Goal: Task Accomplishment & Management: Manage account settings

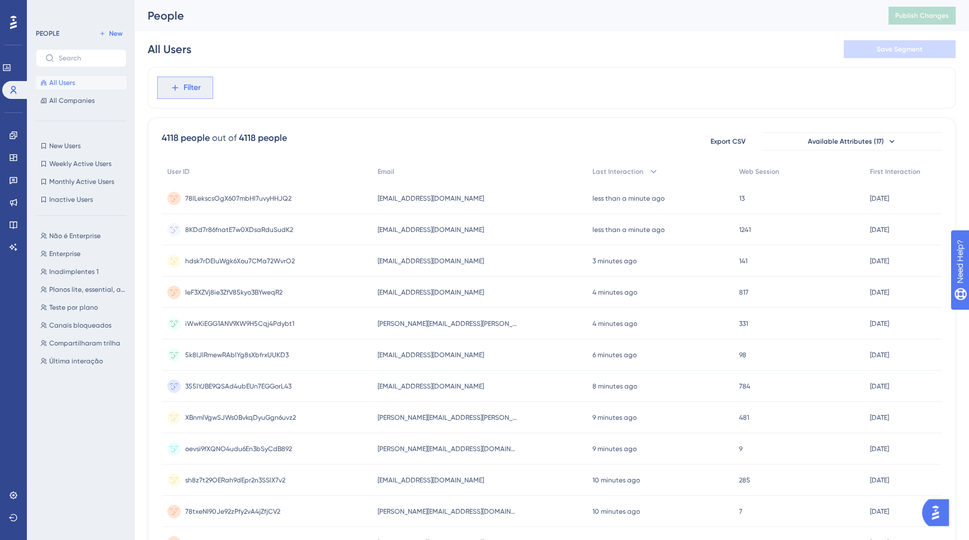
click at [179, 90] on icon at bounding box center [175, 88] width 10 height 10
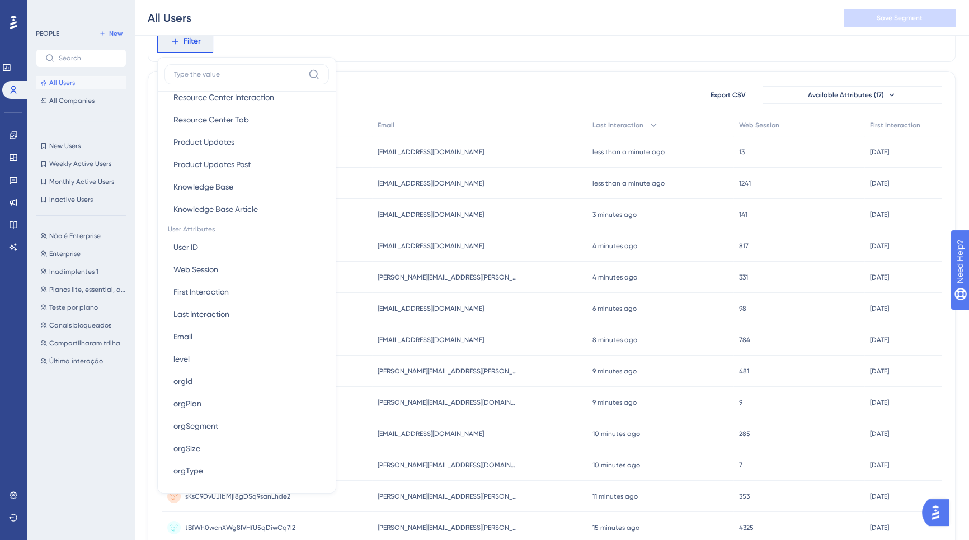
scroll to position [531, 0]
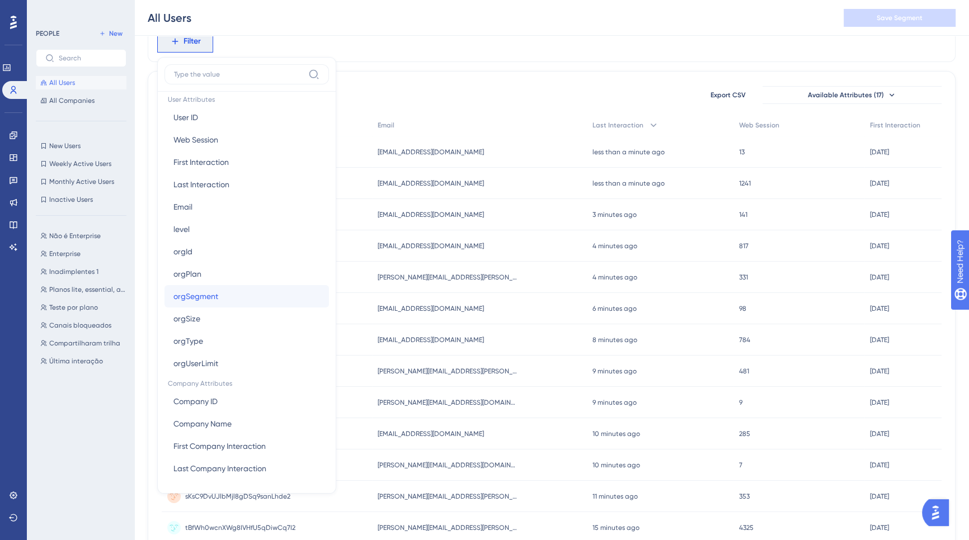
click at [257, 294] on button "orgSegment orgSegment" at bounding box center [246, 296] width 164 height 22
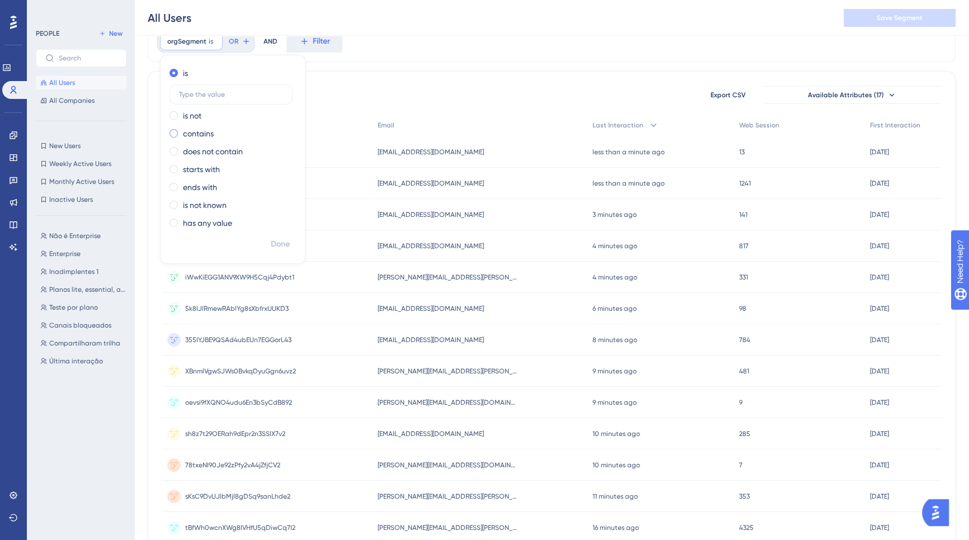
click at [194, 131] on label "contains" at bounding box center [198, 133] width 31 height 13
click at [206, 126] on input "text" at bounding box center [231, 130] width 104 height 8
type input "d"
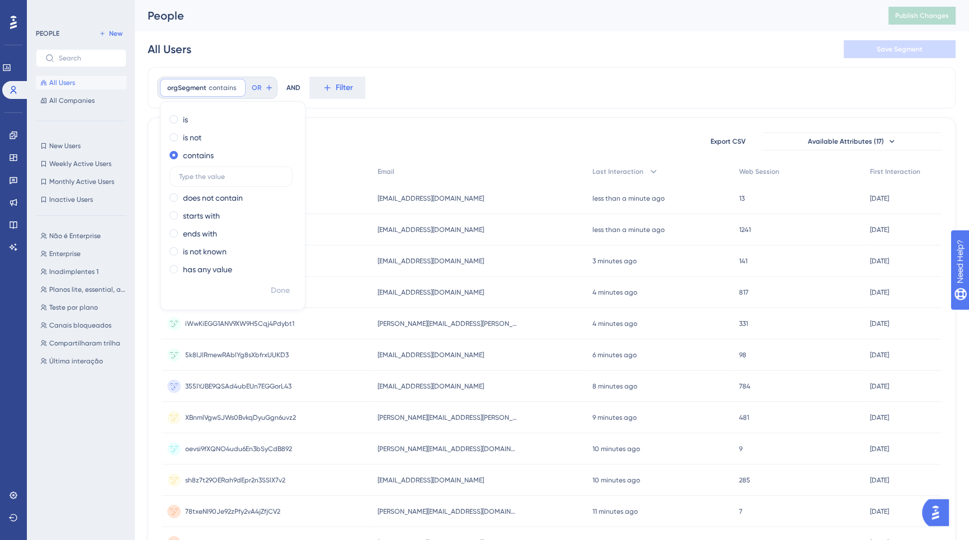
click at [457, 88] on div "orgSegment contains Remove is is not contains does not contain starts with ends…" at bounding box center [552, 87] width 808 height 41
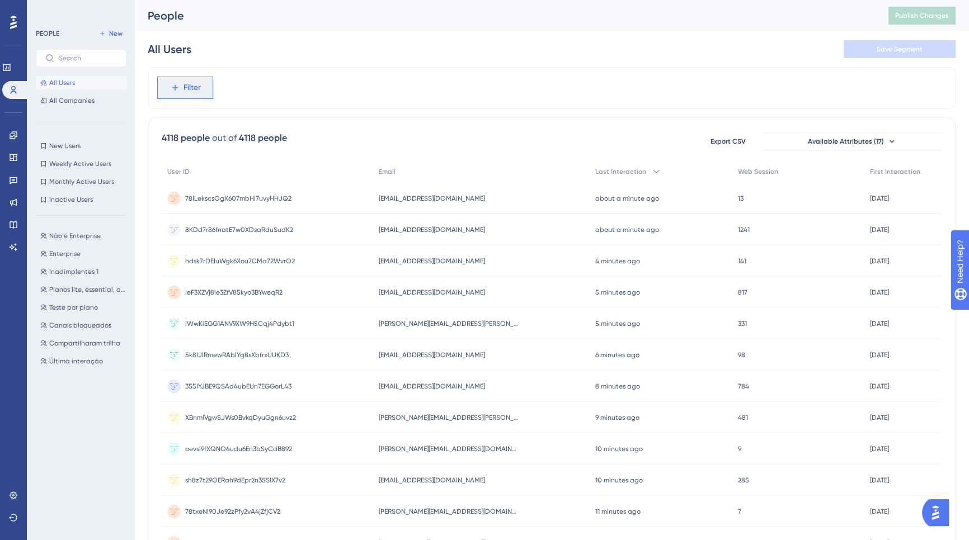
click at [196, 85] on span "Filter" at bounding box center [192, 87] width 17 height 13
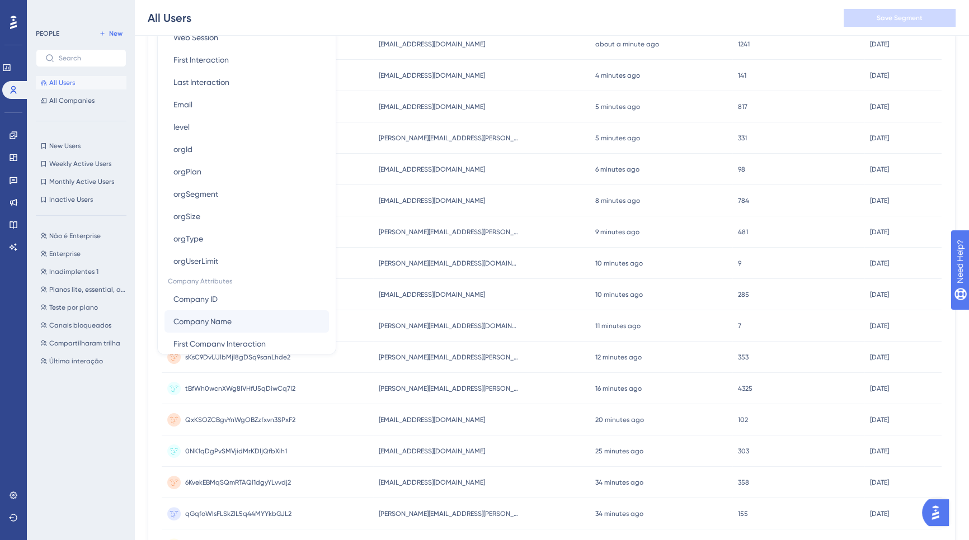
scroll to position [488, 0]
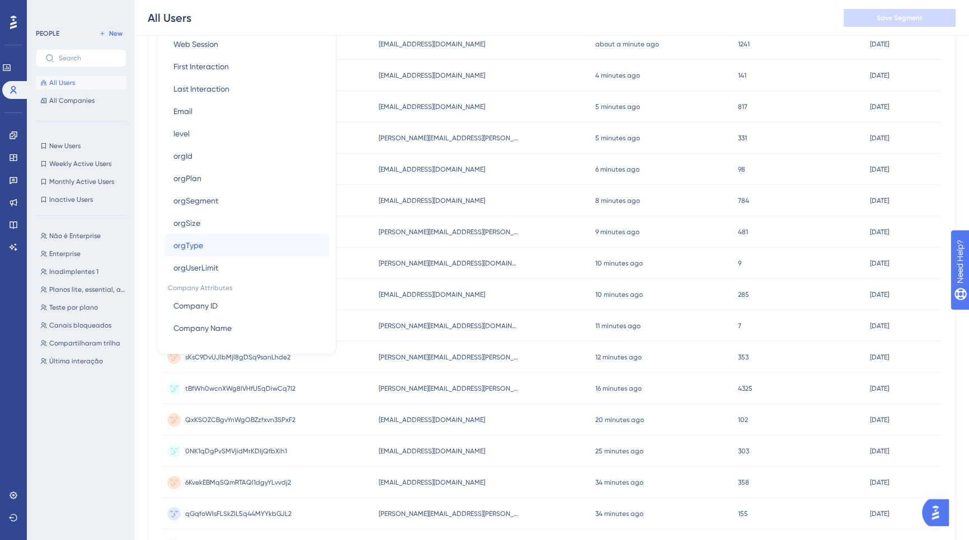
click at [206, 244] on button "orgType orgType" at bounding box center [246, 245] width 164 height 22
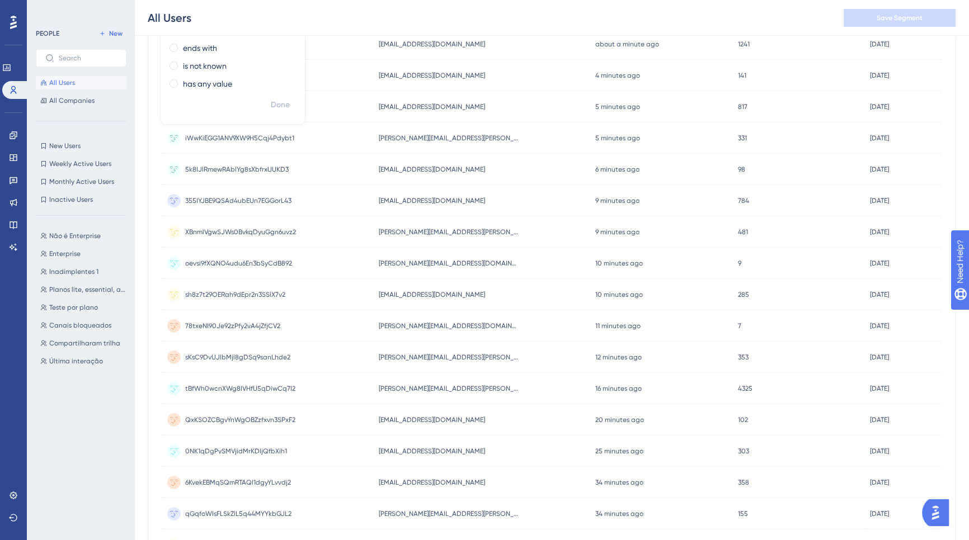
scroll to position [0, 0]
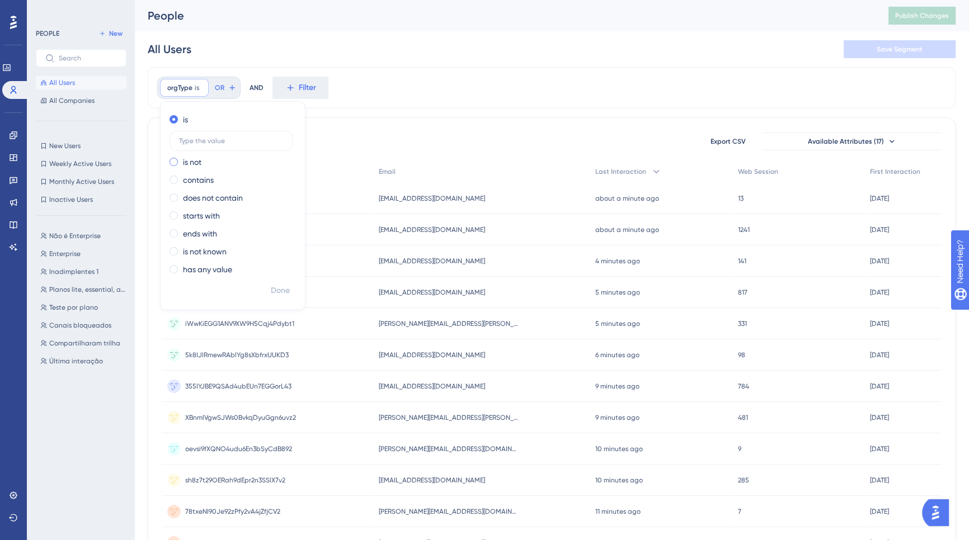
click at [215, 162] on div "is not" at bounding box center [231, 162] width 122 height 13
type input "LGPD"
drag, startPoint x: 223, startPoint y: 164, endPoint x: 148, endPoint y: 146, distance: 76.5
click at [148, 146] on div "orgType is not LGPD LGPD Remove is is not LGPD contains does not contain starts…" at bounding box center [552, 463] width 808 height 792
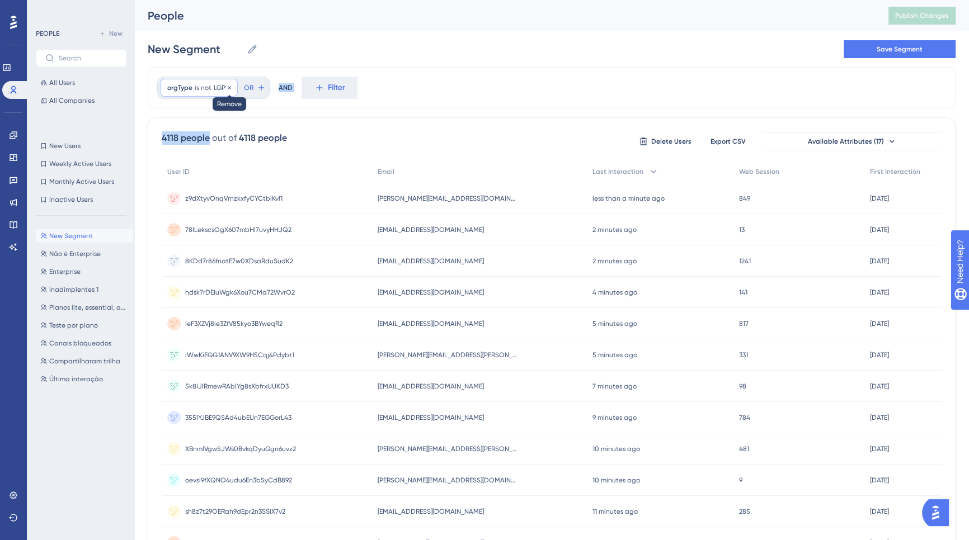
click at [228, 85] on icon at bounding box center [229, 87] width 7 height 7
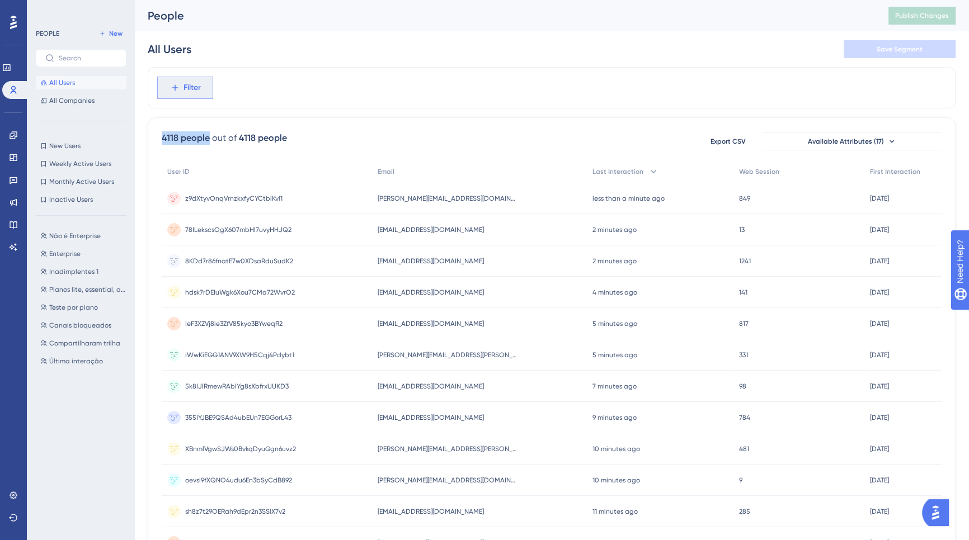
click at [190, 84] on span "Filter" at bounding box center [192, 87] width 17 height 13
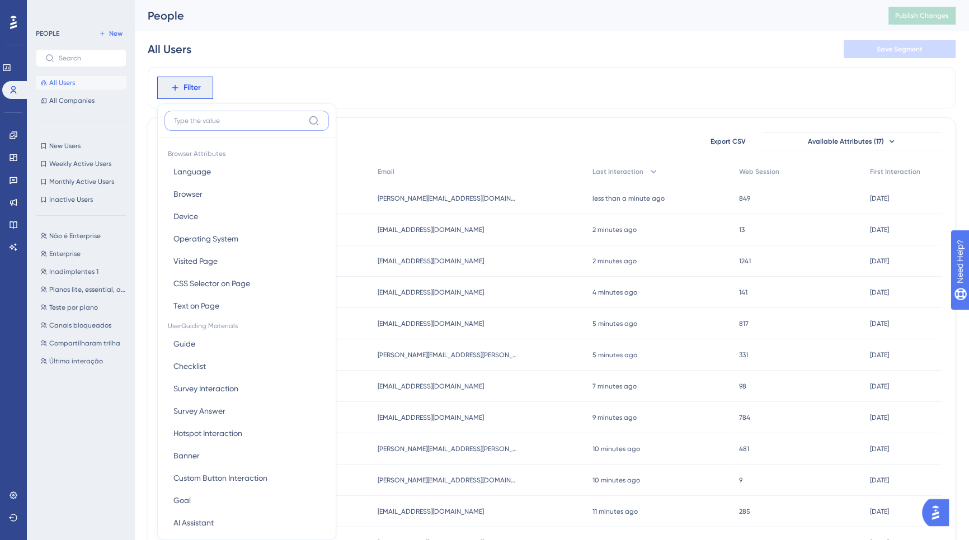
scroll to position [51, 0]
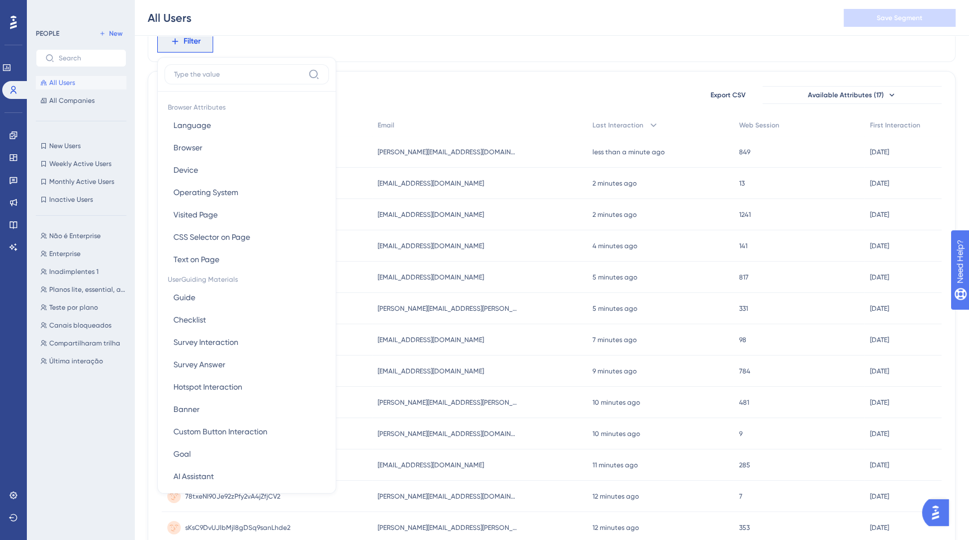
click at [613, 98] on div "4118 people out of 4118 people Export CSV Available Attributes (17)" at bounding box center [552, 95] width 780 height 20
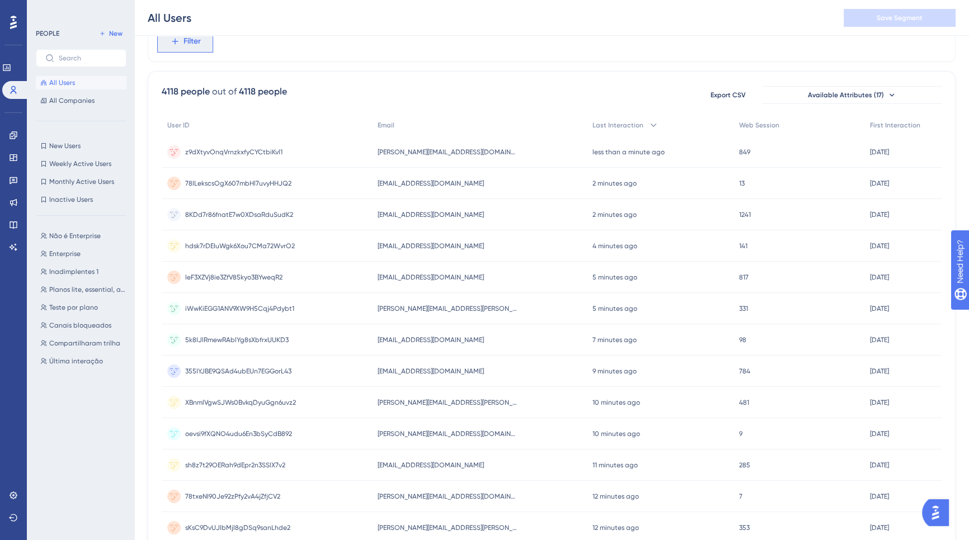
click at [193, 45] on span "Filter" at bounding box center [192, 41] width 17 height 13
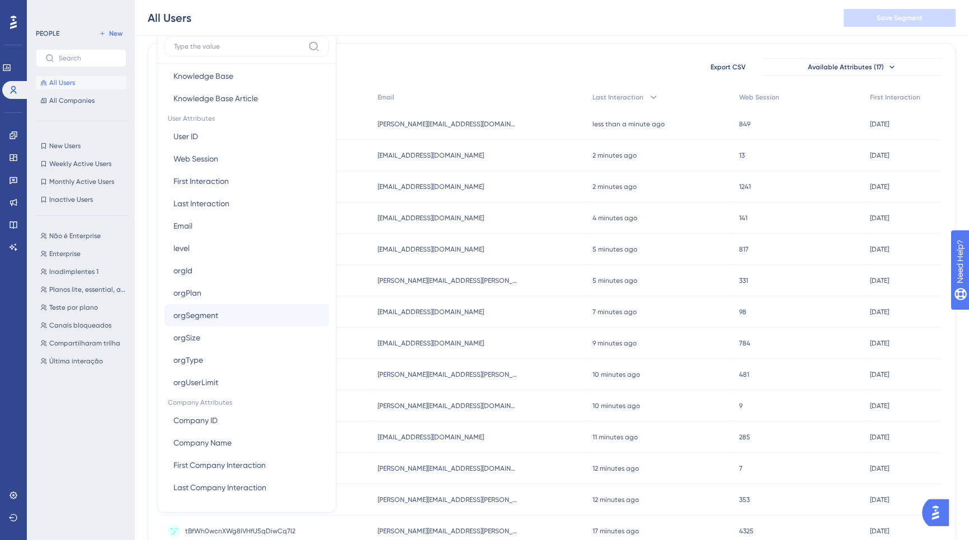
scroll to position [173, 0]
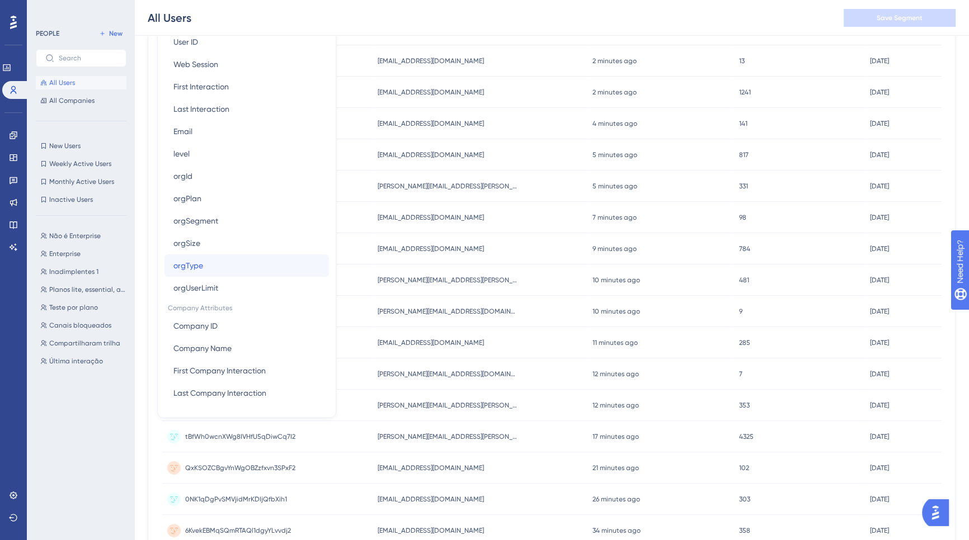
click at [224, 267] on button "orgType orgType" at bounding box center [246, 266] width 164 height 22
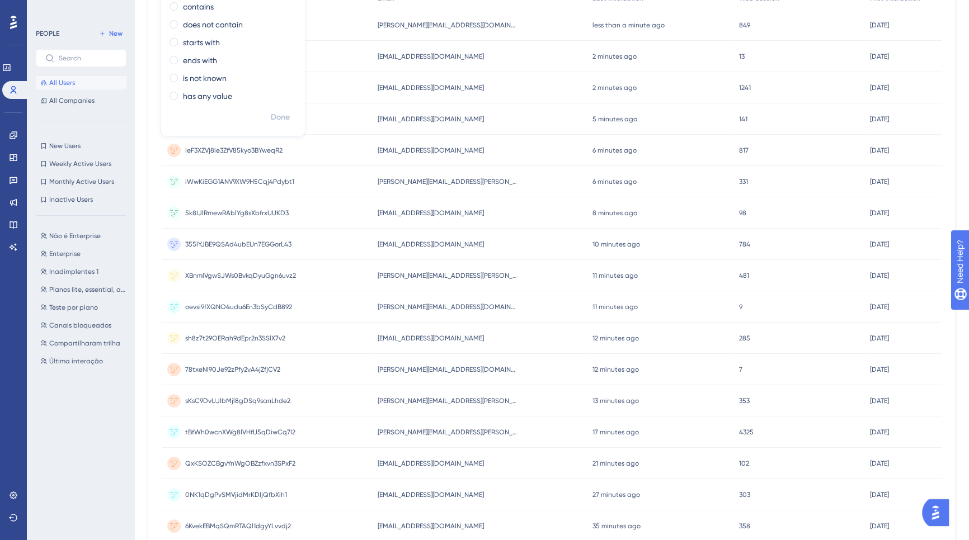
scroll to position [0, 0]
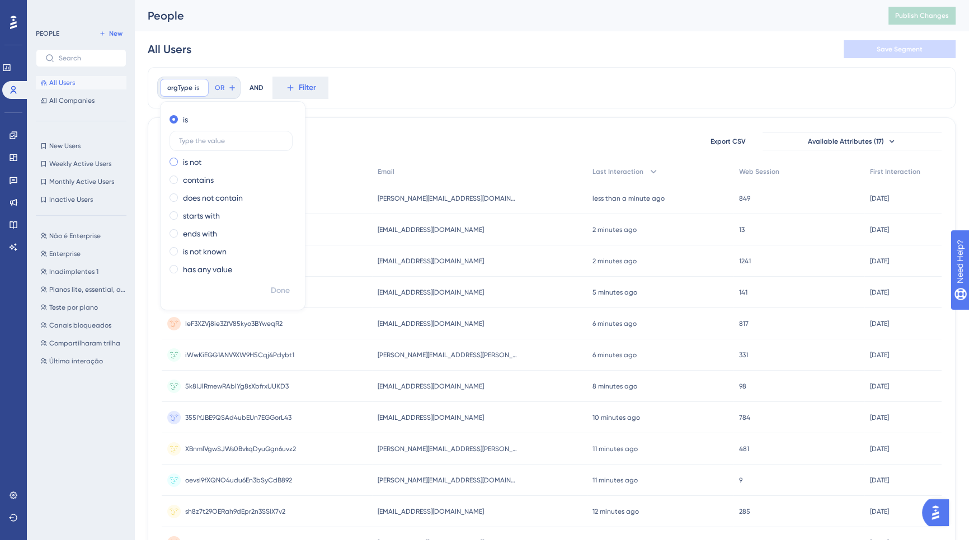
click at [195, 164] on label "is not" at bounding box center [192, 162] width 18 height 13
click at [232, 164] on label at bounding box center [231, 159] width 123 height 20
click at [232, 163] on input "text" at bounding box center [231, 159] width 104 height 8
type input "denoounce"
click at [284, 290] on span "Done" at bounding box center [280, 290] width 19 height 13
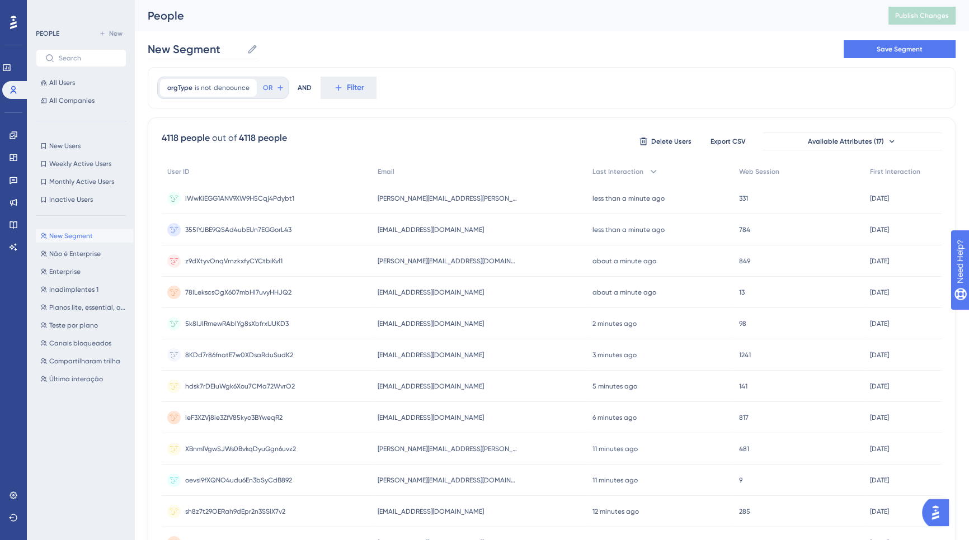
click at [255, 50] on icon at bounding box center [252, 49] width 11 height 11
click at [242, 50] on input "New Segment" at bounding box center [195, 49] width 95 height 16
drag, startPoint x: 217, startPoint y: 53, endPoint x: 143, endPoint y: 47, distance: 74.1
click at [143, 47] on div "Performance Users Engagement Widgets Feedback Product Updates Knowledge Base AI…" at bounding box center [551, 438] width 835 height 877
type input "t"
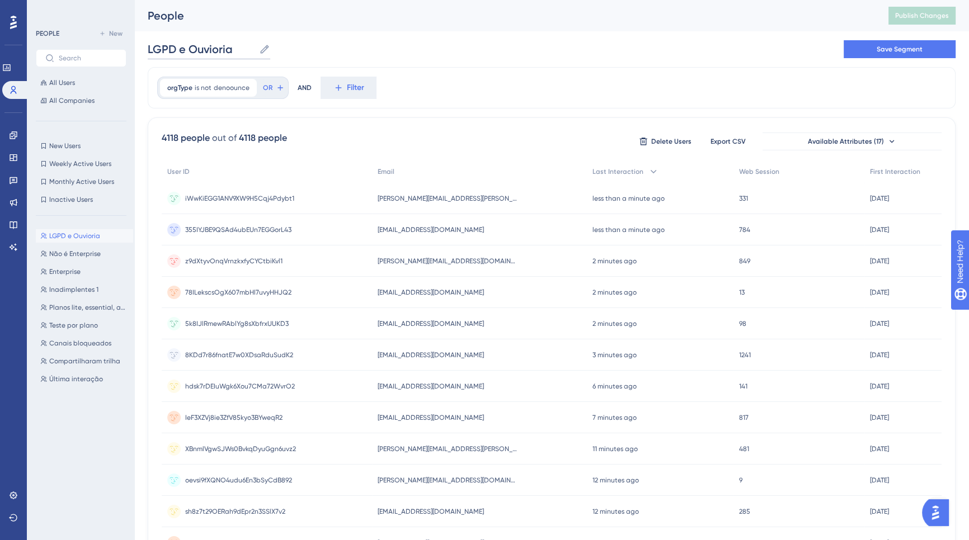
drag, startPoint x: 214, startPoint y: 48, endPoint x: 250, endPoint y: 50, distance: 36.4
click at [250, 50] on input "LGPD e Ouvioria" at bounding box center [201, 49] width 107 height 16
type input "LGPD e Ouvidoria"
click at [241, 84] on span "denoounce" at bounding box center [232, 87] width 36 height 9
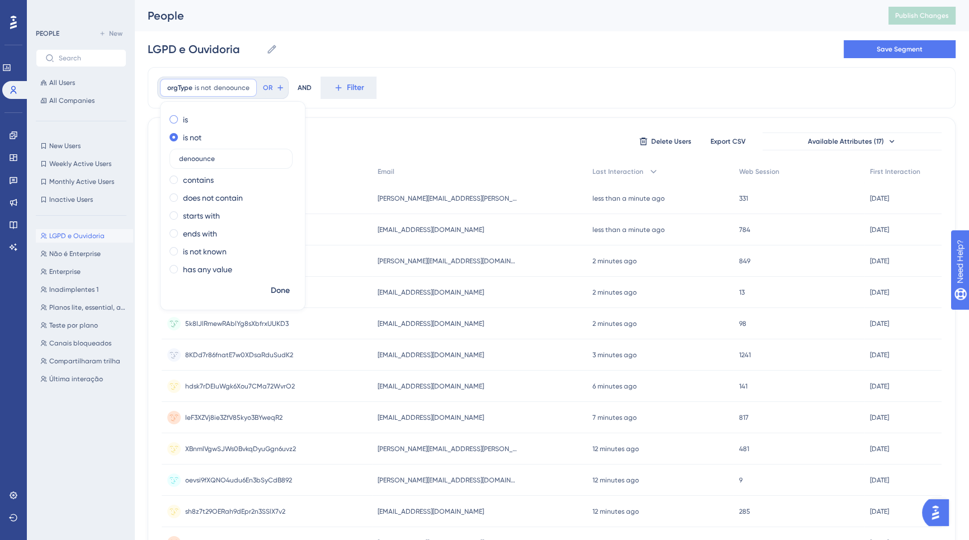
click at [175, 117] on span at bounding box center [174, 119] width 8 height 8
click at [181, 117] on input "radio" at bounding box center [181, 117] width 0 height 0
drag, startPoint x: 203, startPoint y: 143, endPoint x: 166, endPoint y: 138, distance: 37.2
click at [167, 143] on div "is denoounce is not contains does not contain starts with ends with is not know…" at bounding box center [233, 196] width 144 height 170
type input "L"
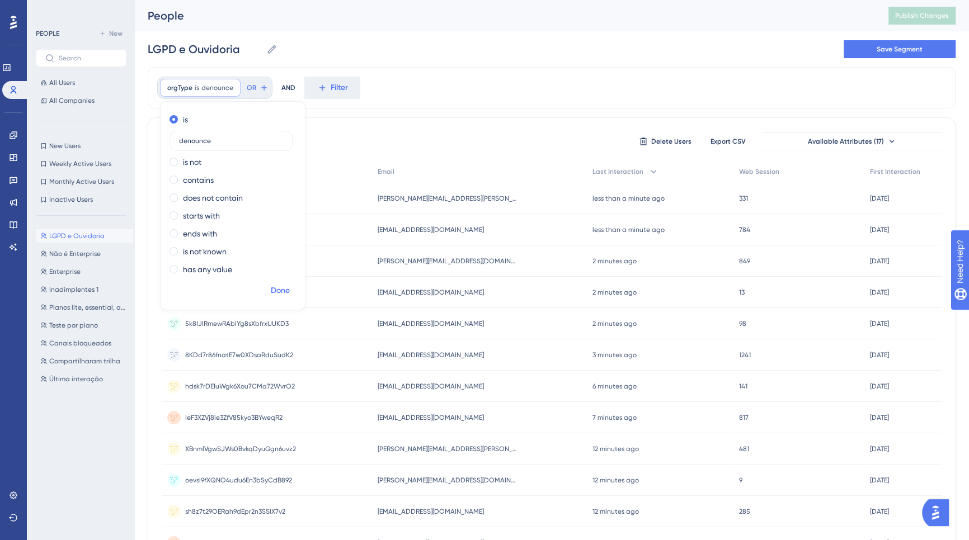
type input "denounce"
click at [288, 291] on span "Done" at bounding box center [280, 290] width 19 height 13
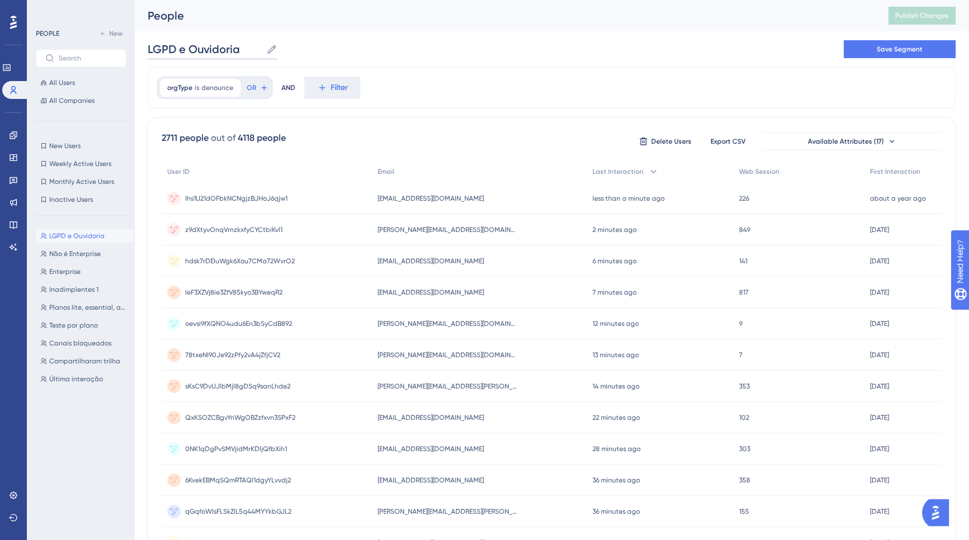
click at [242, 45] on input "LGPD e Ouvidoria" at bounding box center [205, 49] width 114 height 16
drag, startPoint x: 233, startPoint y: 45, endPoint x: 142, endPoint y: 39, distance: 91.4
click at [142, 39] on div "Performance Users Engagement Widgets Feedback Product Updates Knowledge Base AI…" at bounding box center [551, 438] width 835 height 877
type input "Denúncia"
click at [565, 72] on div "orgType is denounce denounce Remove OR AND Filter" at bounding box center [552, 87] width 808 height 41
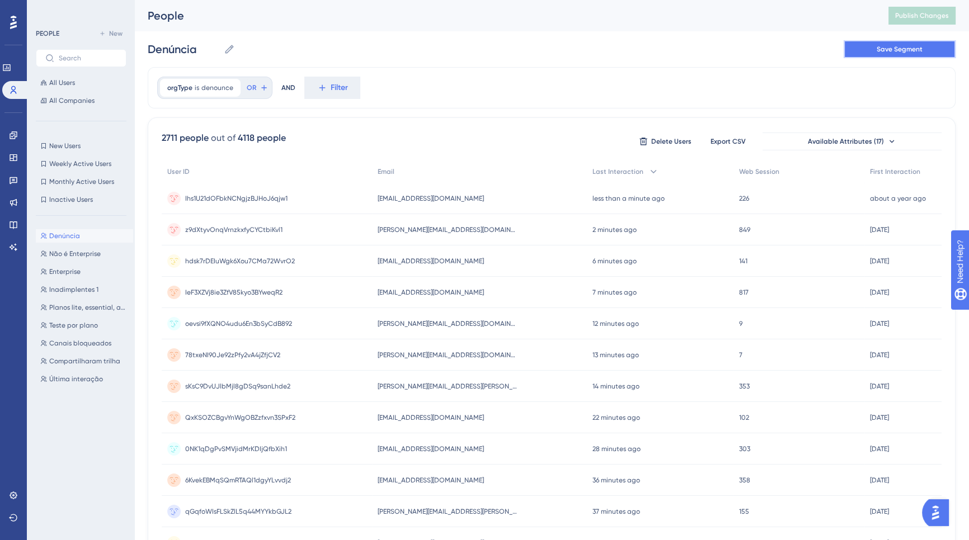
click at [906, 52] on span "Save Segment" at bounding box center [900, 49] width 46 height 9
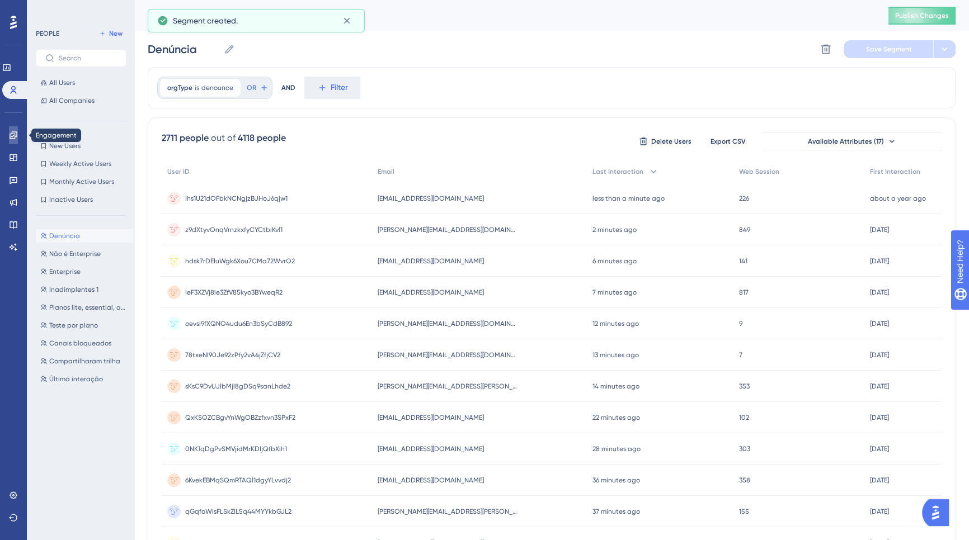
click at [10, 131] on icon at bounding box center [13, 135] width 9 height 9
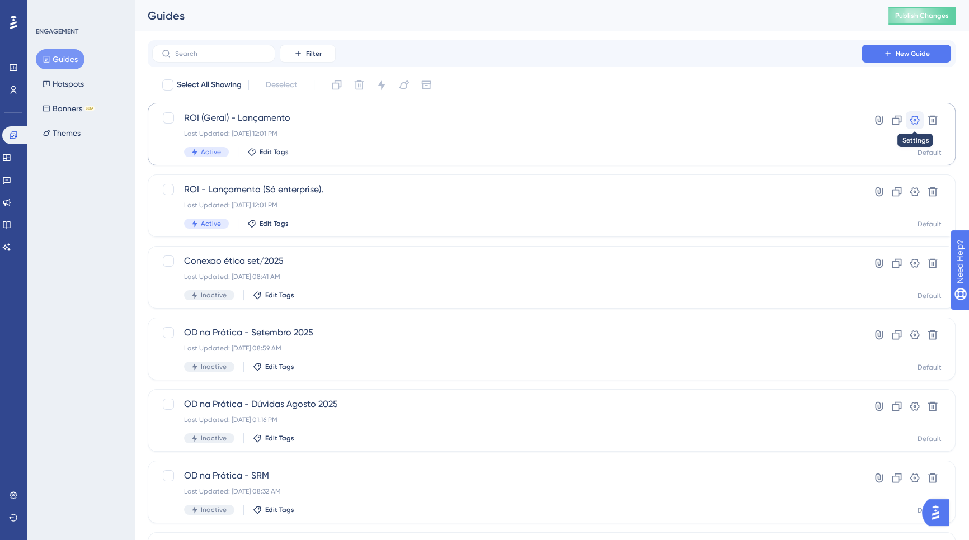
click at [915, 124] on icon at bounding box center [914, 120] width 11 height 11
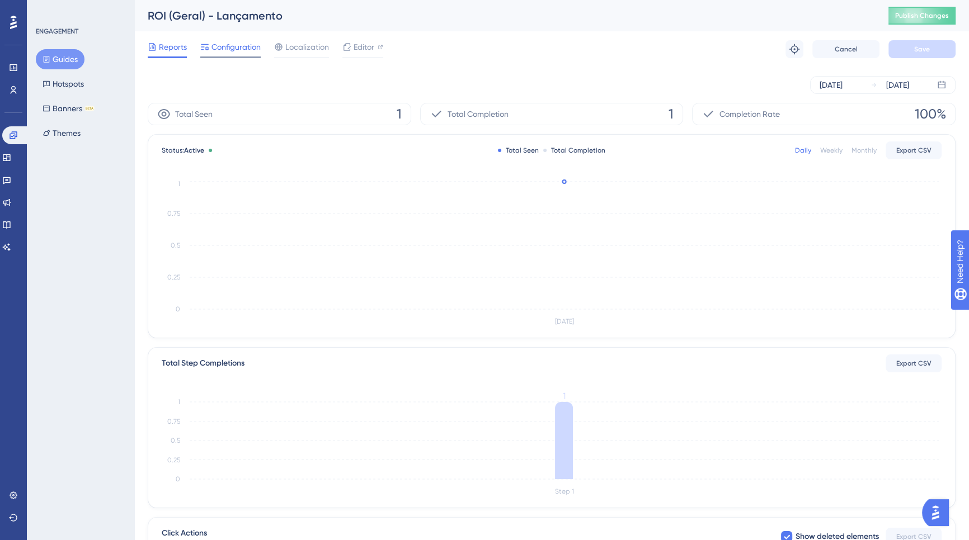
click at [237, 43] on span "Configuration" at bounding box center [235, 46] width 49 height 13
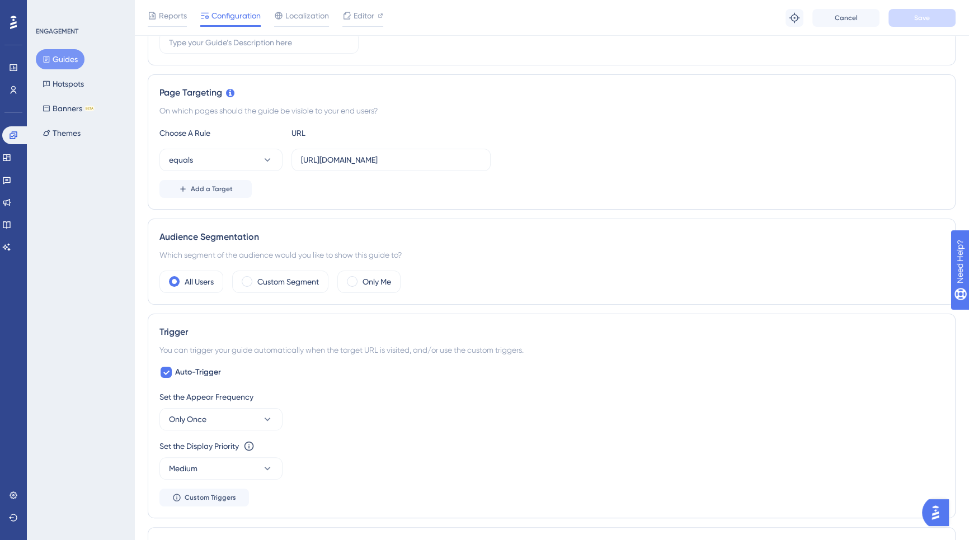
scroll to position [239, 0]
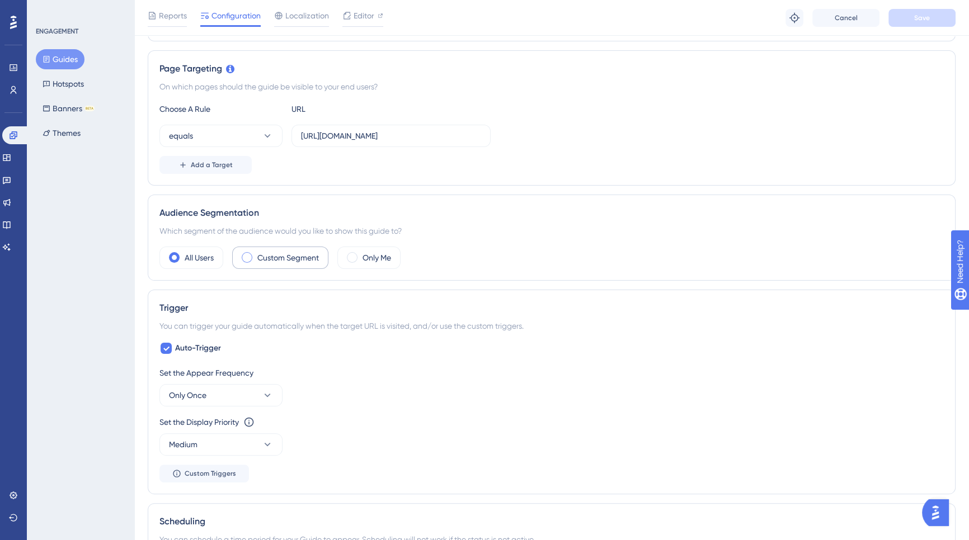
click at [292, 262] on label "Custom Segment" at bounding box center [288, 257] width 62 height 13
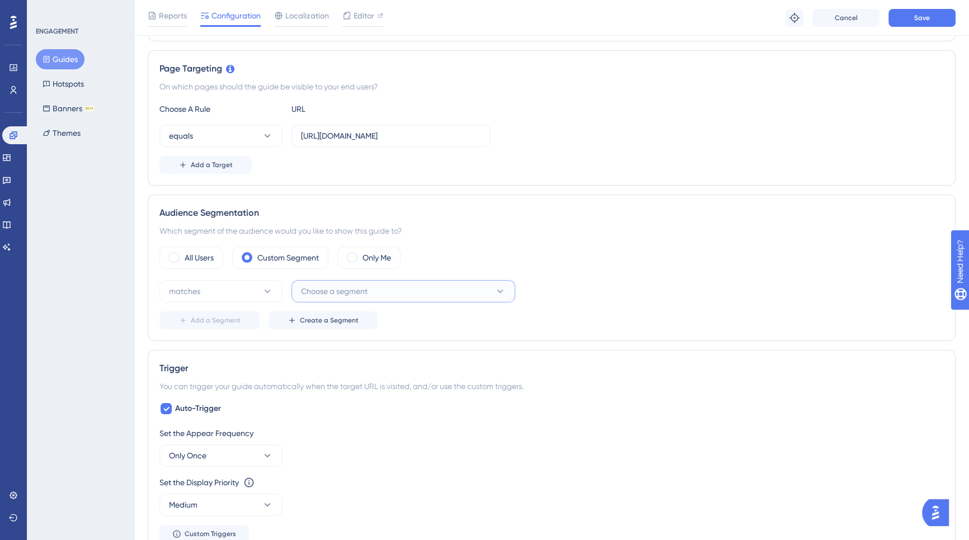
click at [329, 285] on span "Choose a segment" at bounding box center [334, 291] width 67 height 13
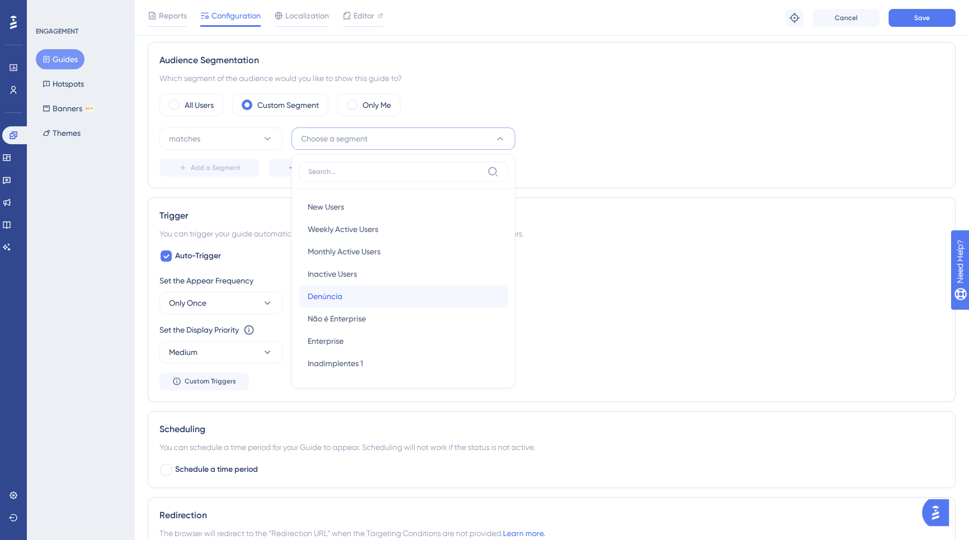
click at [347, 296] on div "Denúncia Denúncia" at bounding box center [403, 296] width 191 height 22
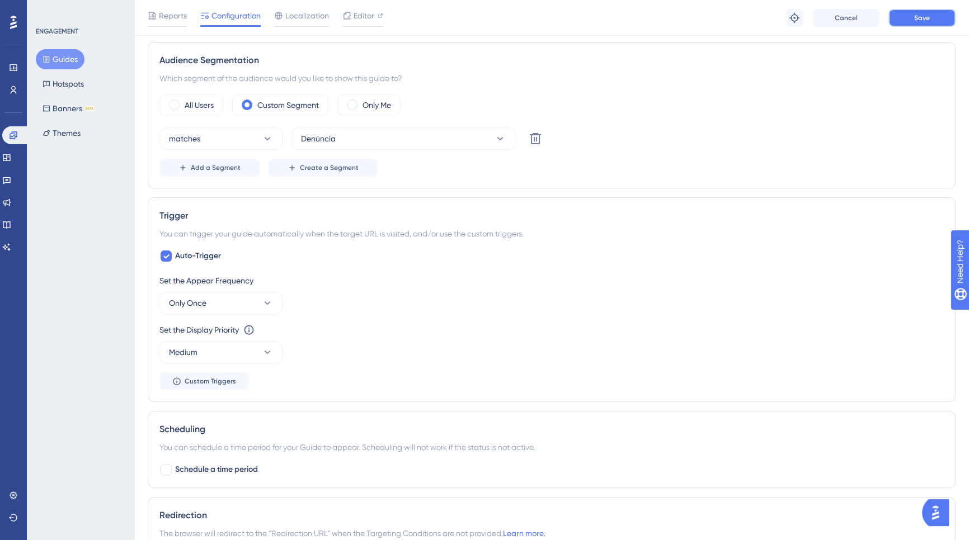
click at [934, 16] on button "Save" at bounding box center [921, 18] width 67 height 18
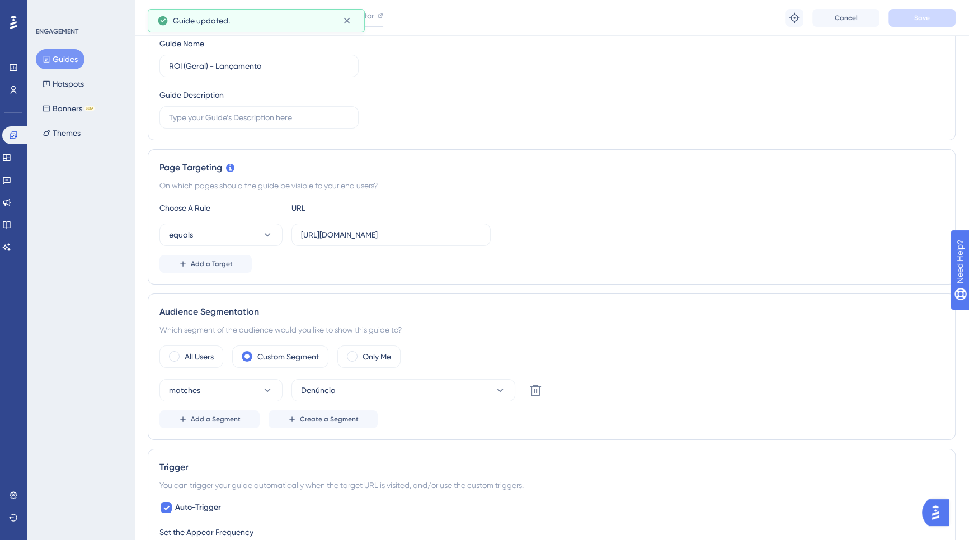
scroll to position [0, 0]
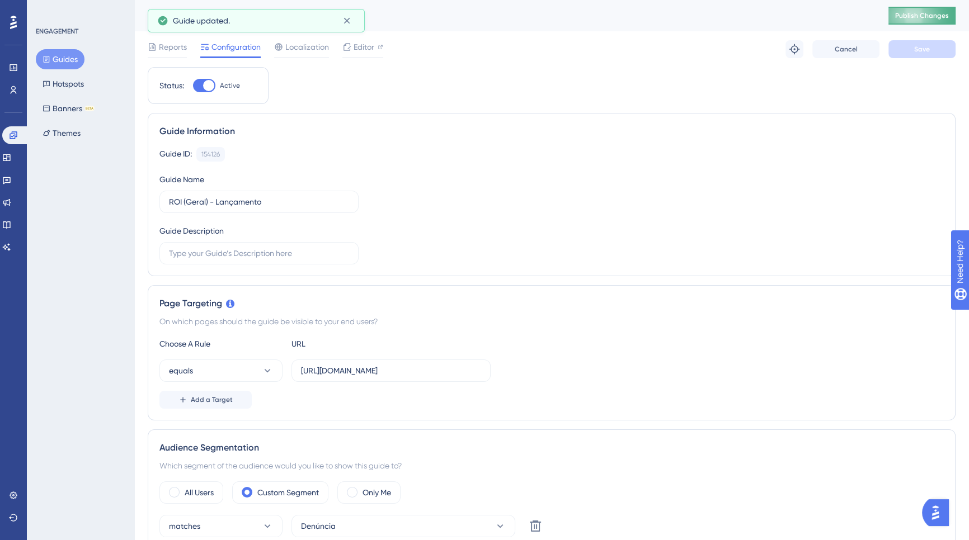
click at [925, 16] on span "Publish Changes" at bounding box center [922, 15] width 54 height 9
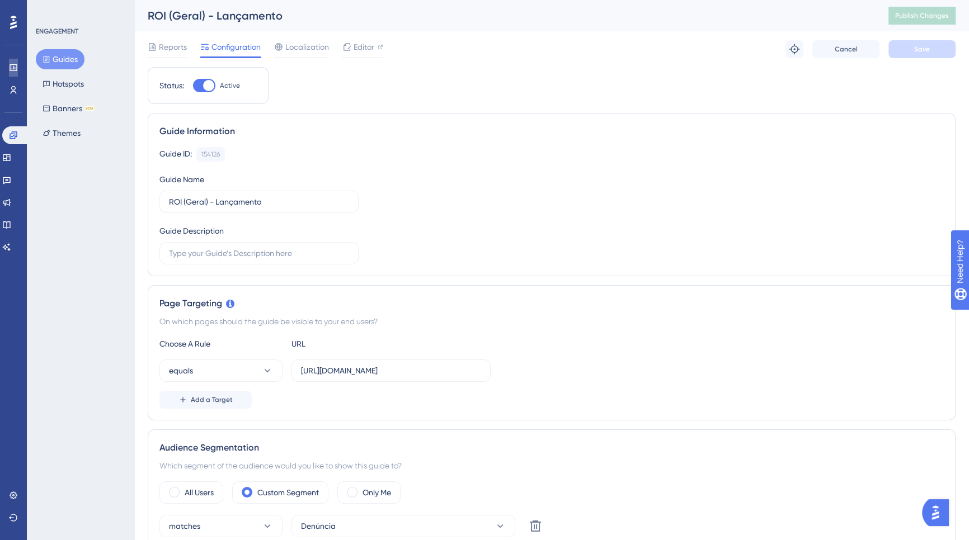
click at [10, 68] on icon at bounding box center [13, 67] width 9 height 9
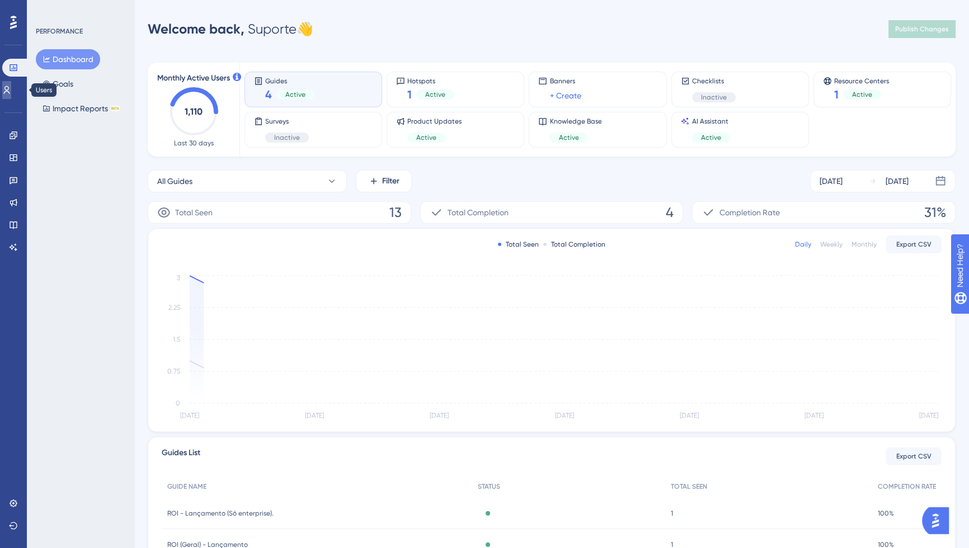
click at [11, 94] on icon at bounding box center [6, 90] width 9 height 9
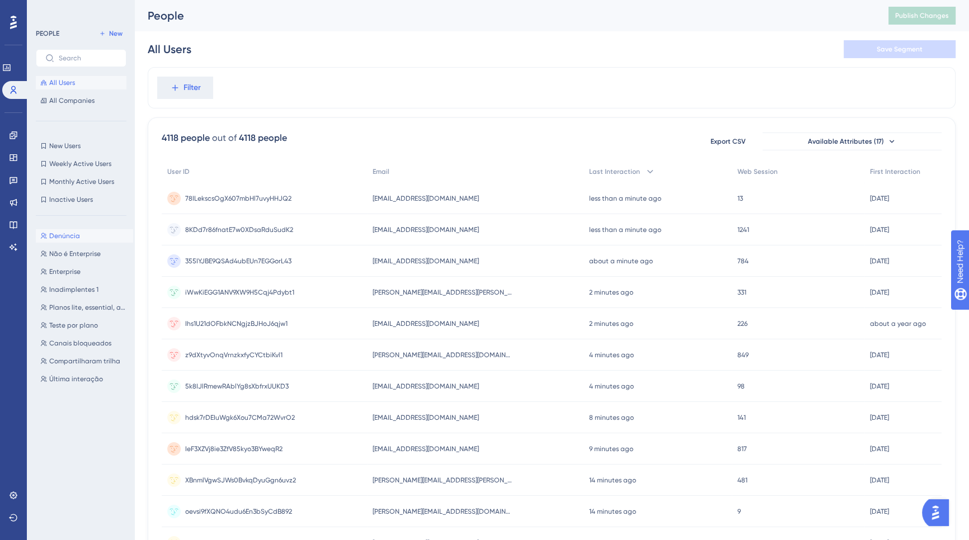
click at [51, 239] on span "Denúncia" at bounding box center [64, 236] width 31 height 9
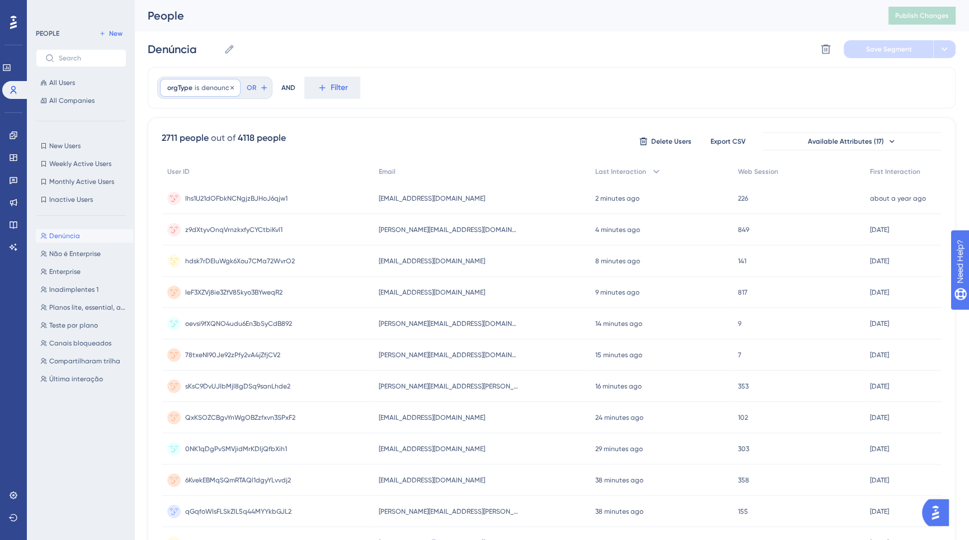
click at [206, 90] on span "denounce" at bounding box center [217, 87] width 32 height 9
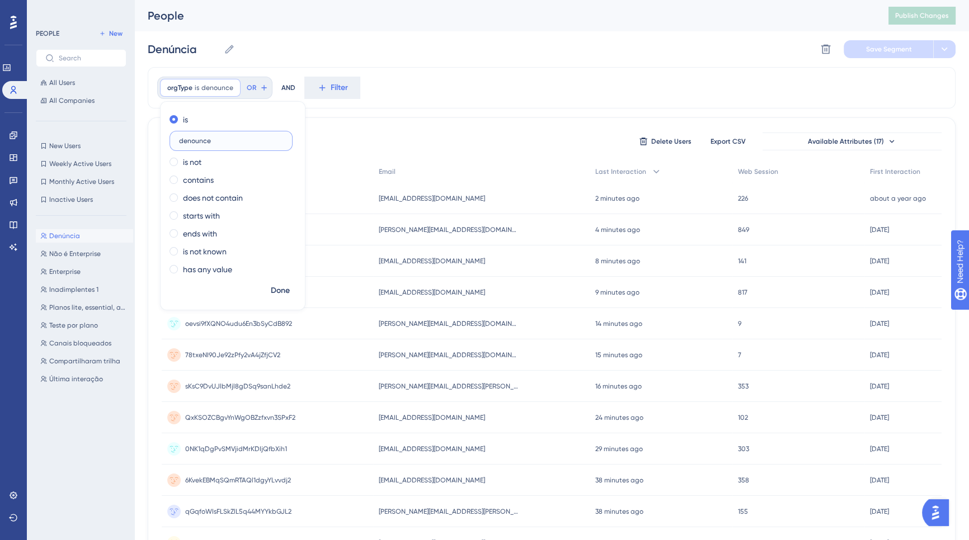
drag, startPoint x: 243, startPoint y: 140, endPoint x: 165, endPoint y: 142, distance: 78.3
click at [165, 142] on div "is denounce is not contains does not contain starts with ends with is not known…" at bounding box center [233, 196] width 144 height 170
type input "DENOUNCE"
click at [287, 291] on span "Done" at bounding box center [280, 290] width 19 height 13
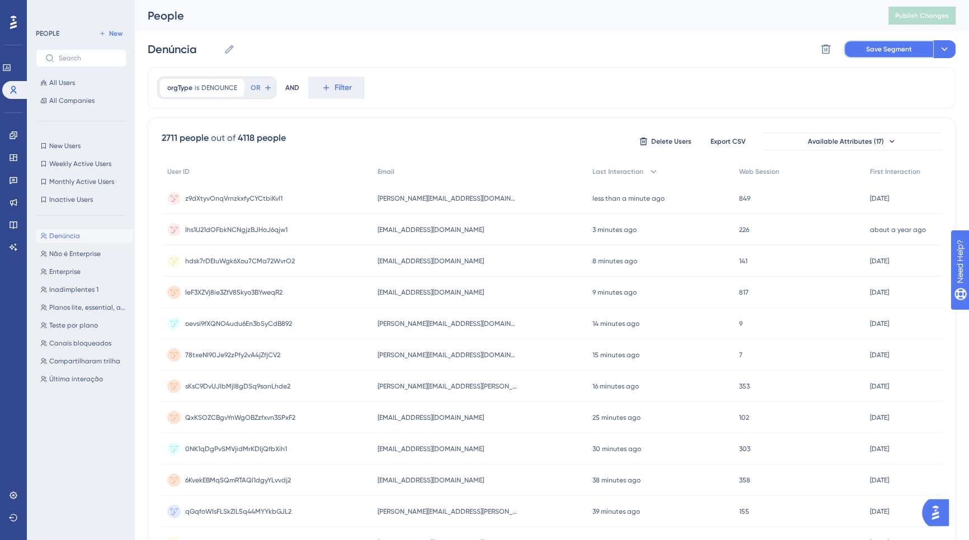
click at [880, 54] on button "Save Segment" at bounding box center [889, 49] width 90 height 18
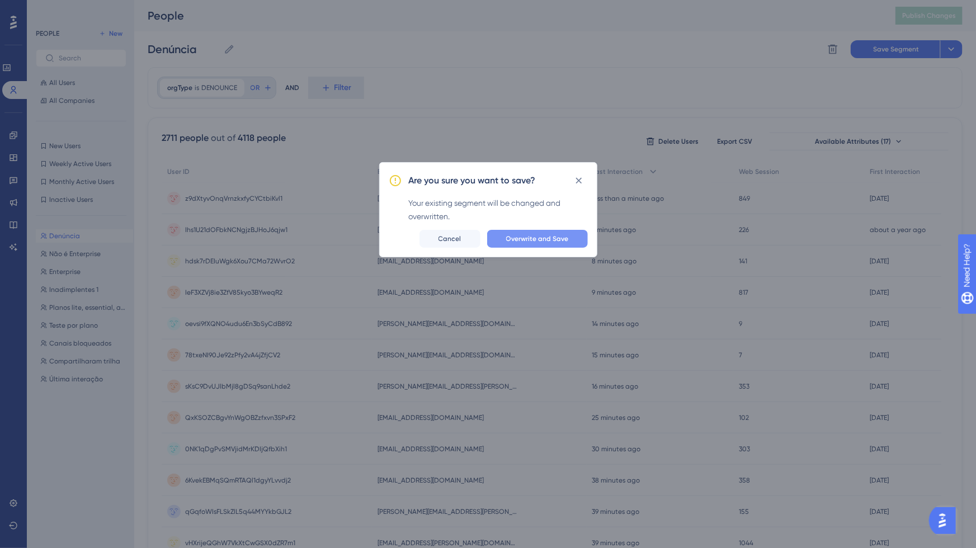
click at [556, 243] on button "Overwrite and Save" at bounding box center [537, 239] width 101 height 18
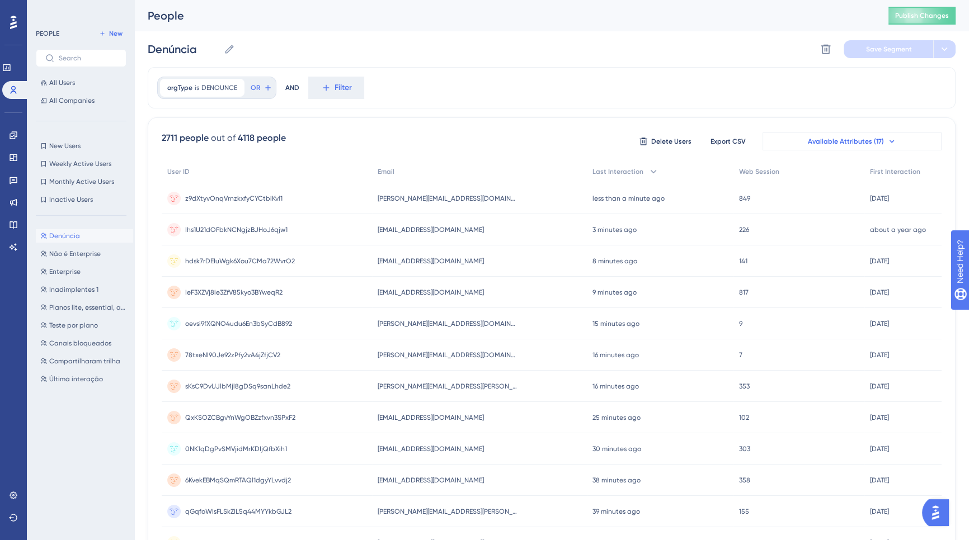
click at [820, 138] on span "Available Attributes (17)" at bounding box center [846, 141] width 76 height 9
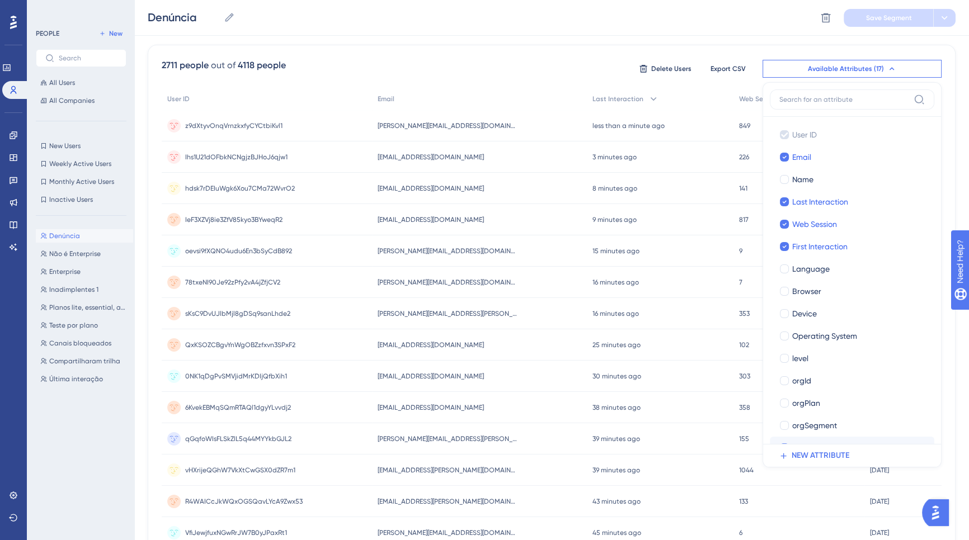
scroll to position [66, 0]
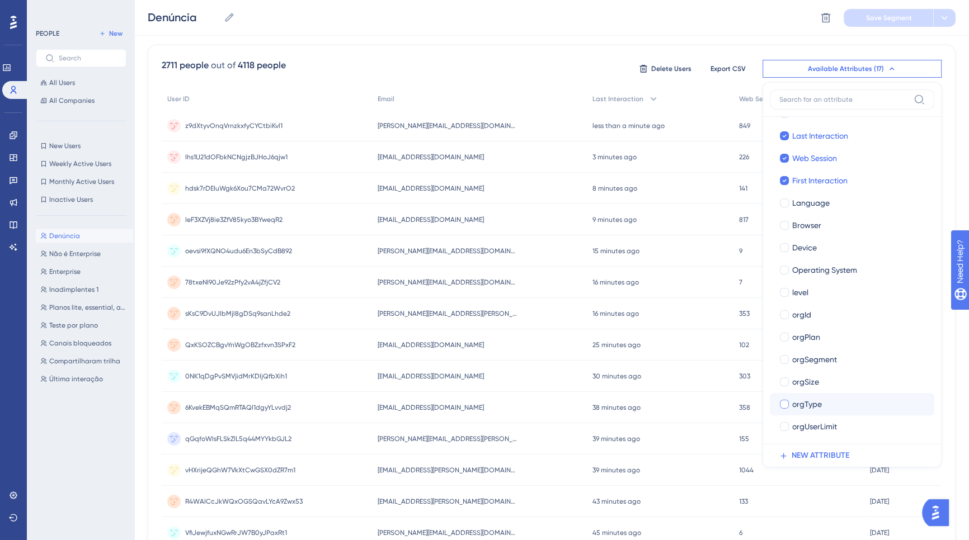
click at [827, 405] on div "orgType" at bounding box center [858, 404] width 133 height 13
checkbox input "true"
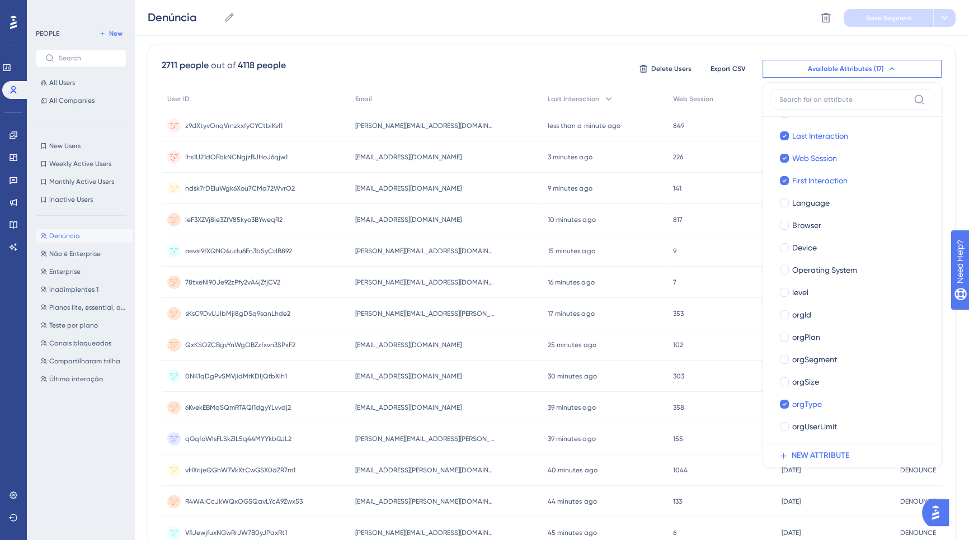
click at [942, 49] on div "2711 people out of 4118 people Delete Users Export CSV Available Attributes (17…" at bounding box center [552, 416] width 808 height 742
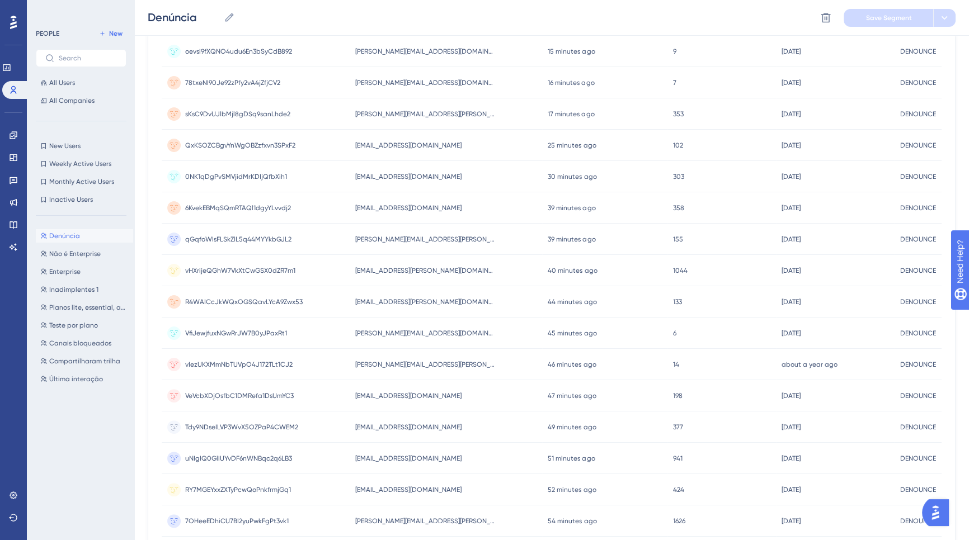
scroll to position [358, 0]
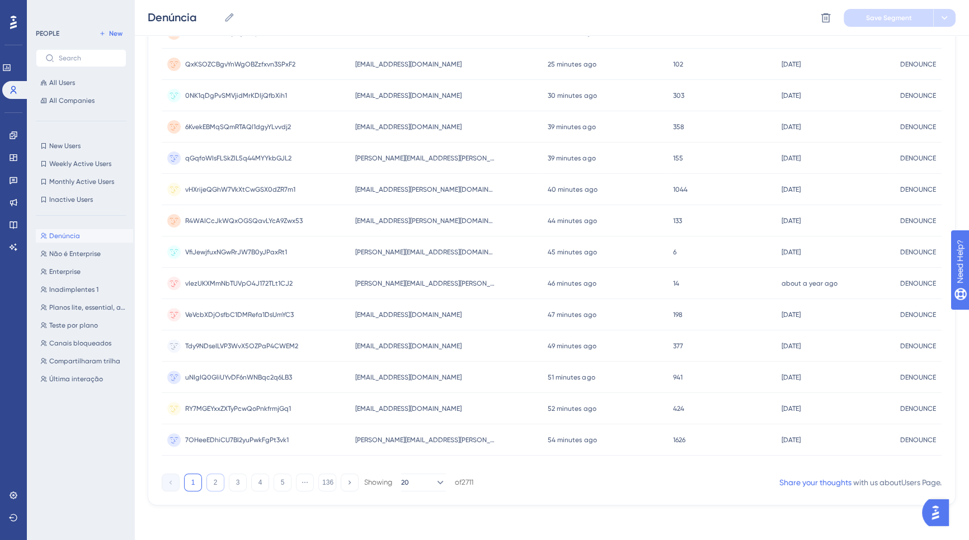
click at [221, 483] on button "2" at bounding box center [215, 483] width 18 height 18
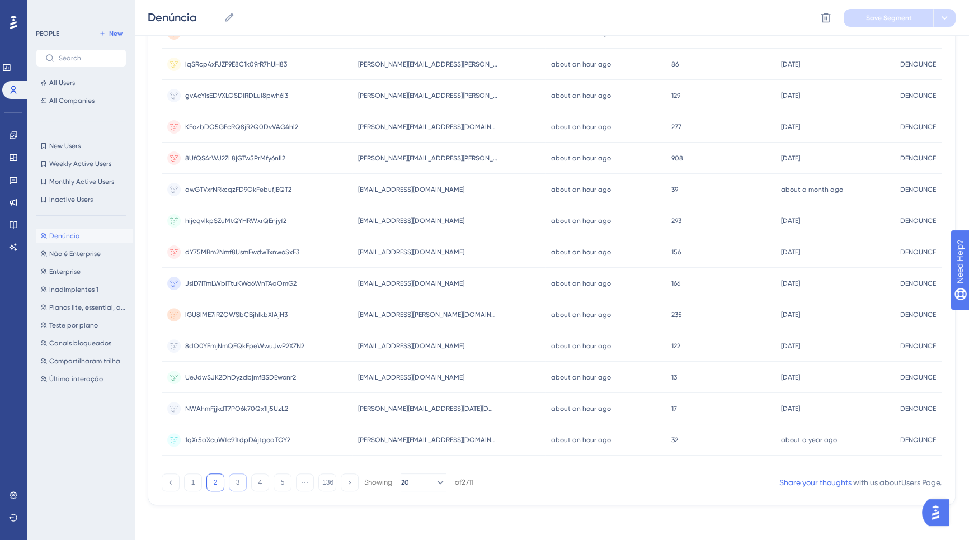
click at [239, 480] on button "3" at bounding box center [238, 483] width 18 height 18
click at [256, 486] on button "4" at bounding box center [260, 483] width 18 height 18
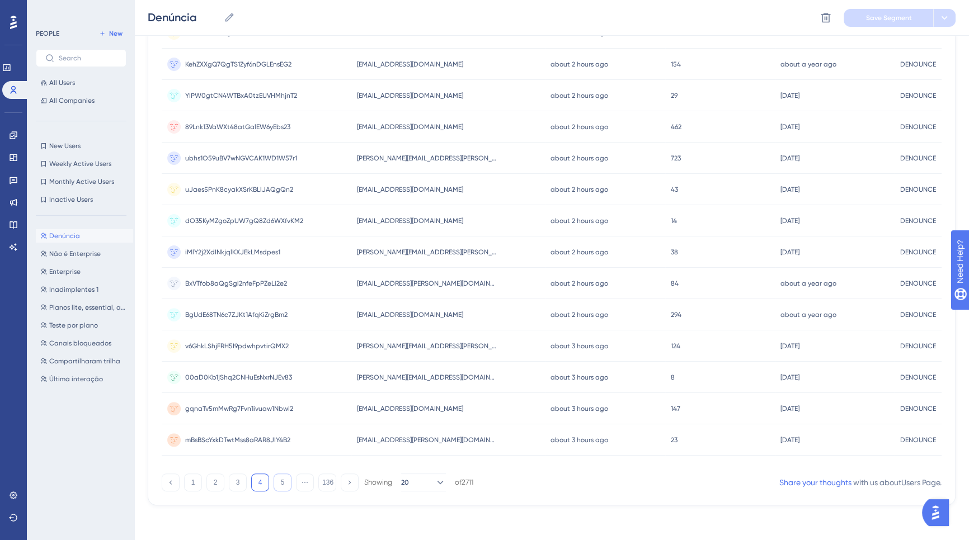
click at [281, 484] on button "5" at bounding box center [283, 483] width 18 height 18
click at [349, 482] on icon at bounding box center [349, 482] width 7 height 7
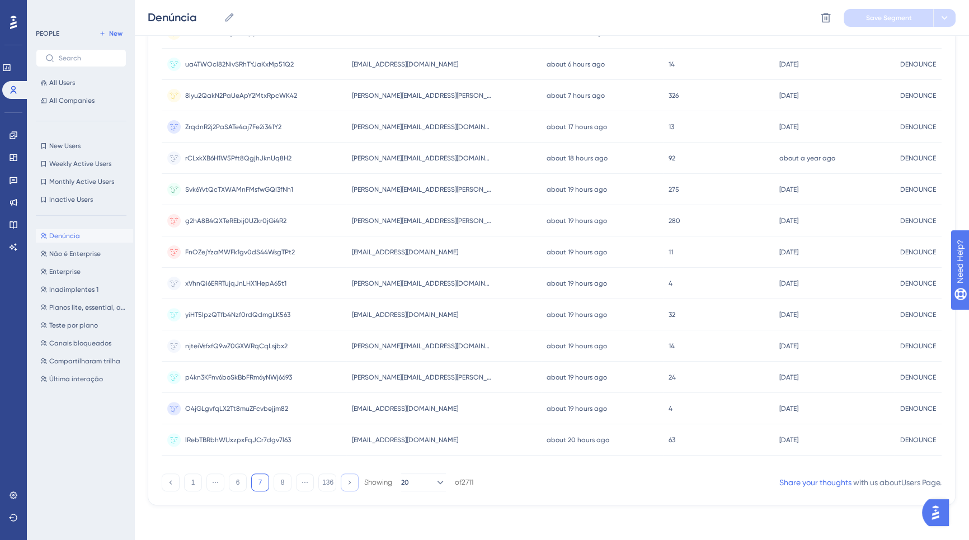
click at [349, 482] on icon at bounding box center [349, 482] width 7 height 7
click at [349, 482] on div at bounding box center [540, 311] width 857 height 460
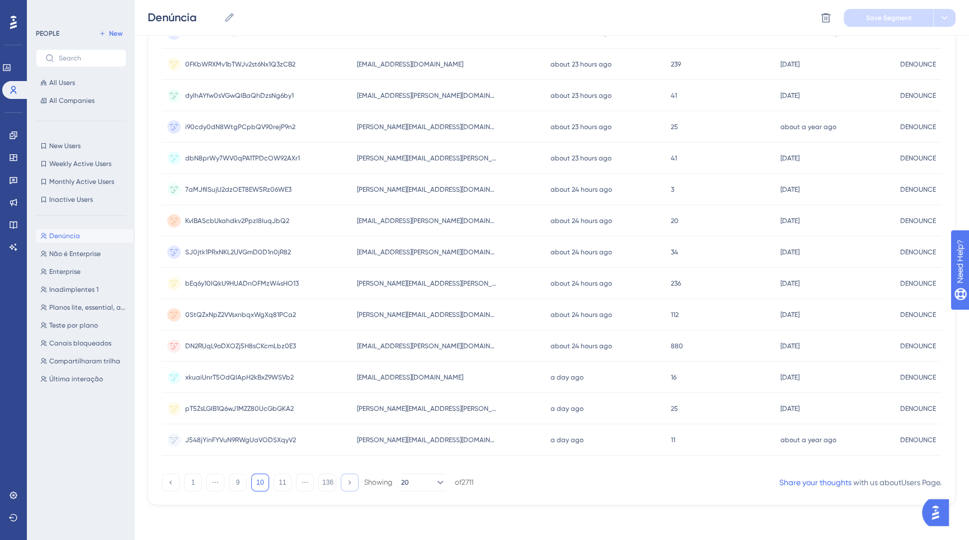
click at [349, 482] on icon at bounding box center [349, 482] width 7 height 7
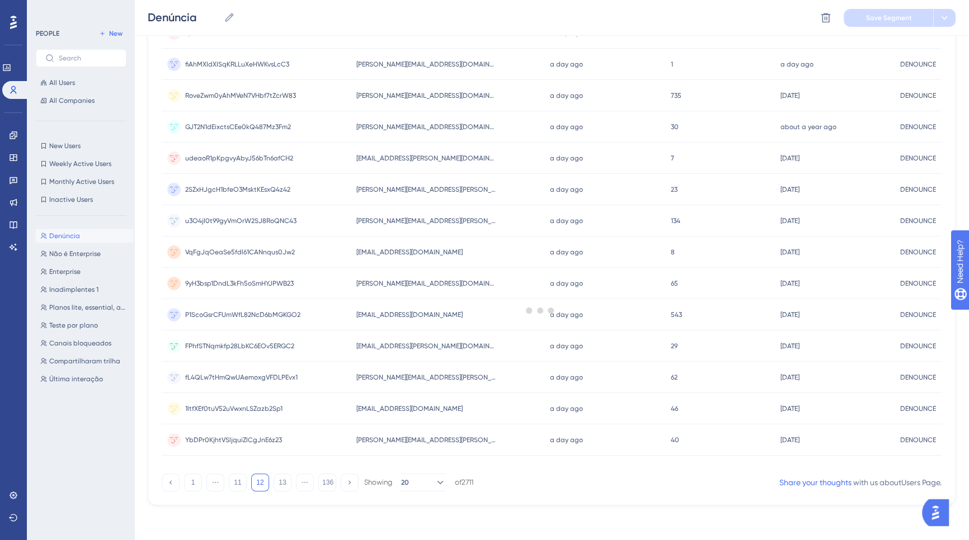
click at [349, 482] on div at bounding box center [540, 311] width 857 height 460
click at [349, 482] on icon at bounding box center [349, 482] width 7 height 7
click at [349, 482] on div at bounding box center [540, 311] width 857 height 460
click at [348, 482] on icon at bounding box center [349, 482] width 7 height 7
click at [348, 482] on div at bounding box center [540, 311] width 857 height 460
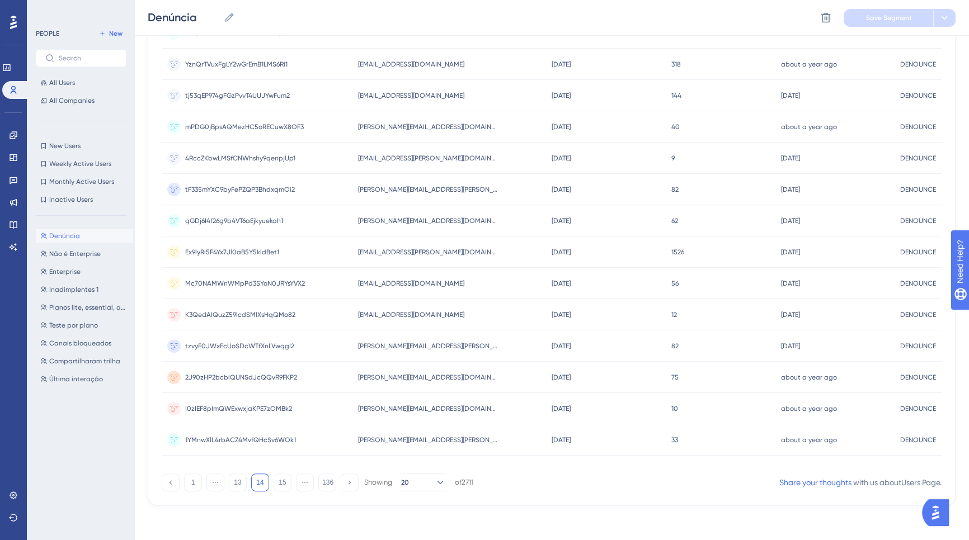
click at [348, 482] on icon at bounding box center [349, 482] width 7 height 7
click at [348, 482] on div at bounding box center [540, 311] width 857 height 460
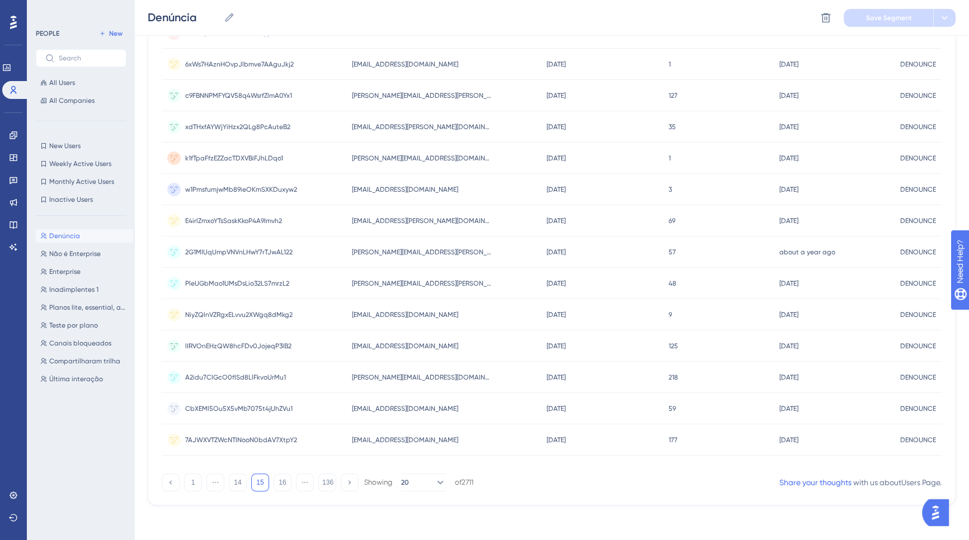
click at [348, 482] on icon at bounding box center [349, 482] width 7 height 7
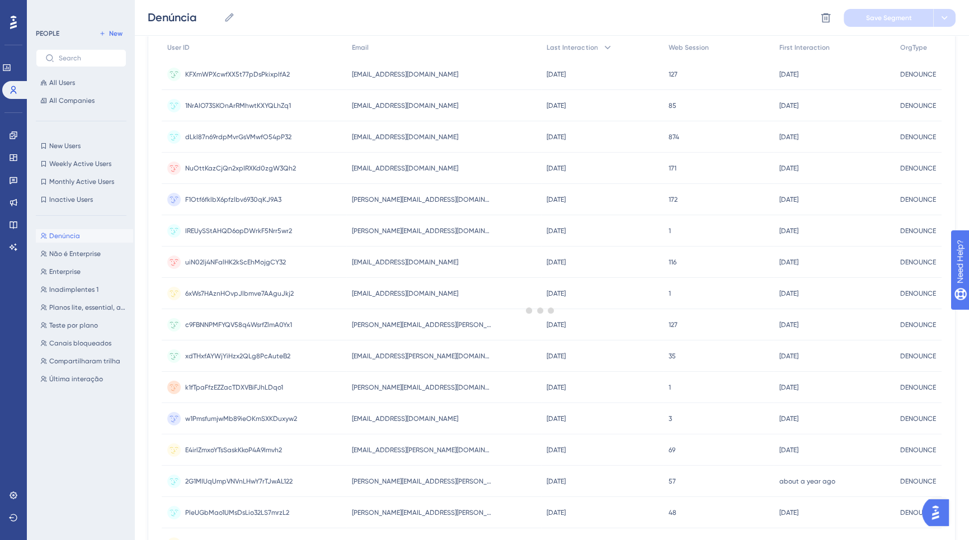
scroll to position [0, 0]
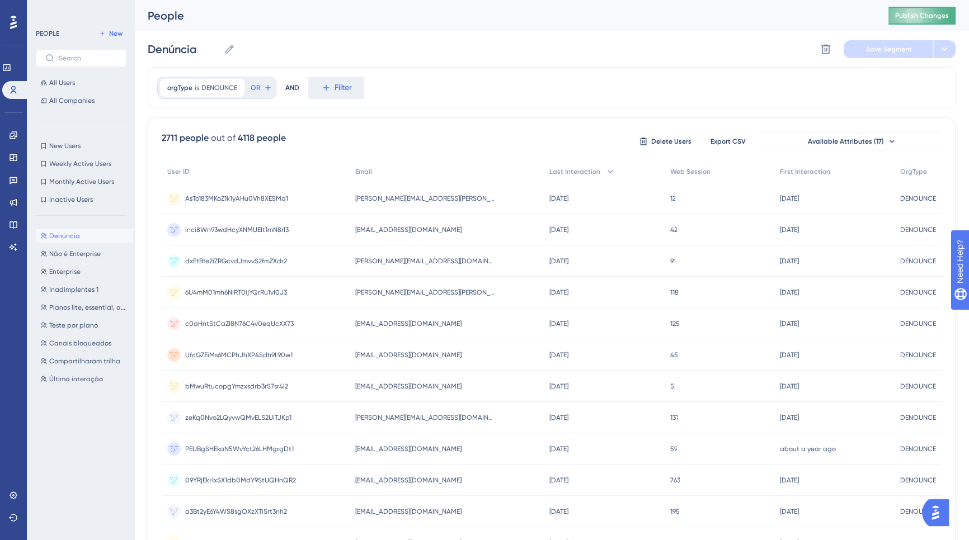
click at [926, 12] on span "Publish Changes" at bounding box center [922, 15] width 54 height 9
click at [10, 70] on icon at bounding box center [6, 67] width 7 height 7
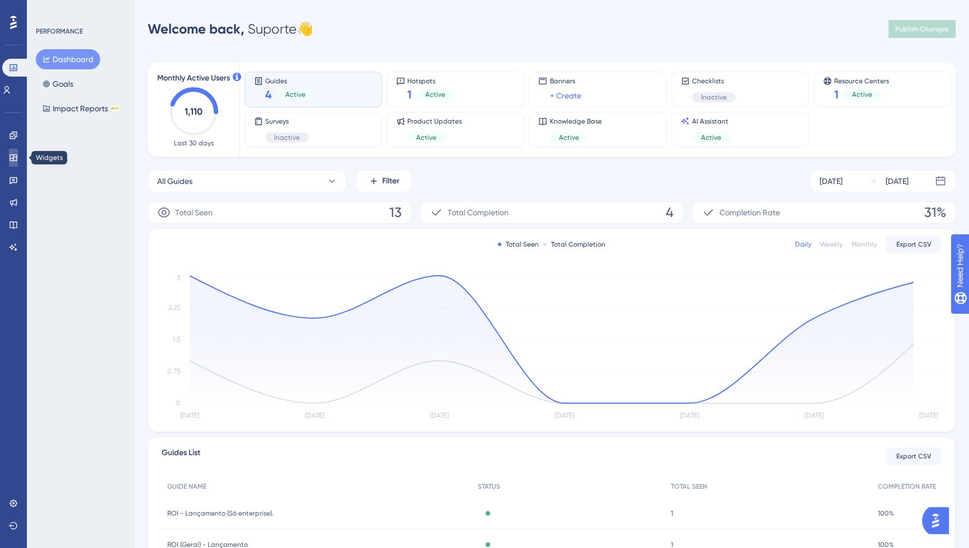
click at [18, 159] on link at bounding box center [13, 158] width 9 height 18
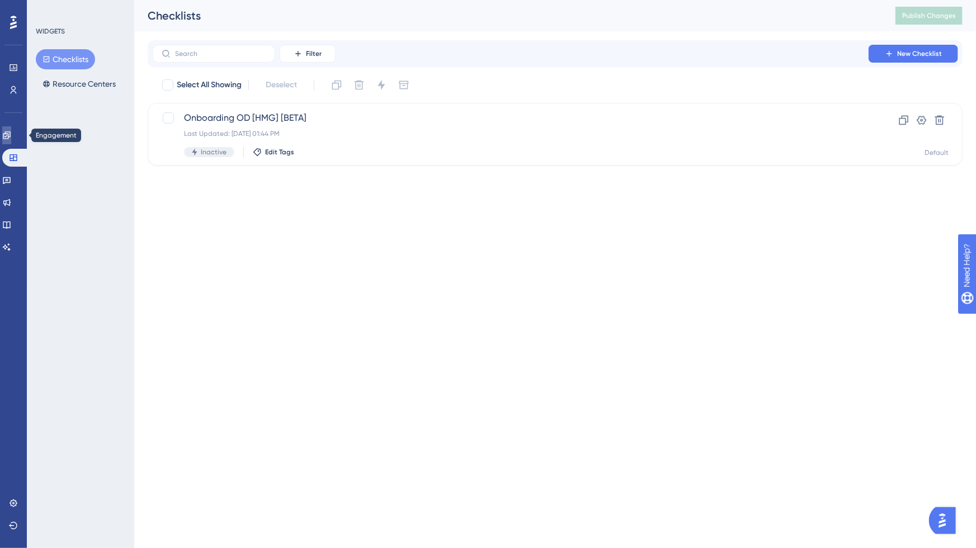
click at [10, 134] on icon at bounding box center [6, 134] width 7 height 7
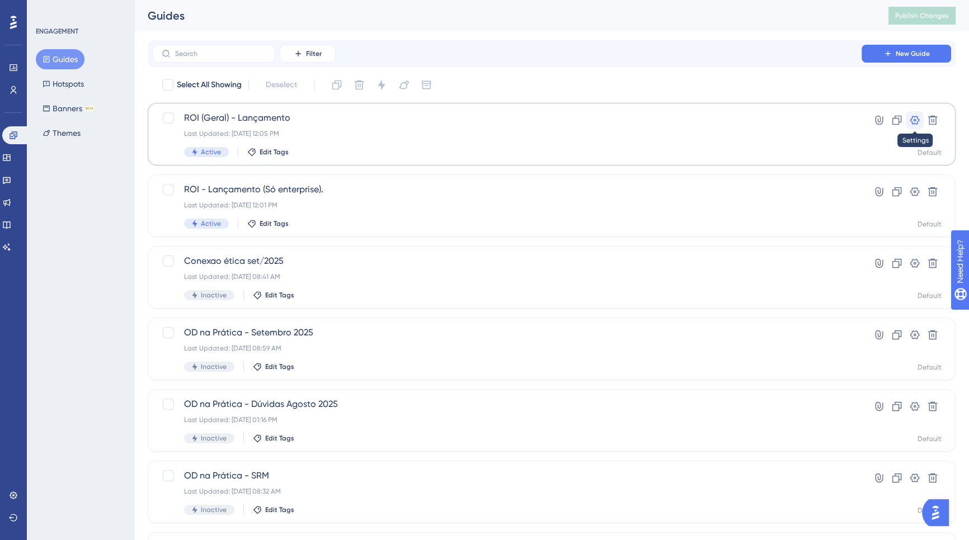
click at [914, 124] on icon at bounding box center [914, 120] width 11 height 11
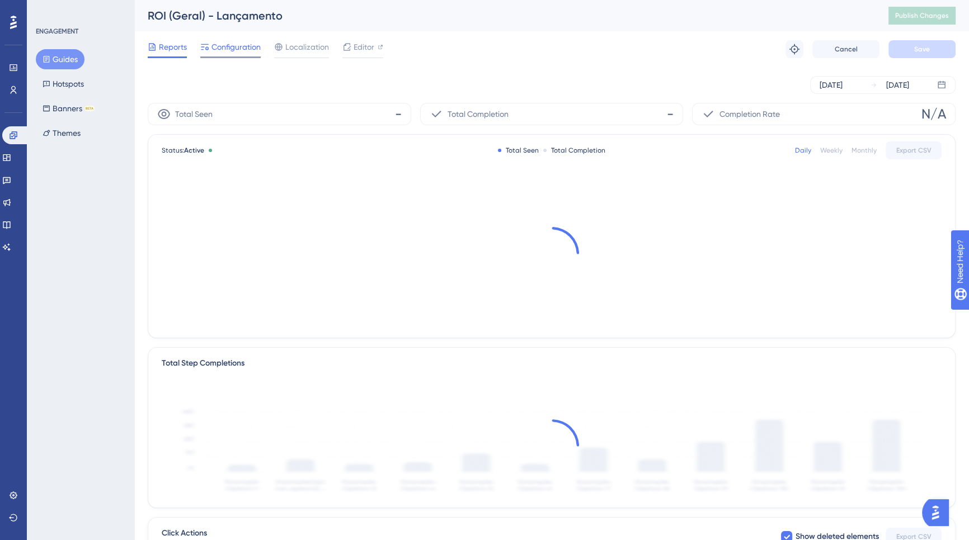
click at [222, 53] on span "Configuration" at bounding box center [235, 46] width 49 height 13
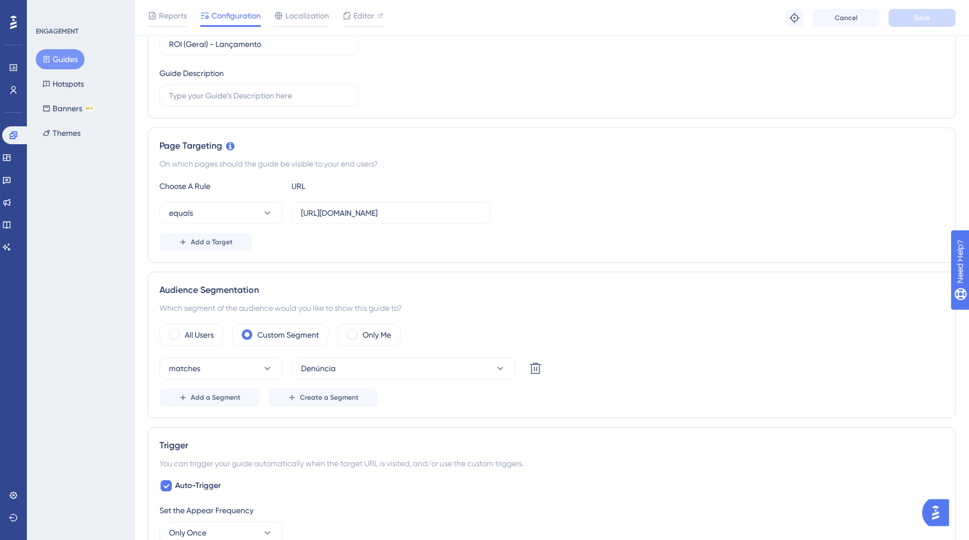
scroll to position [169, 0]
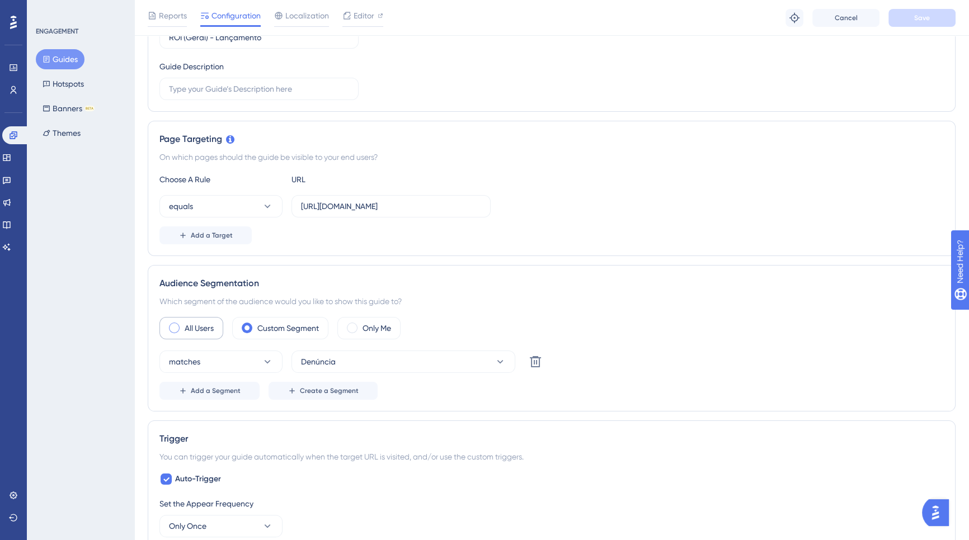
click at [185, 317] on div "All Users" at bounding box center [191, 328] width 64 height 22
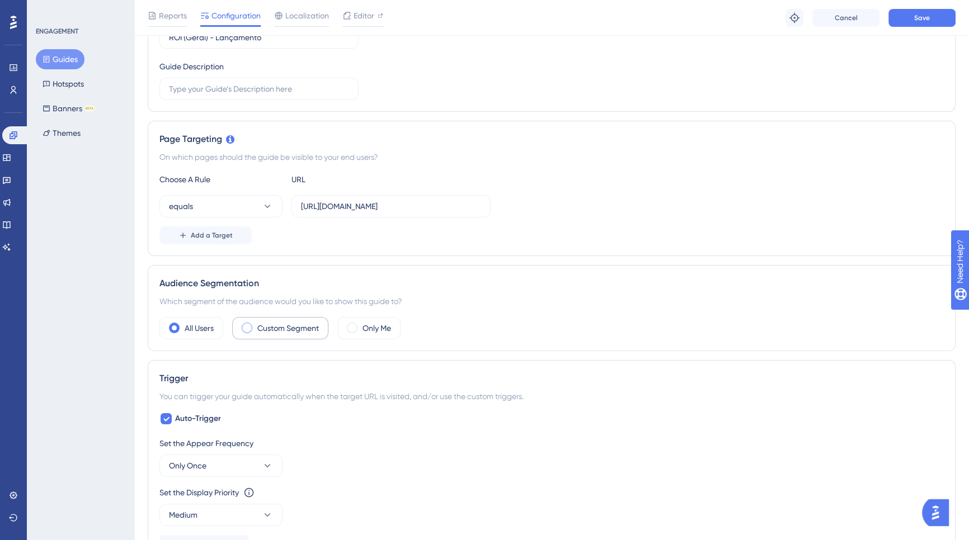
click at [263, 327] on label "Custom Segment" at bounding box center [288, 328] width 62 height 13
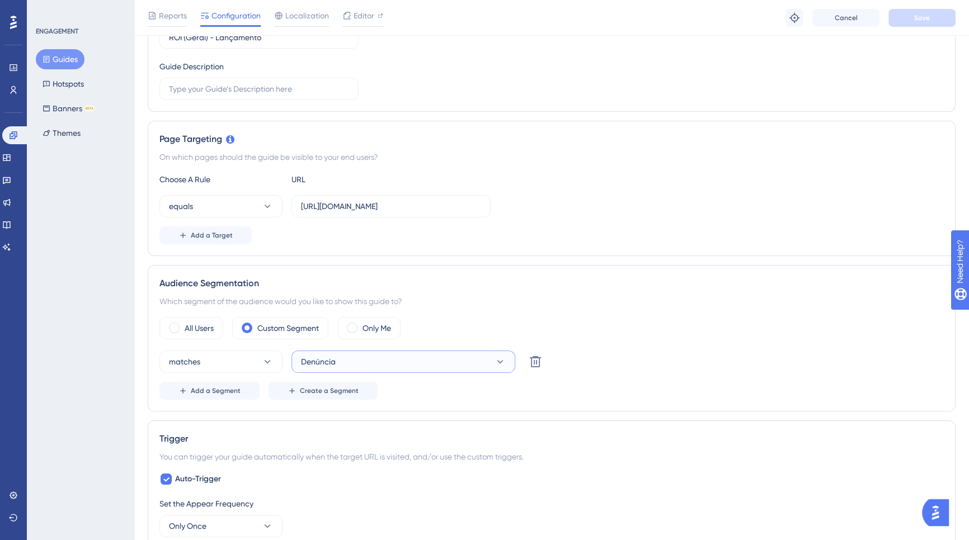
click at [366, 365] on button "Denúncia" at bounding box center [403, 362] width 224 height 22
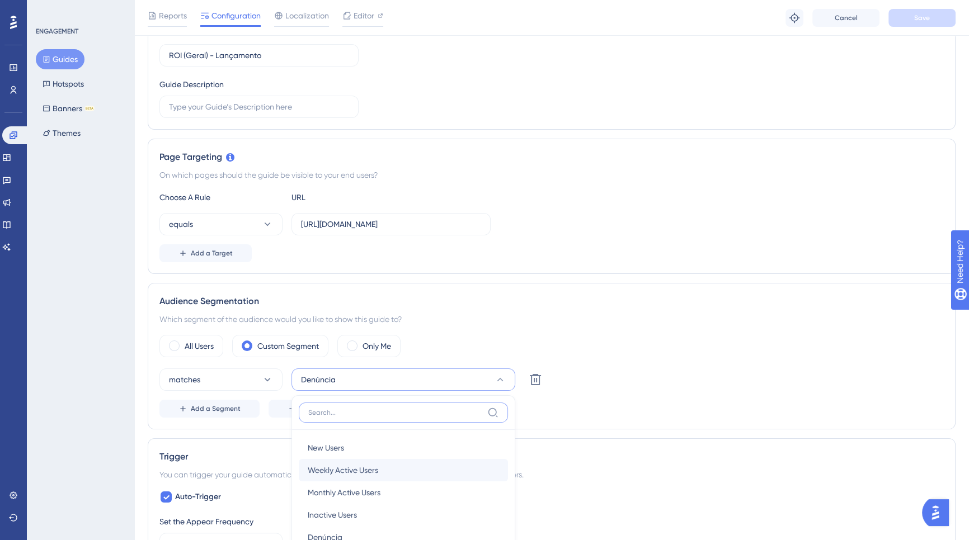
scroll to position [256, 0]
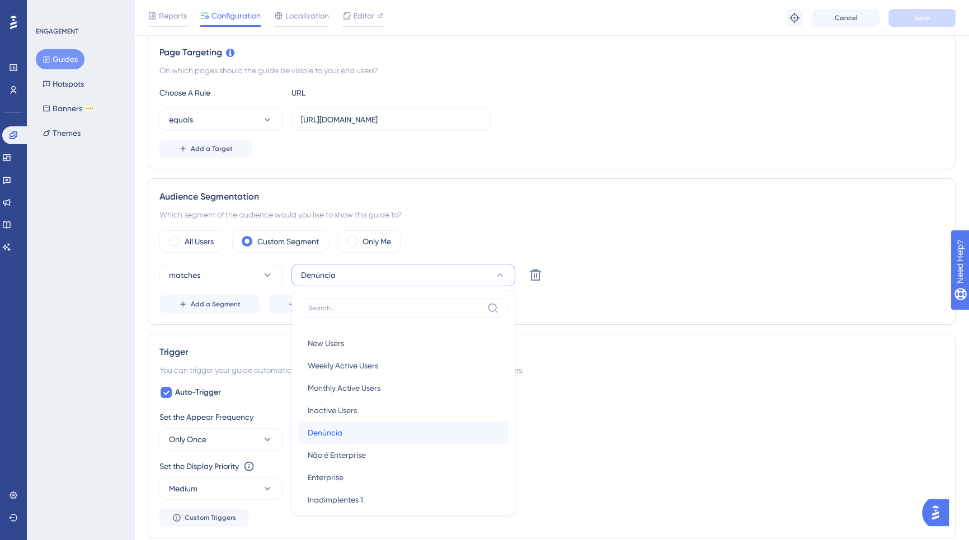
click at [362, 425] on div "Denúncia Denúncia" at bounding box center [403, 433] width 191 height 22
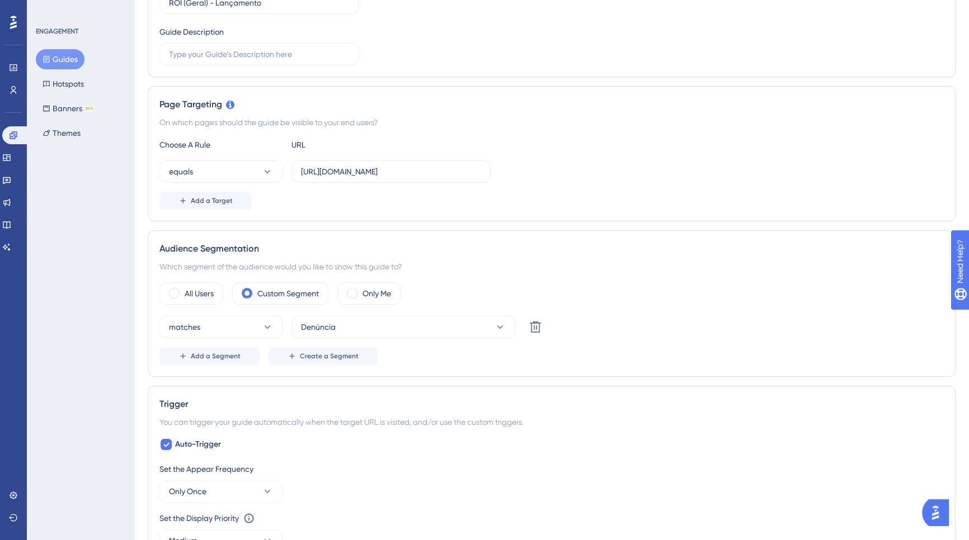
scroll to position [251, 0]
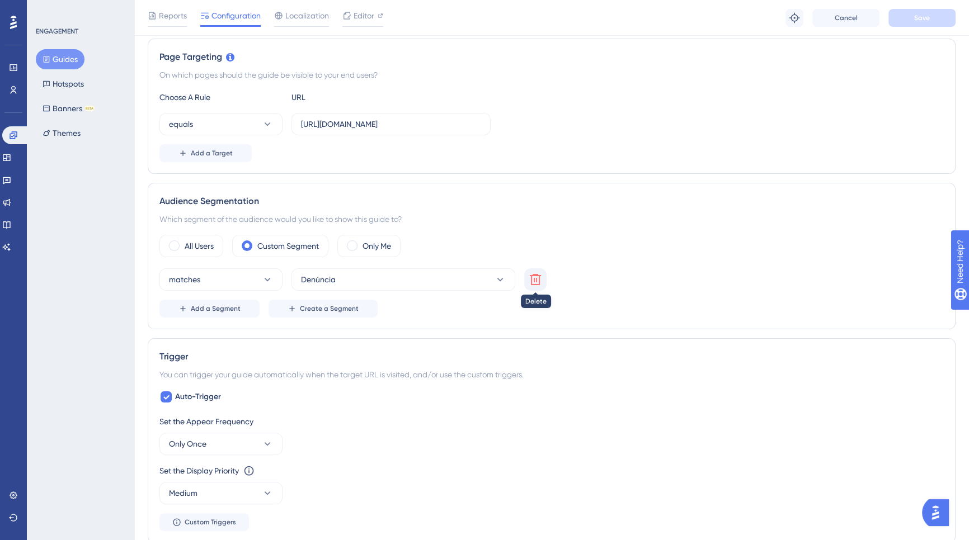
click at [539, 284] on icon at bounding box center [535, 279] width 11 height 11
click at [351, 283] on span "Choose a segment" at bounding box center [334, 279] width 67 height 13
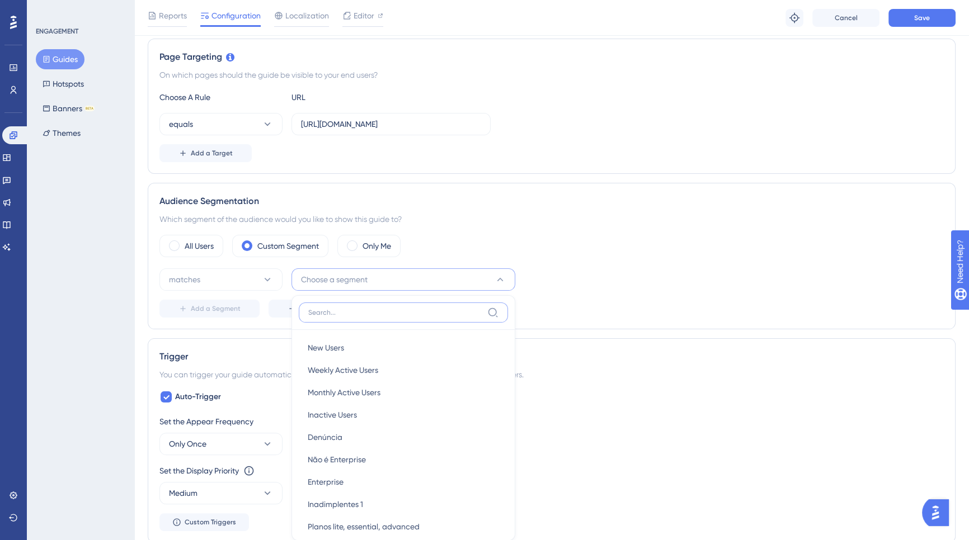
scroll to position [398, 0]
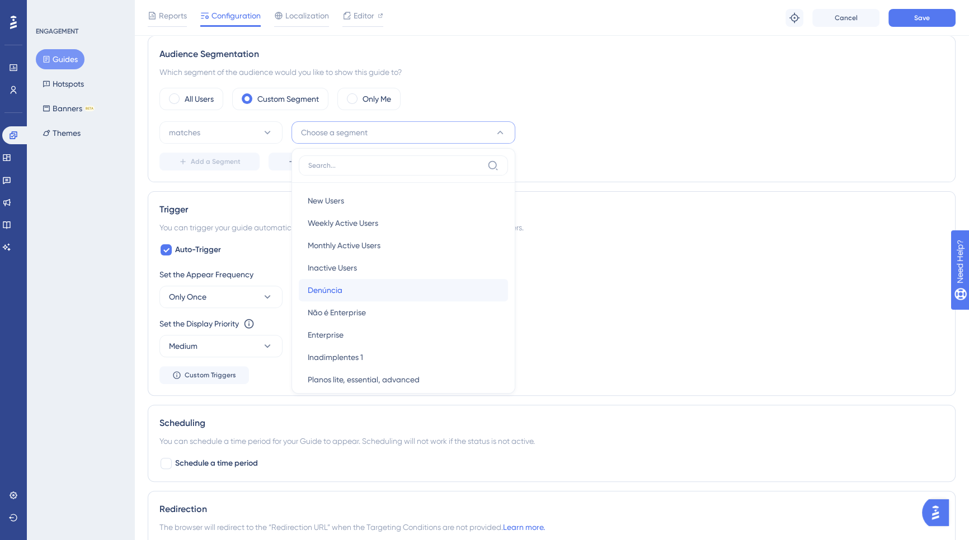
click at [373, 284] on div "Denúncia Denúncia" at bounding box center [403, 290] width 191 height 22
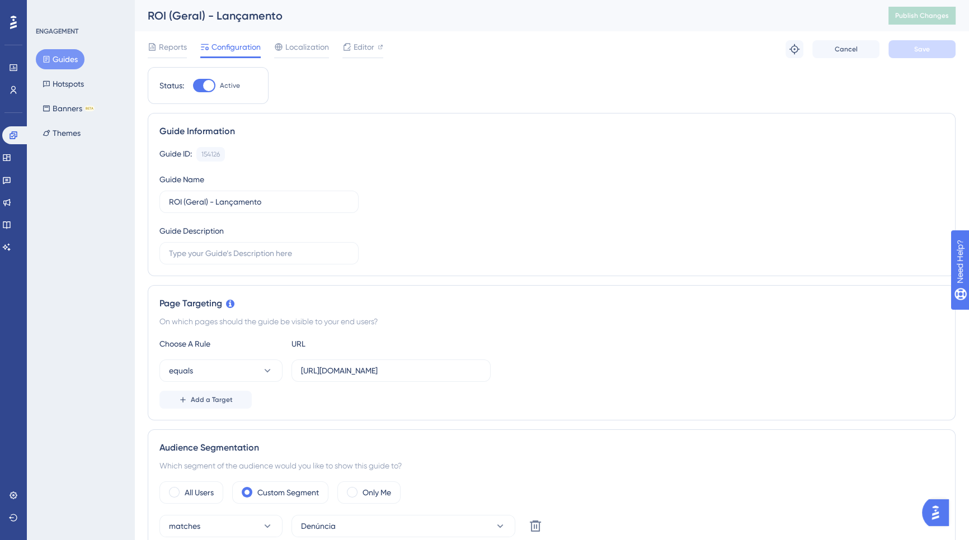
scroll to position [199, 0]
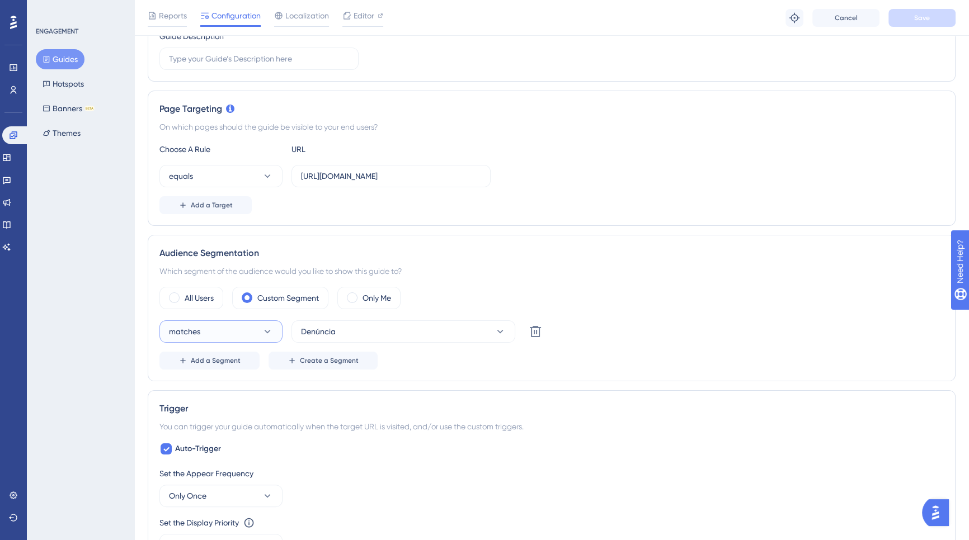
click at [268, 331] on icon at bounding box center [268, 331] width 6 height 3
click at [228, 359] on div "matches matches" at bounding box center [221, 366] width 91 height 22
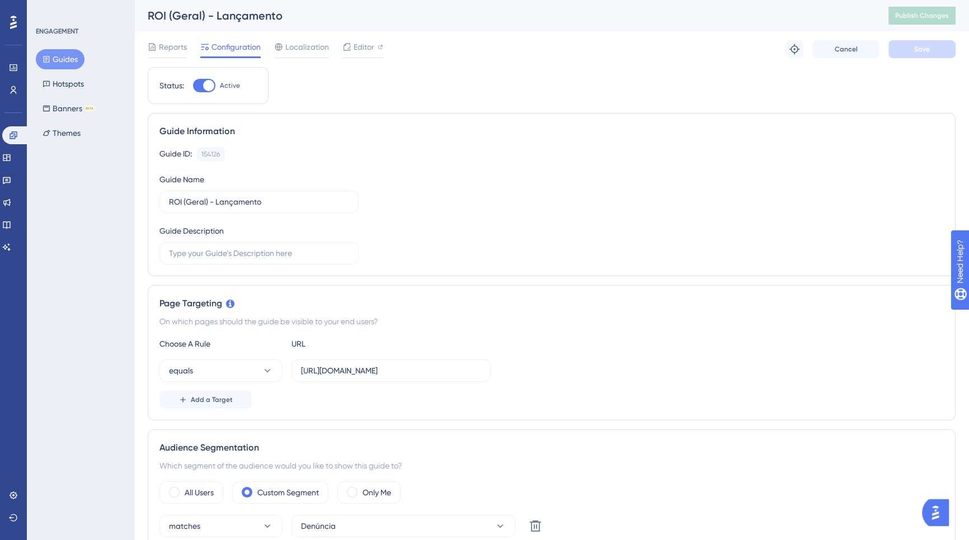
scroll to position [12, 0]
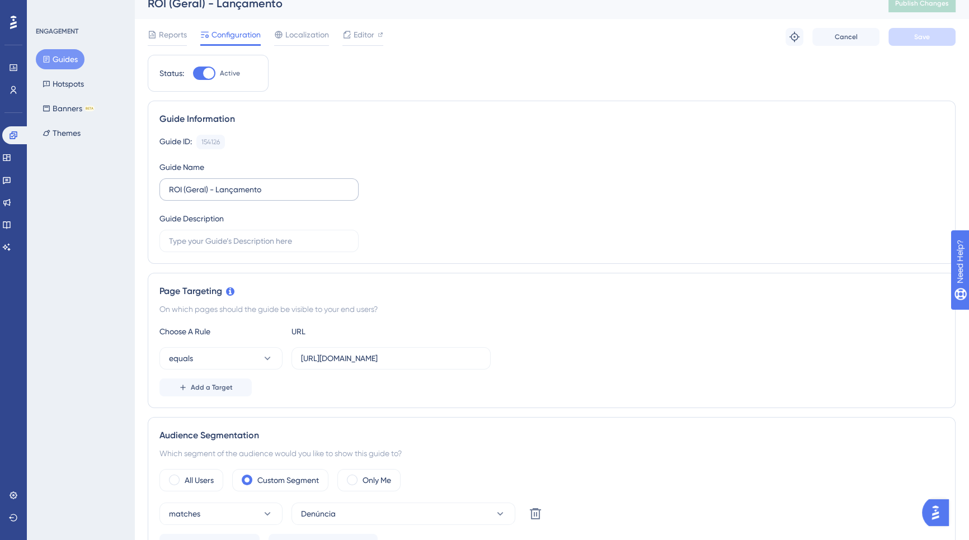
click at [291, 198] on label "ROI (Geral) - Lançamento" at bounding box center [258, 189] width 199 height 22
click at [291, 196] on input "ROI (Geral) - Lançamento" at bounding box center [259, 190] width 180 height 12
click at [297, 192] on input "ROI (Geral) - Lançamento" at bounding box center [259, 190] width 180 height 12
type input "ROI (Geral) - LançamentoO"
click at [912, 44] on button "Save" at bounding box center [921, 37] width 67 height 18
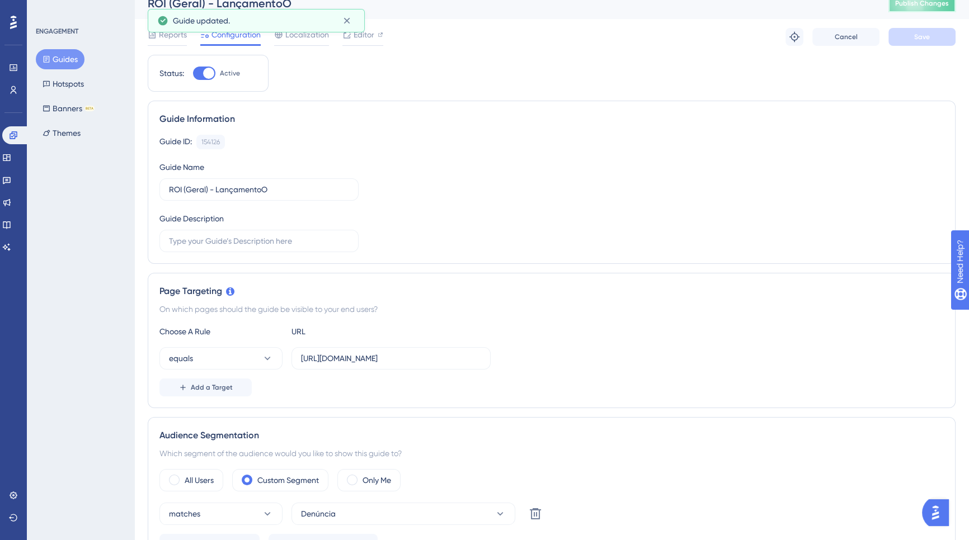
click at [915, 5] on span "Publish Changes" at bounding box center [922, 3] width 54 height 9
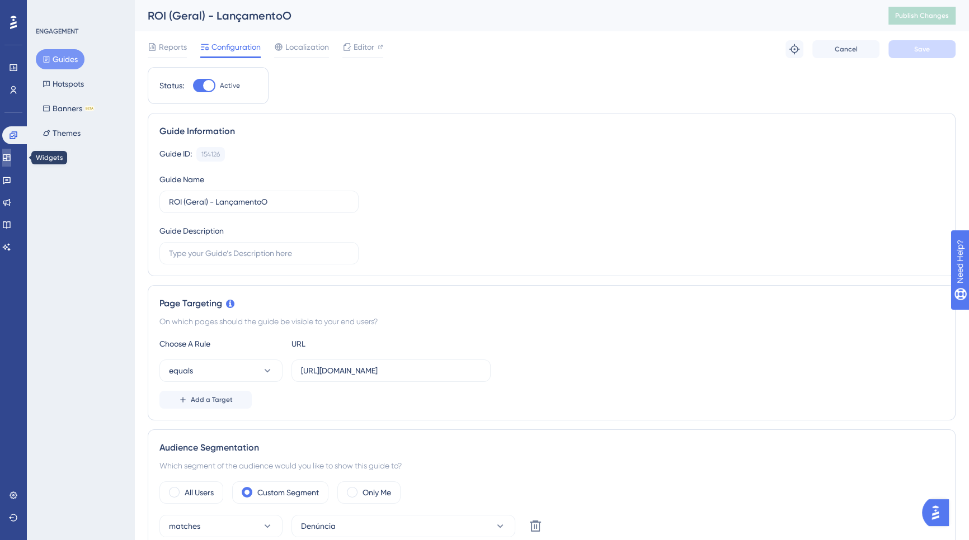
click at [11, 160] on link at bounding box center [6, 158] width 9 height 18
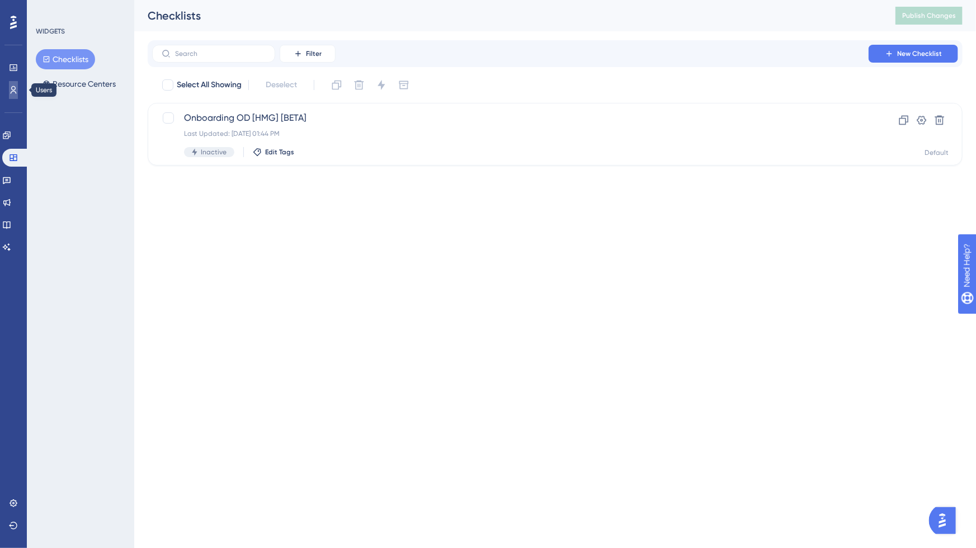
click at [14, 95] on link at bounding box center [13, 90] width 9 height 18
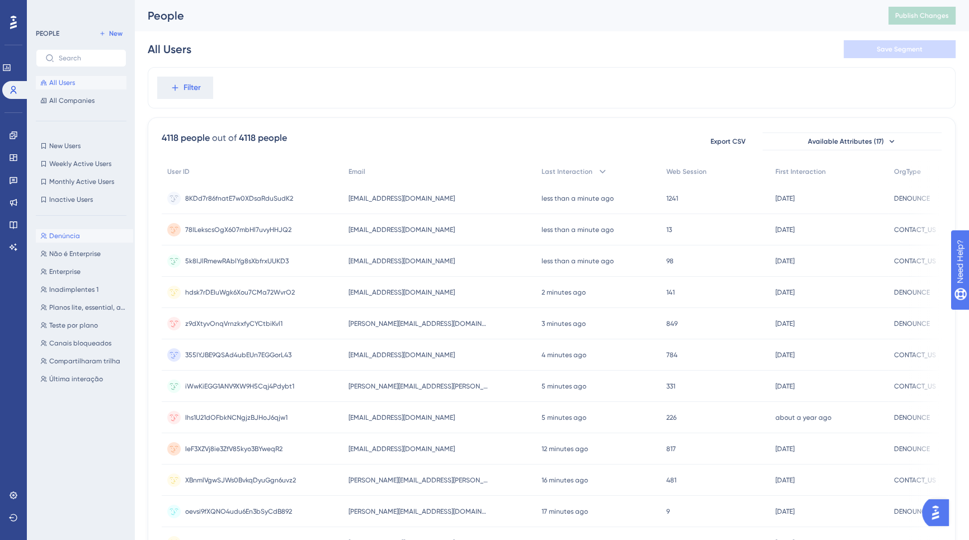
click at [72, 234] on span "Denúncia" at bounding box center [64, 236] width 31 height 9
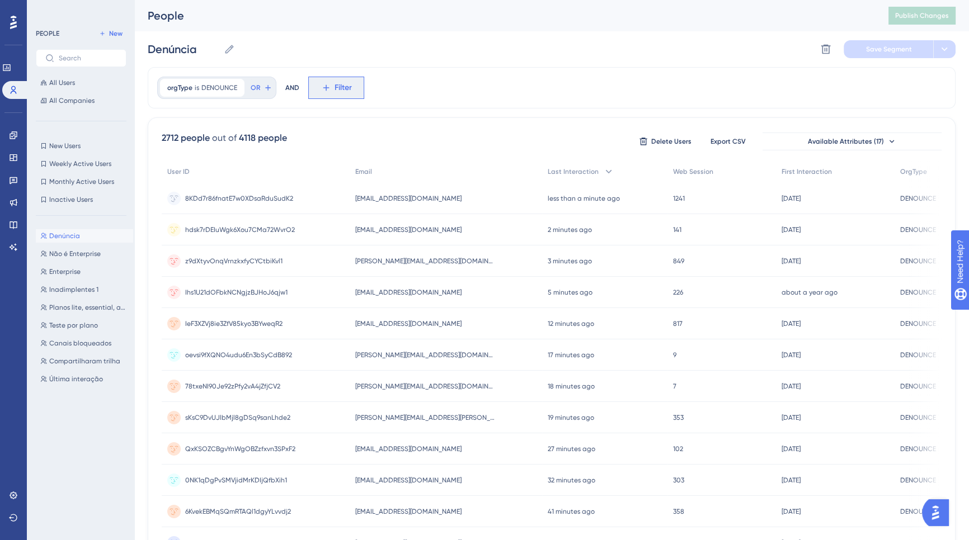
click at [321, 88] on icon at bounding box center [326, 88] width 10 height 10
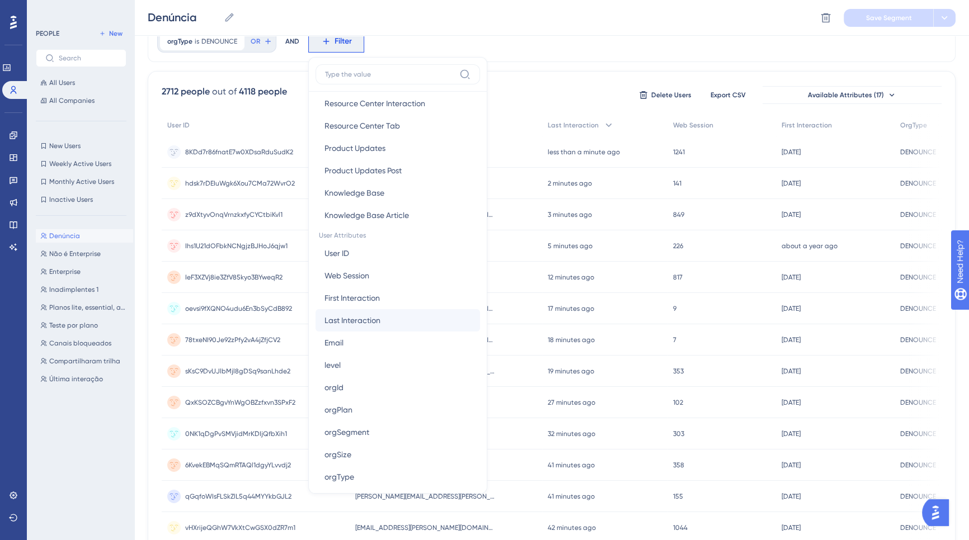
scroll to position [436, 0]
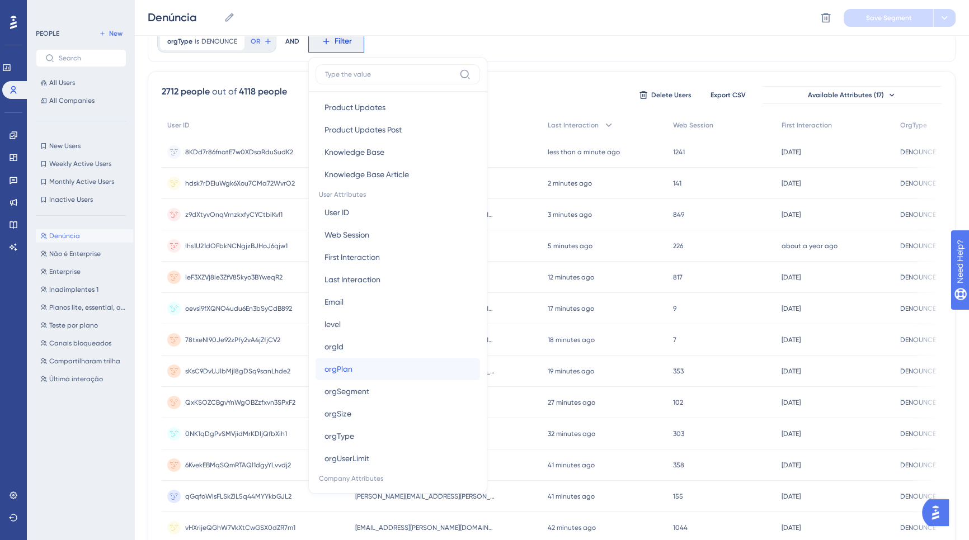
click at [401, 371] on button "orgPlan orgPlan" at bounding box center [398, 369] width 164 height 22
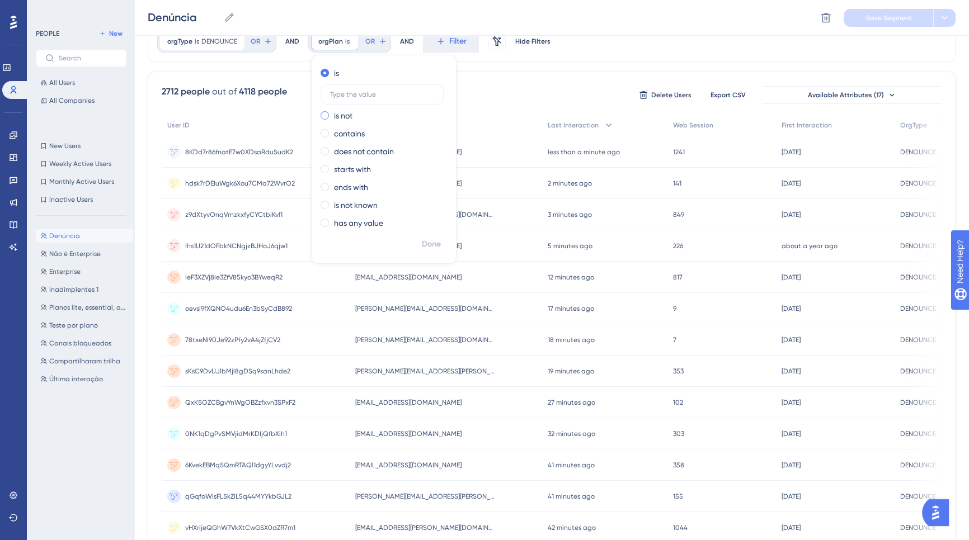
click at [350, 111] on label "is not" at bounding box center [343, 115] width 18 height 13
type input "ENTERPRISE"
click at [427, 239] on span "Done" at bounding box center [431, 244] width 19 height 13
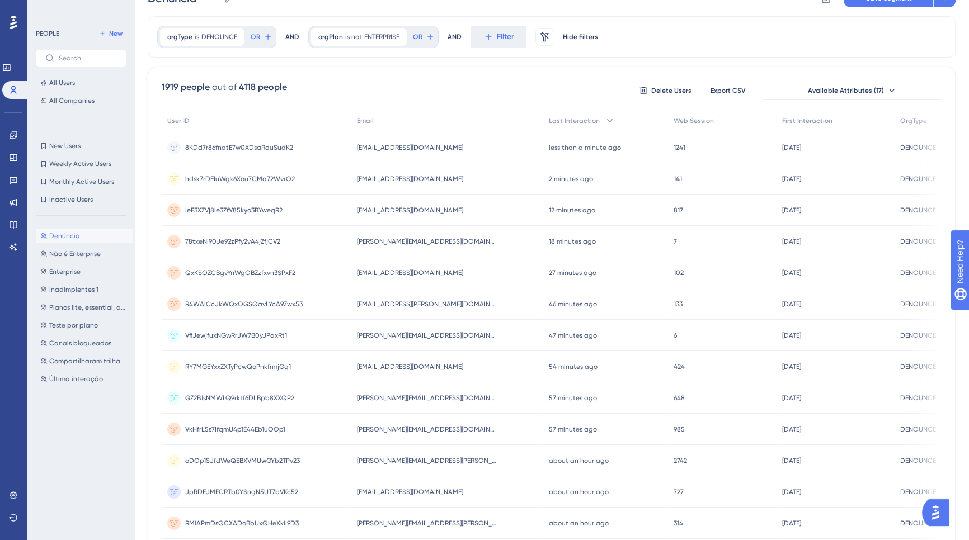
scroll to position [0, 0]
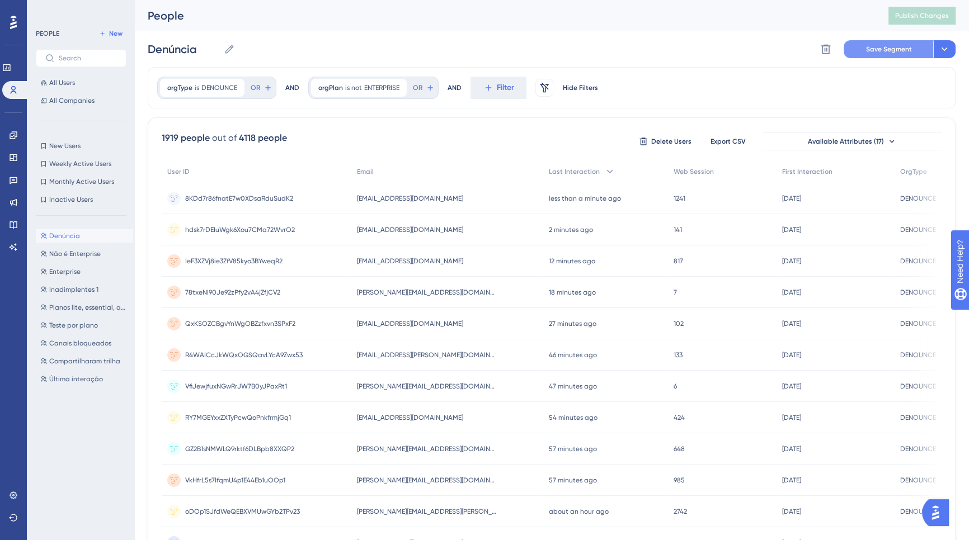
click at [892, 48] on span "Save Segment" at bounding box center [889, 49] width 46 height 9
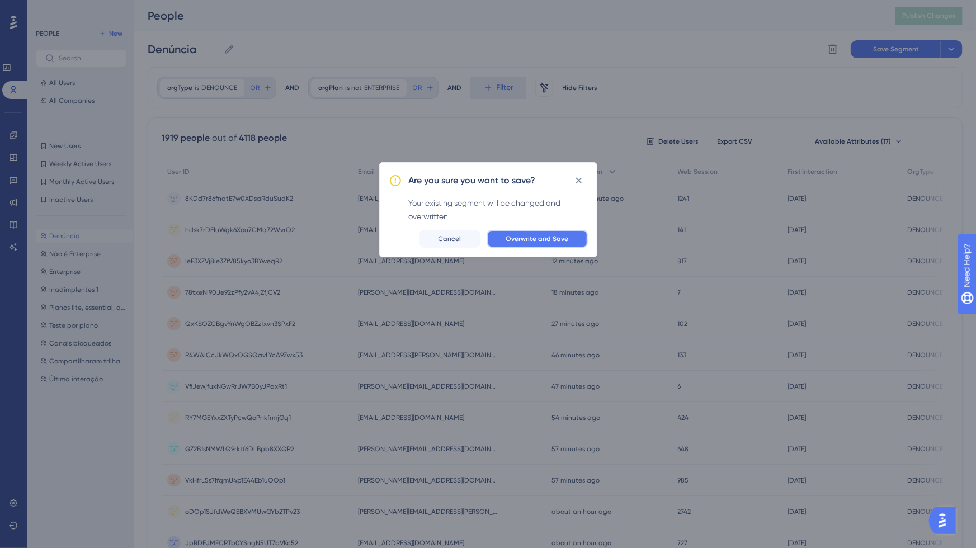
click at [523, 241] on span "Overwrite and Save" at bounding box center [537, 238] width 63 height 9
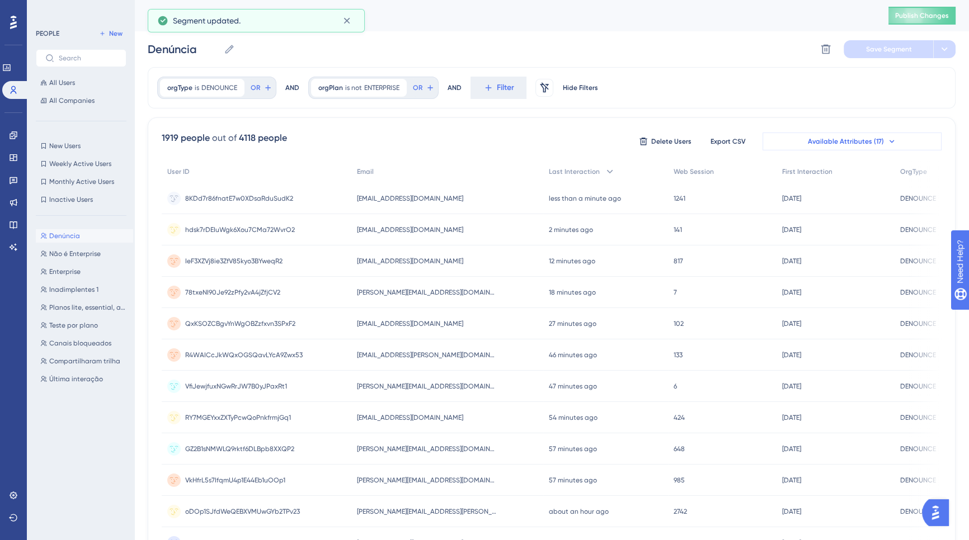
click at [902, 140] on button "Available Attributes (17)" at bounding box center [852, 142] width 179 height 18
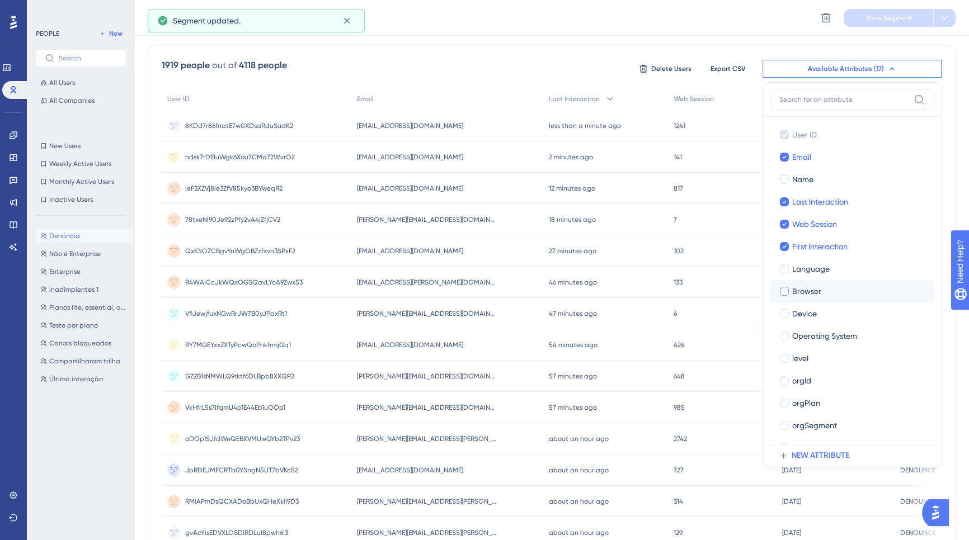
scroll to position [66, 0]
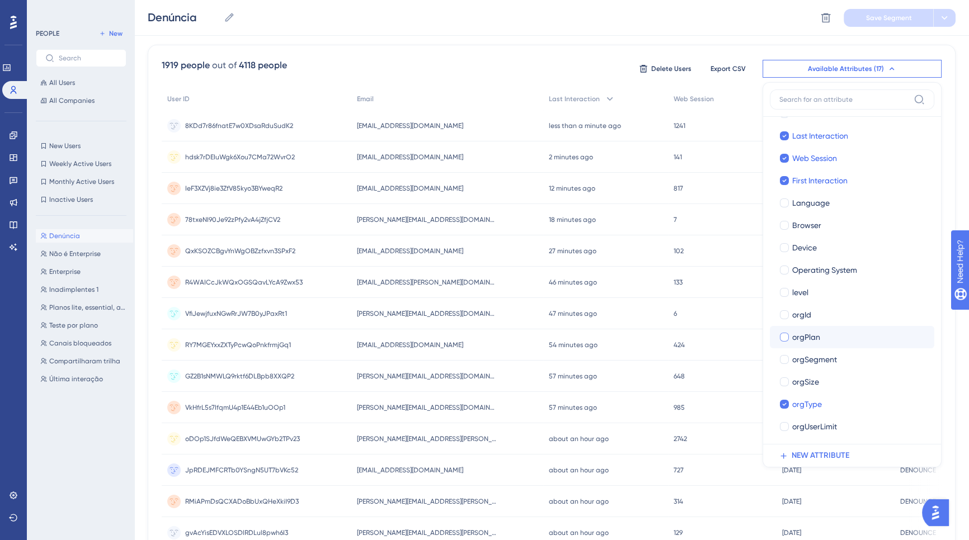
click at [813, 338] on span "orgPlan" at bounding box center [806, 337] width 28 height 13
checkbox input "true"
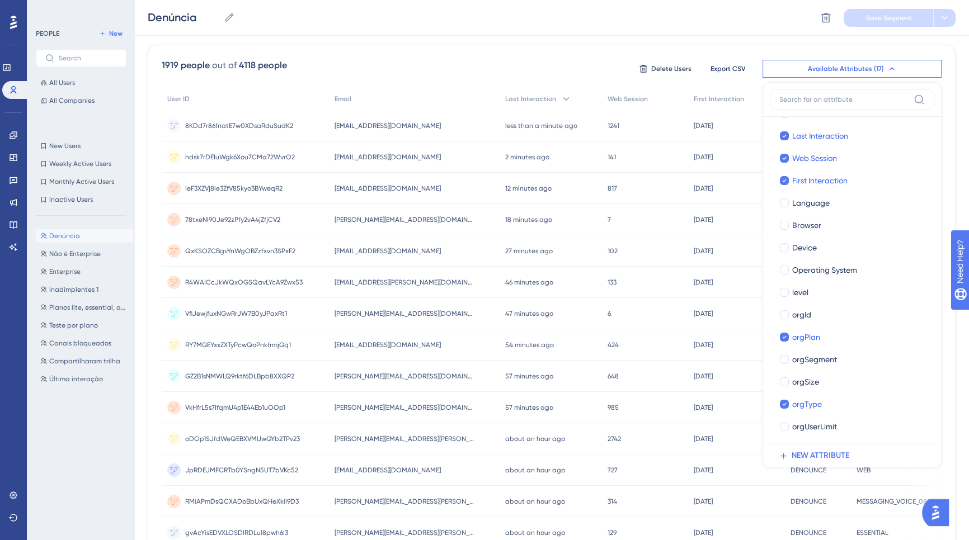
click at [525, 53] on div "1919 people out of 4118 people Delete Users Export CSV Available Attributes (17…" at bounding box center [552, 416] width 808 height 742
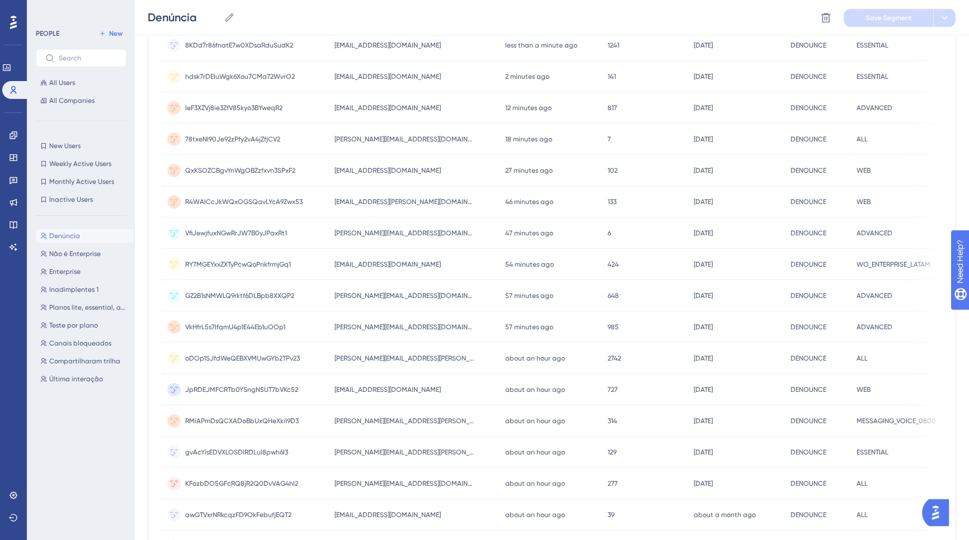
scroll to position [0, 0]
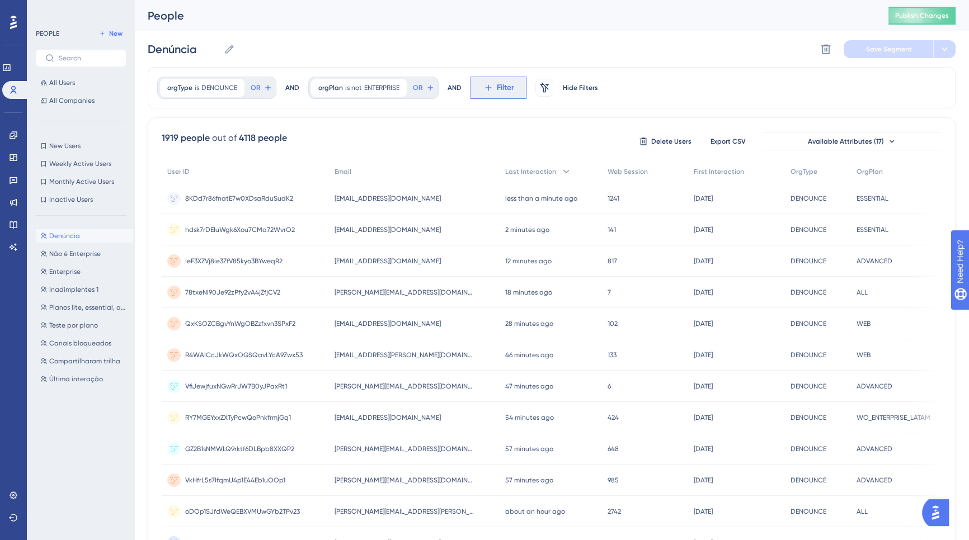
click at [500, 91] on span "Filter" at bounding box center [505, 87] width 17 height 13
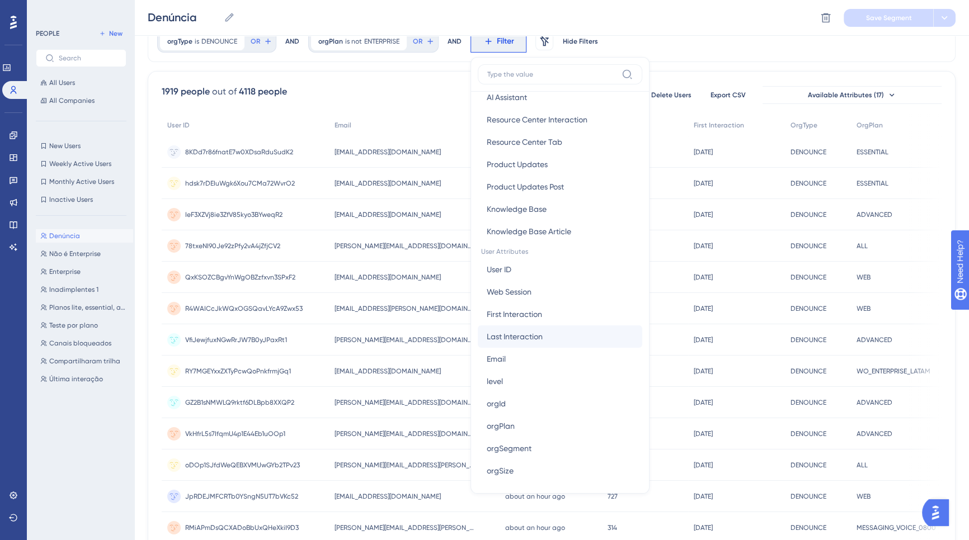
scroll to position [408, 0]
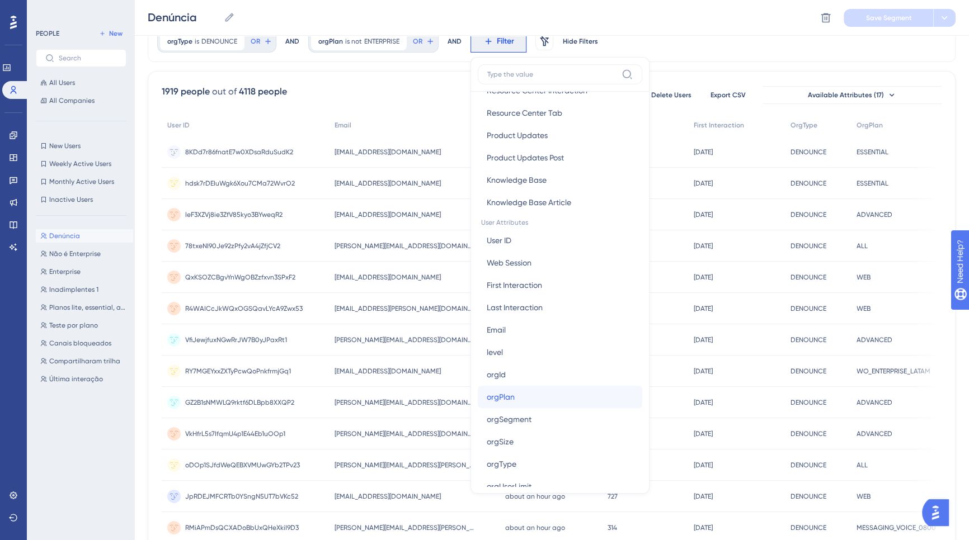
click at [535, 397] on button "orgPlan orgPlan" at bounding box center [560, 397] width 164 height 22
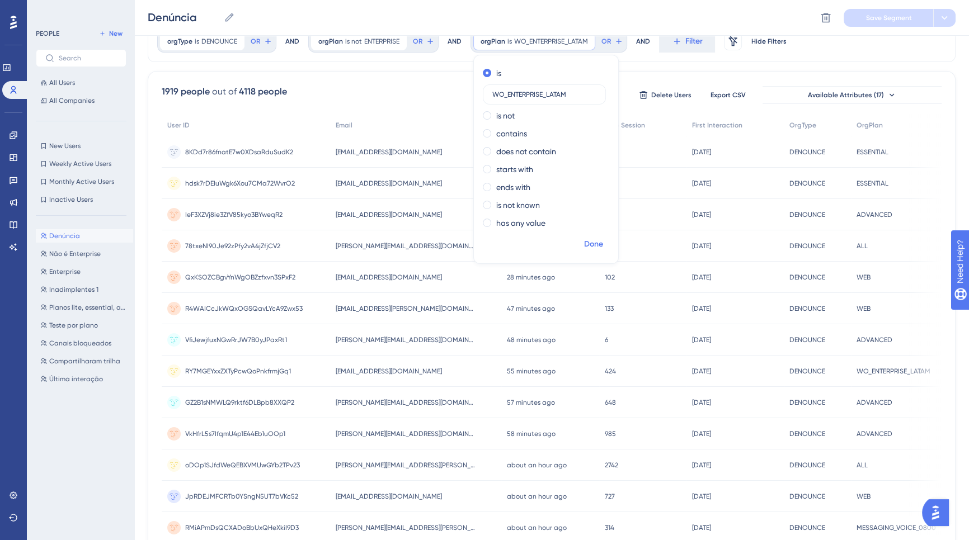
type input "WO_ENTERPRISE_LATAM"
click at [596, 246] on span "Done" at bounding box center [593, 244] width 19 height 13
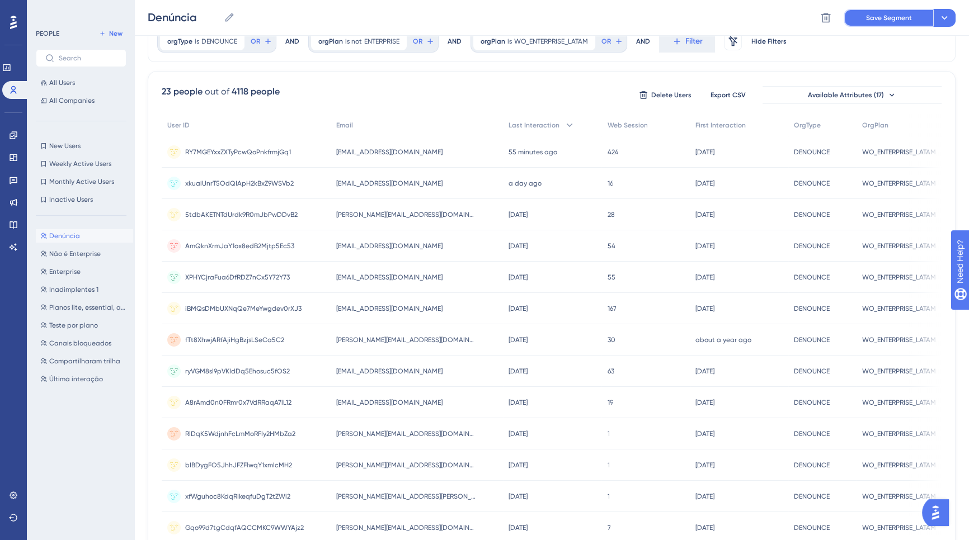
click at [881, 18] on span "Save Segment" at bounding box center [889, 17] width 46 height 9
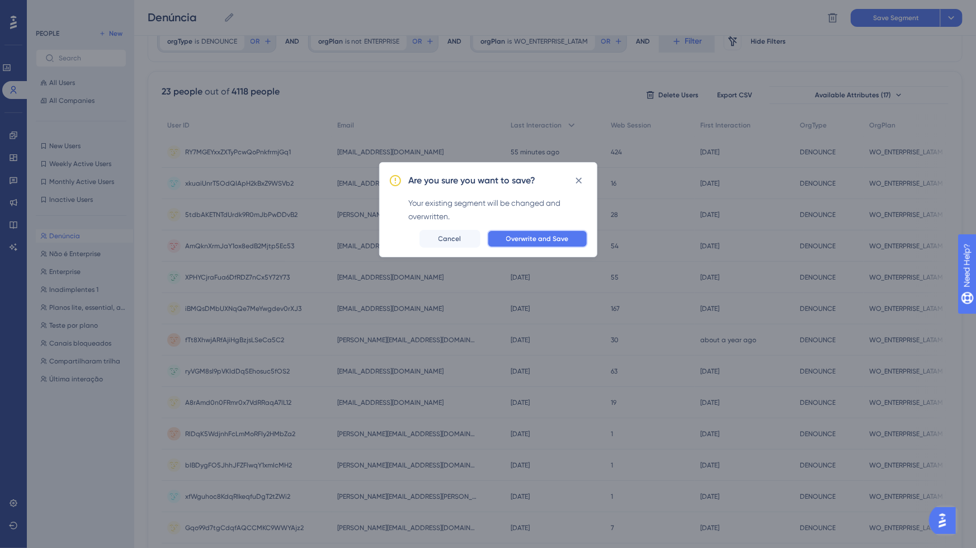
click at [568, 240] on span "Overwrite and Save" at bounding box center [537, 238] width 63 height 9
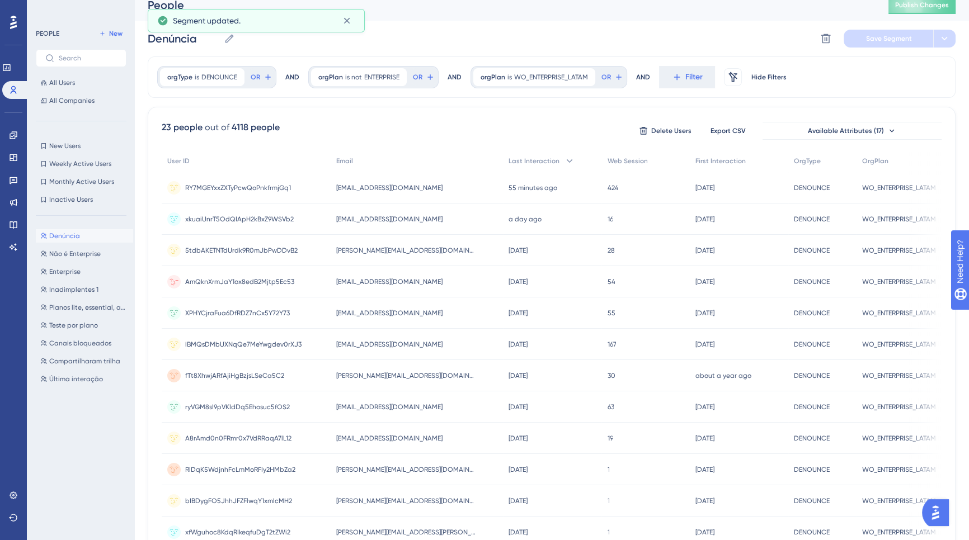
scroll to position [0, 0]
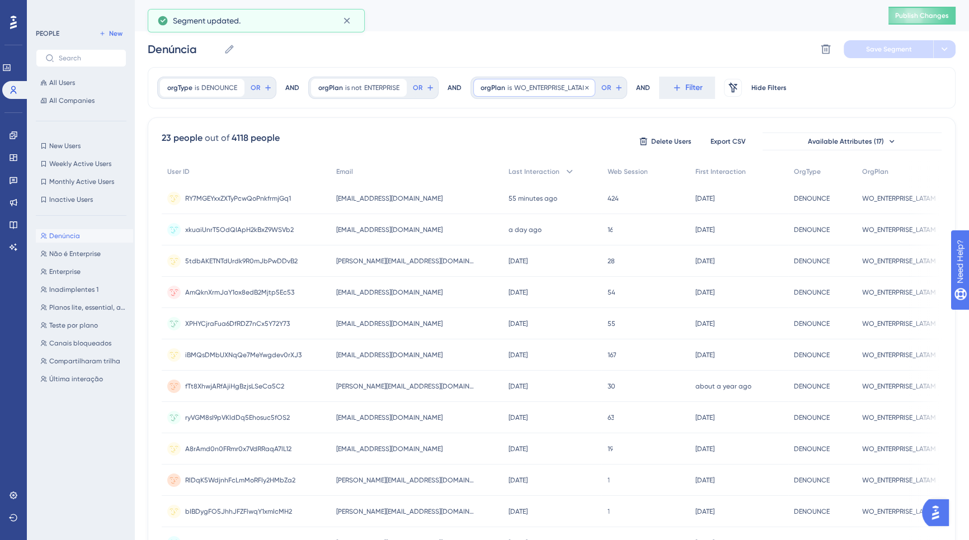
click at [577, 92] on div "orgPlan is WO_ENTERPRISE_LATAM WO_ENTERPRISE_LATAM Remove" at bounding box center [534, 88] width 122 height 18
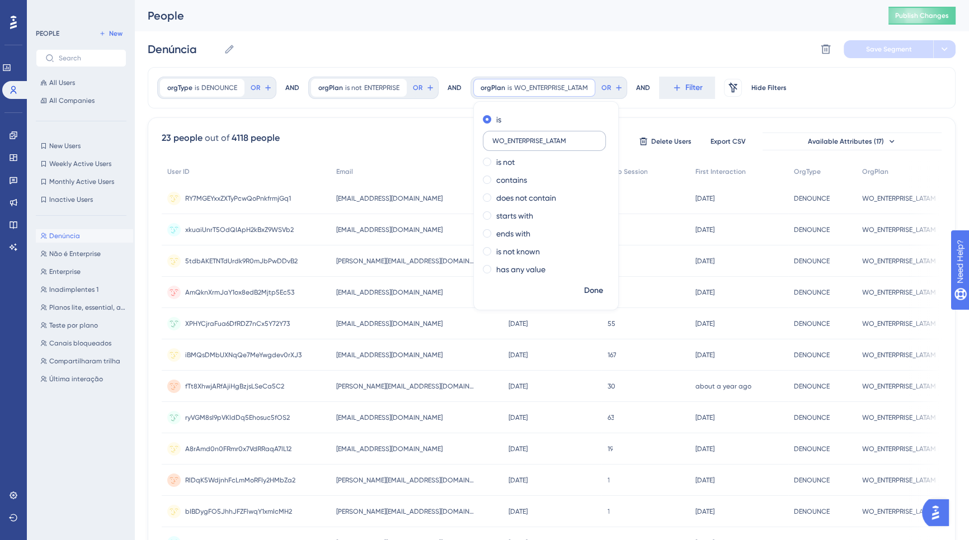
drag, startPoint x: 544, startPoint y: 138, endPoint x: 492, endPoint y: 134, distance: 52.7
click at [492, 134] on label "WO_ENTERPRISE_LATAM" at bounding box center [544, 141] width 123 height 20
click at [510, 159] on label "is not" at bounding box center [505, 162] width 18 height 13
click at [593, 289] on span "Done" at bounding box center [593, 290] width 19 height 13
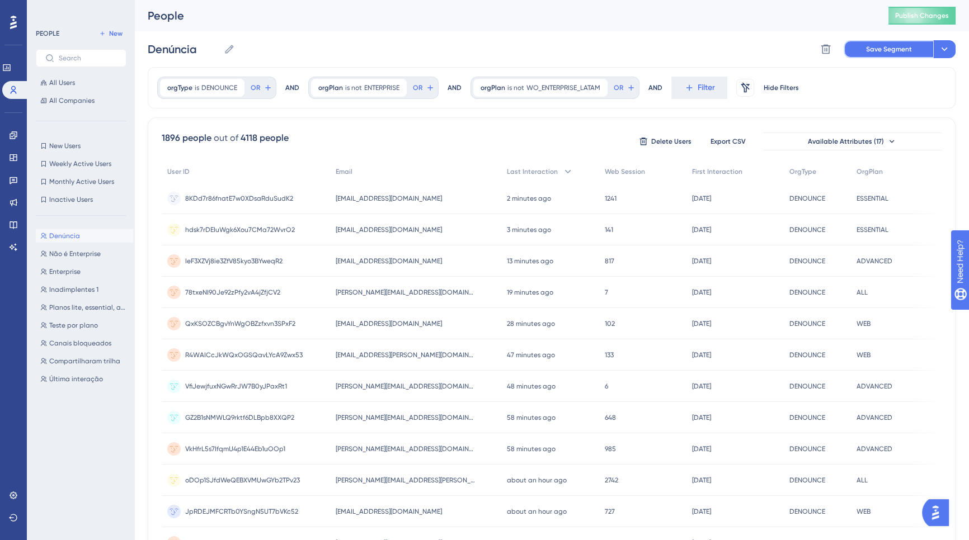
click at [875, 50] on span "Save Segment" at bounding box center [889, 49] width 46 height 9
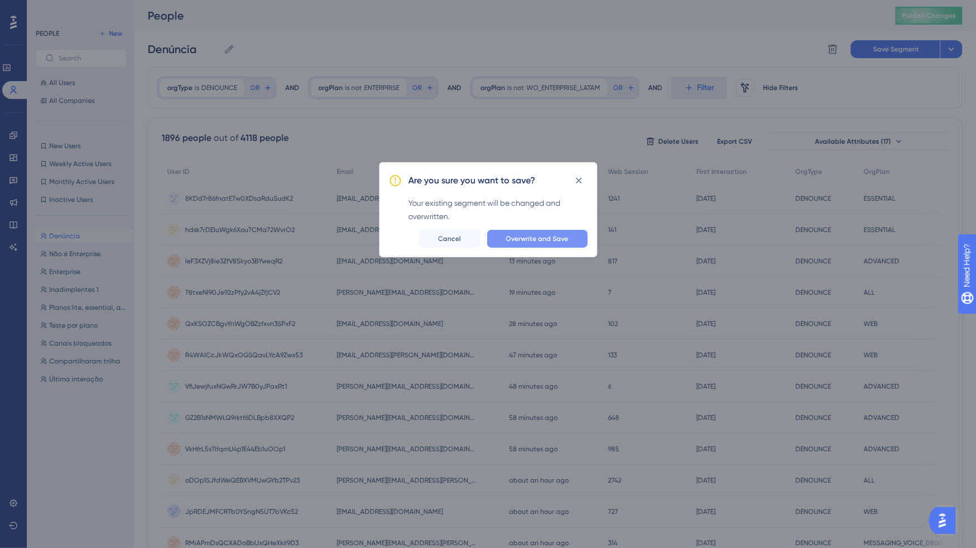
click at [551, 241] on span "Overwrite and Save" at bounding box center [537, 238] width 63 height 9
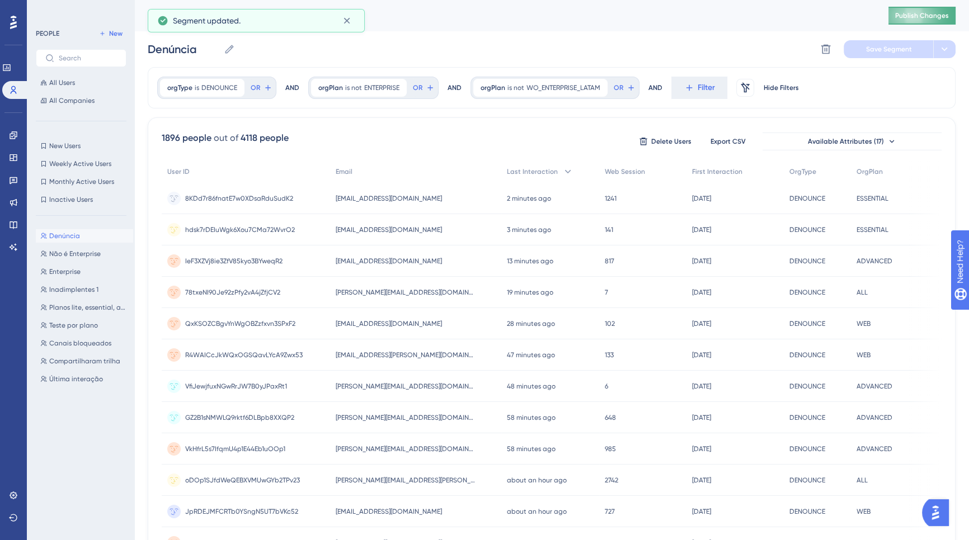
click at [919, 16] on span "Publish Changes" at bounding box center [922, 15] width 54 height 9
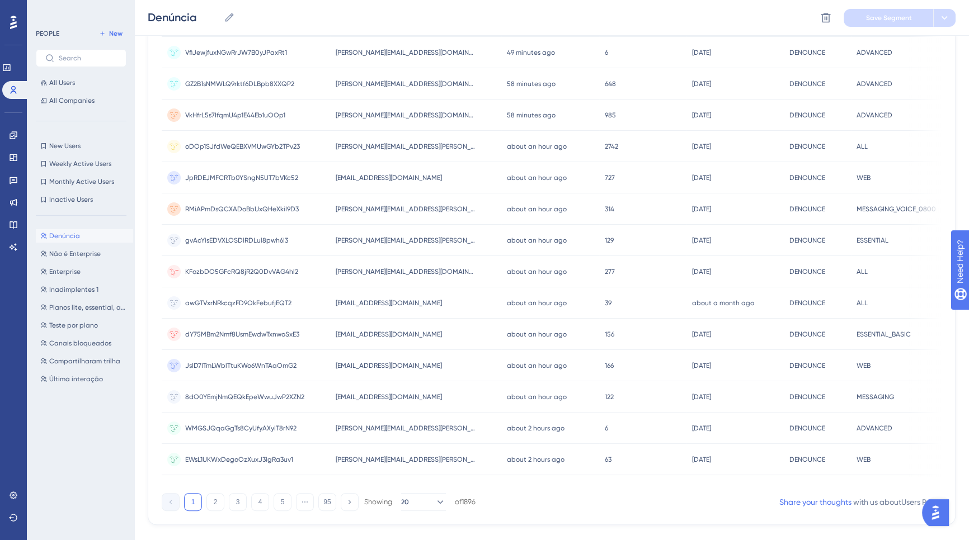
scroll to position [361, 0]
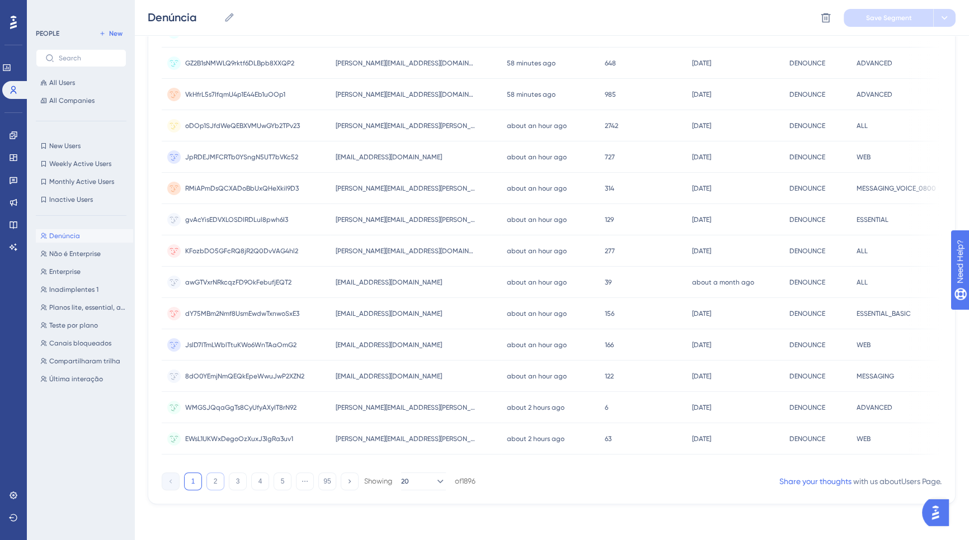
click at [214, 483] on button "2" at bounding box center [215, 482] width 18 height 18
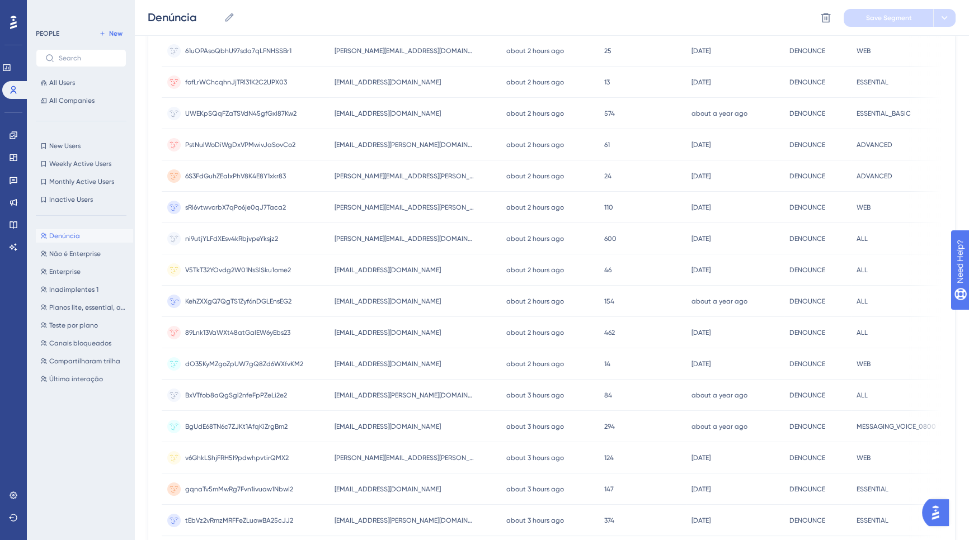
scroll to position [362, 0]
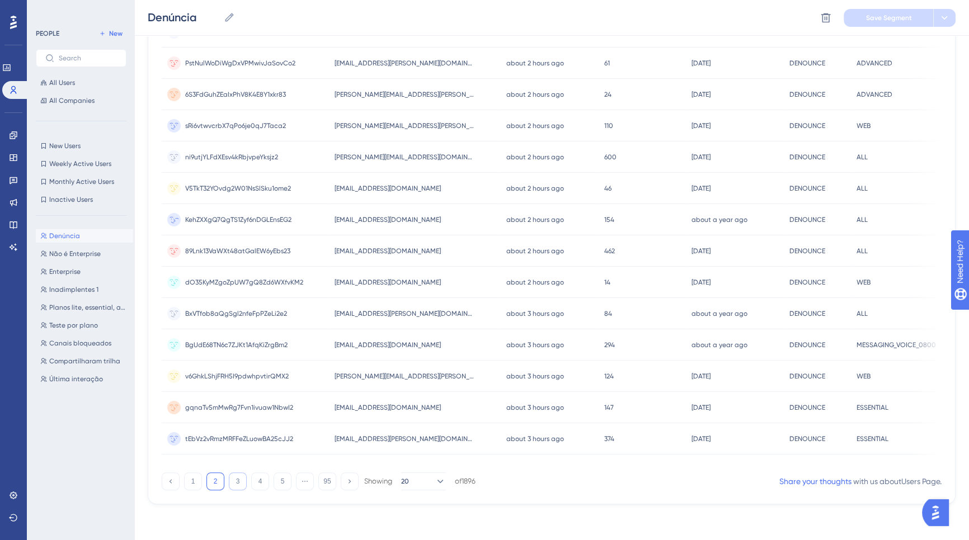
click at [242, 479] on button "3" at bounding box center [238, 482] width 18 height 18
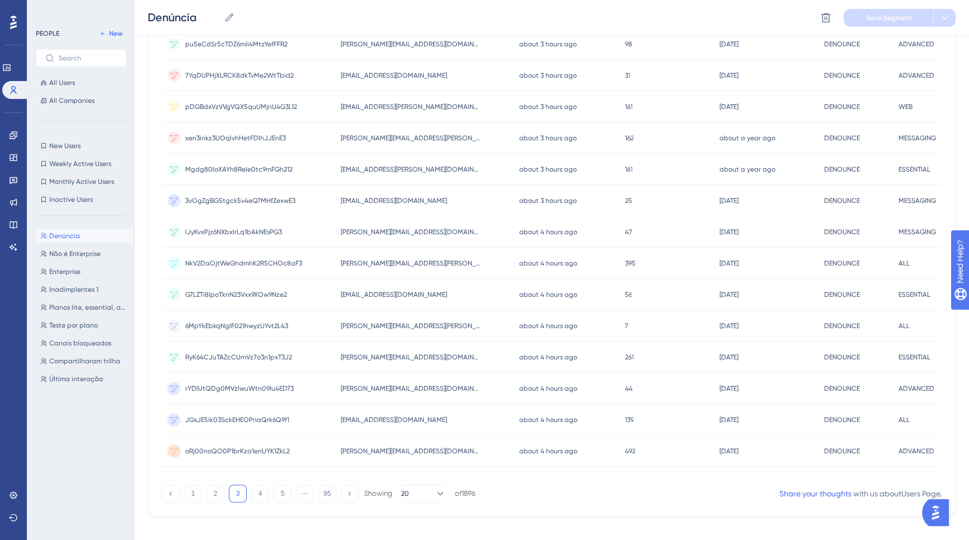
scroll to position [0, 0]
drag, startPoint x: 415, startPoint y: 482, endPoint x: 575, endPoint y: 481, distance: 160.0
click at [575, 481] on div "1896 people out of 4118 people Delete Users Export CSV Available Attributes (17…" at bounding box center [552, 146] width 808 height 742
click at [261, 501] on button "4" at bounding box center [260, 494] width 18 height 18
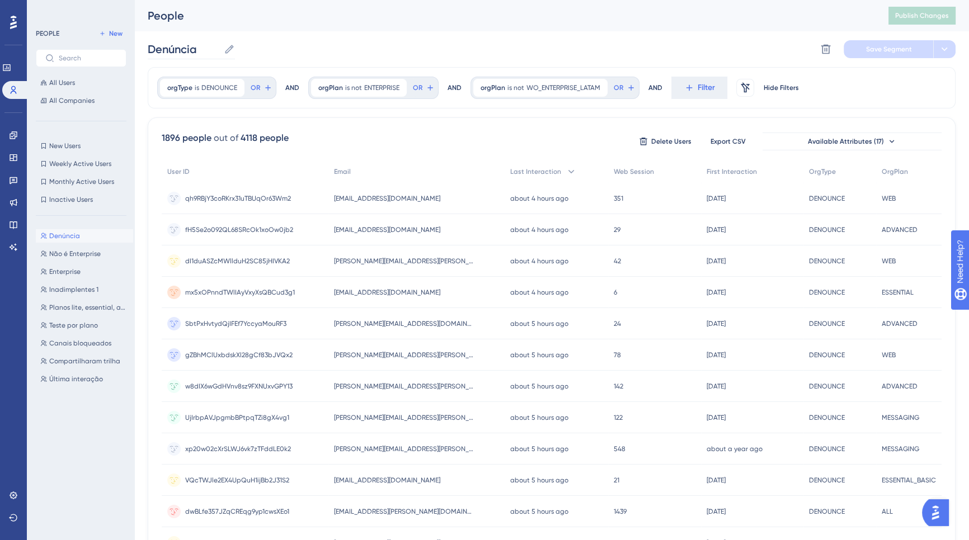
click at [231, 48] on icon at bounding box center [229, 49] width 11 height 11
click at [219, 48] on input "Denúncia" at bounding box center [184, 49] width 72 height 16
click at [212, 48] on input "Denúncia" at bounding box center [184, 49] width 72 height 16
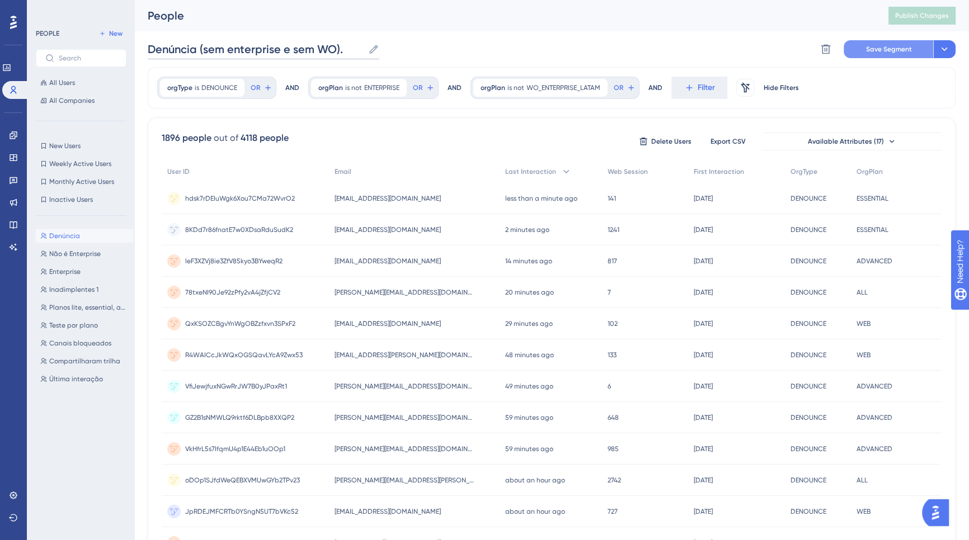
type input "Denúncia (sem enterprise e sem WO)."
click at [867, 49] on span "Save Segment" at bounding box center [889, 49] width 46 height 9
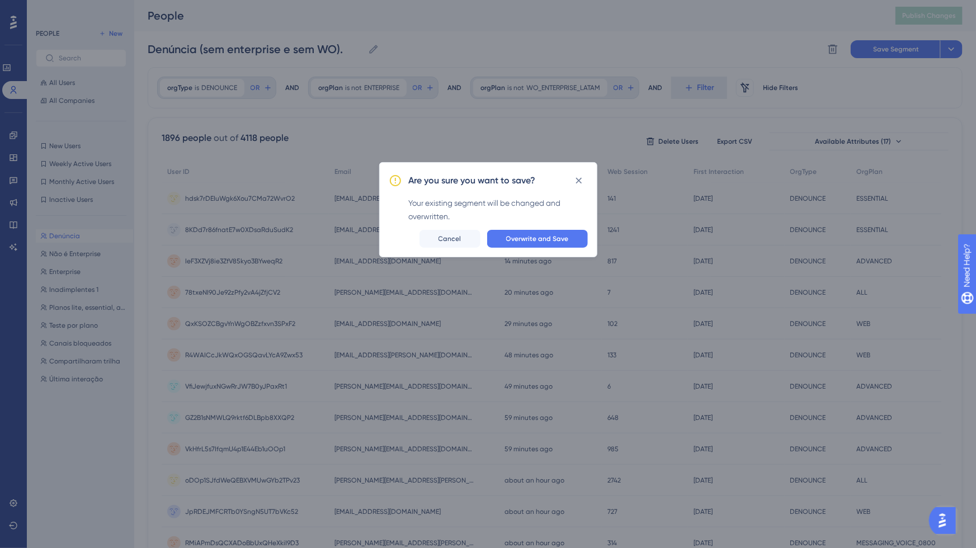
click at [540, 211] on div "Your existing segment will be changed and overwritten." at bounding box center [498, 209] width 179 height 27
click at [550, 220] on div "Your existing segment will be changed and overwritten." at bounding box center [498, 209] width 179 height 27
click at [550, 226] on div "Are you sure you want to save? Your existing segment will be changed and overwr…" at bounding box center [488, 209] width 218 height 95
click at [540, 220] on div "Your existing segment will be changed and overwritten." at bounding box center [498, 209] width 179 height 27
click at [534, 224] on div "Are you sure you want to save? Your existing segment will be changed and overwr…" at bounding box center [488, 209] width 218 height 95
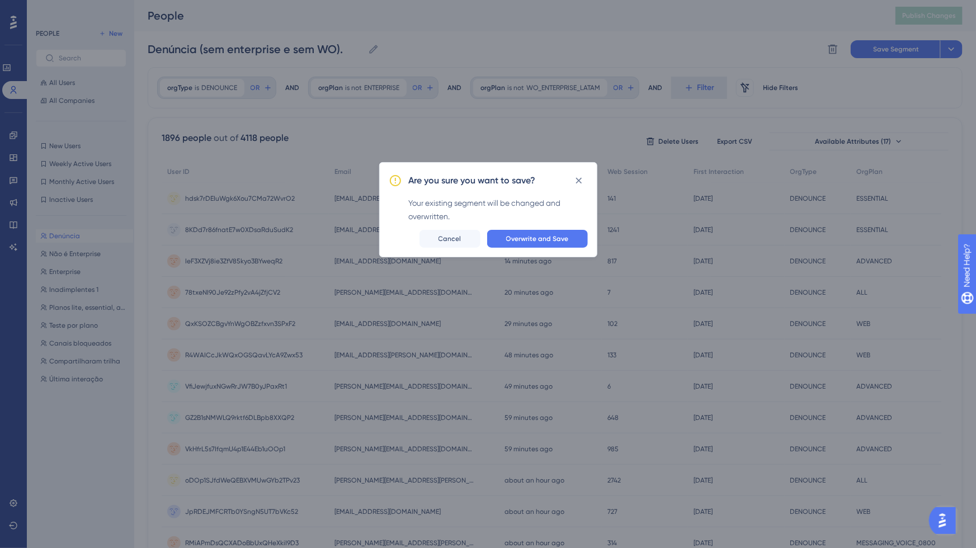
click at [463, 226] on div "Are you sure you want to save? Your existing segment will be changed and overwr…" at bounding box center [488, 209] width 218 height 95
click at [556, 227] on div "Are you sure you want to save? Your existing segment will be changed and overwr…" at bounding box center [488, 209] width 218 height 95
click at [580, 171] on div "Are you sure you want to save? Your existing segment will be changed and overwr…" at bounding box center [488, 209] width 218 height 95
click at [544, 225] on div "Are you sure you want to save? Your existing segment will be changed and overwr…" at bounding box center [488, 209] width 218 height 95
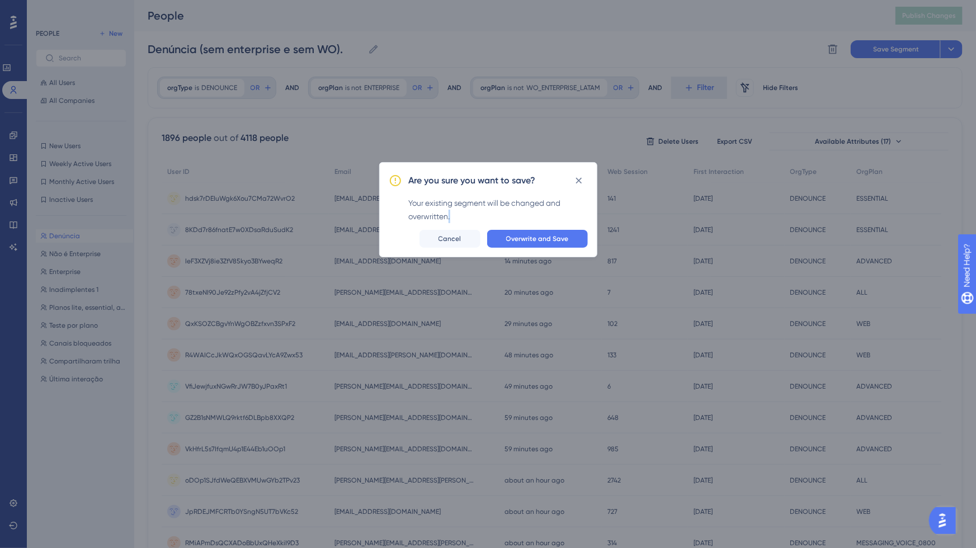
click at [544, 225] on div "Are you sure you want to save? Your existing segment will be changed and overwr…" at bounding box center [488, 209] width 218 height 95
click at [576, 224] on div "Are you sure you want to save? Your existing segment will be changed and overwr…" at bounding box center [488, 209] width 218 height 95
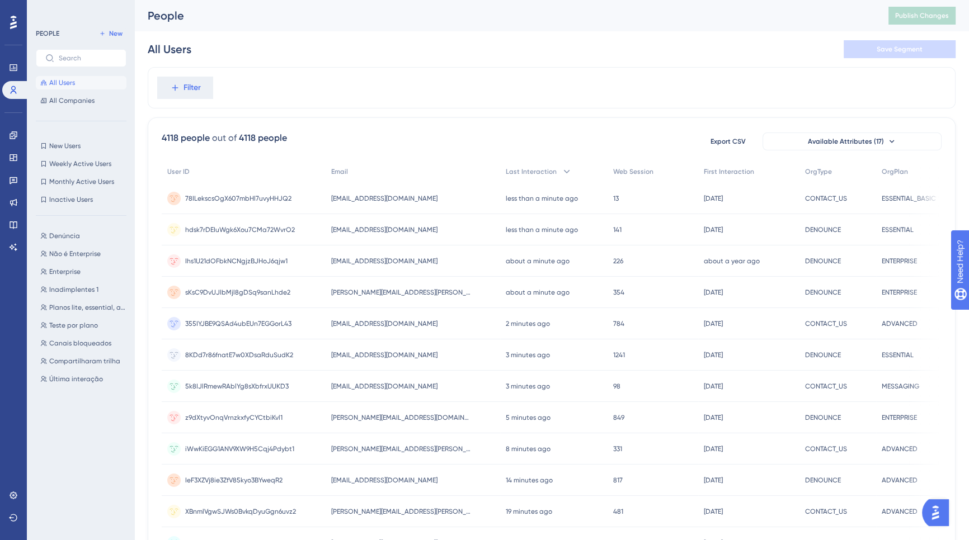
click at [65, 219] on div "PEOPLE New All Users All Companies New Users New Users Weekly Active Users Week…" at bounding box center [81, 273] width 91 height 493
click at [68, 222] on div "PEOPLE New All Users All Companies New Users New Users Weekly Active Users Week…" at bounding box center [81, 273] width 91 height 493
click at [64, 218] on div "PEOPLE New All Users All Companies New Users New Users Weekly Active Users Week…" at bounding box center [81, 273] width 91 height 493
click at [12, 121] on div "Engagement Widgets Feedback Product Updates Knowledge Base AI Assistant" at bounding box center [13, 177] width 22 height 157
click at [12, 106] on div "Engagement Widgets Feedback Product Updates Knowledge Base AI Assistant" at bounding box center [13, 177] width 22 height 157
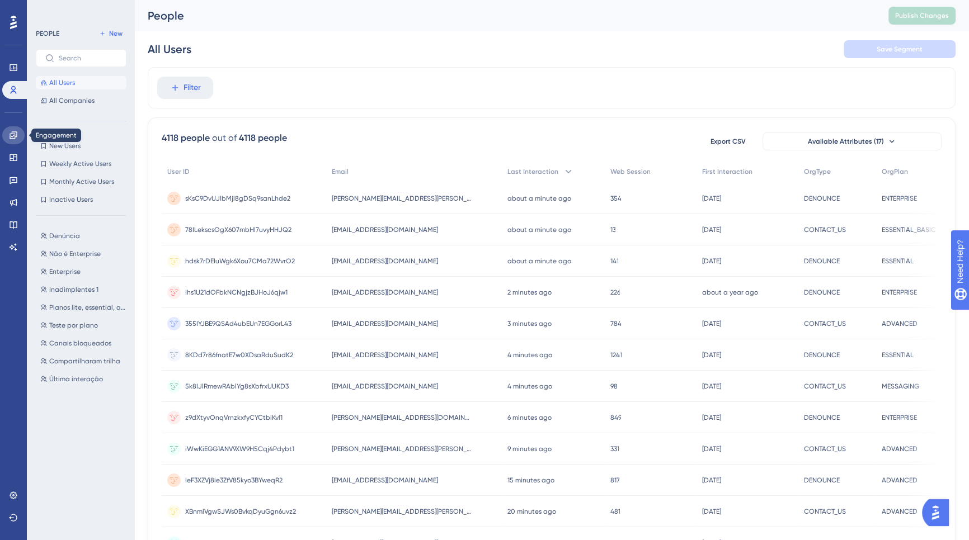
click at [11, 126] on link at bounding box center [13, 135] width 22 height 18
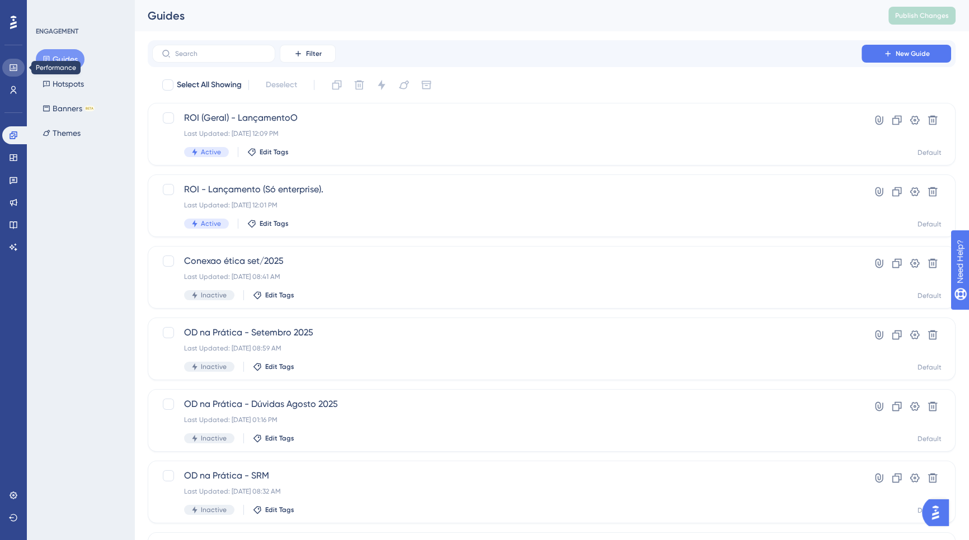
click at [17, 70] on icon at bounding box center [13, 67] width 7 height 7
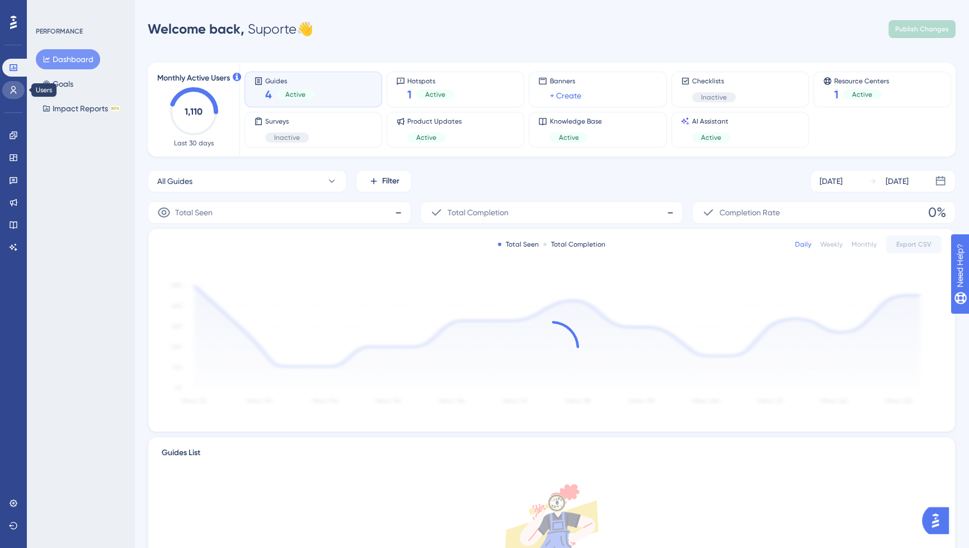
click at [14, 81] on link at bounding box center [13, 90] width 22 height 18
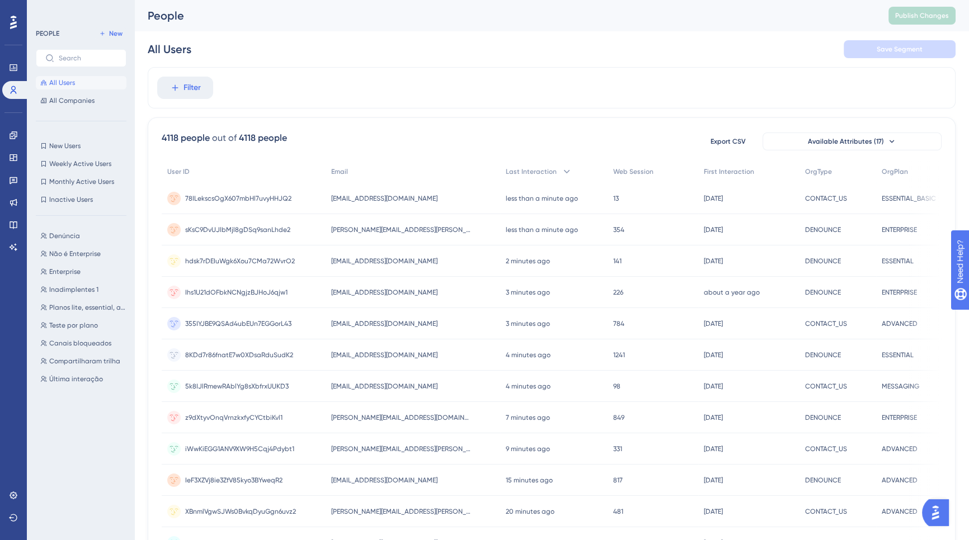
click at [57, 220] on div "PEOPLE New All Users All Companies New Users New Users Weekly Active Users Week…" at bounding box center [81, 273] width 91 height 493
click at [78, 222] on div "PEOPLE New All Users All Companies New Users New Users Weekly Active Users Week…" at bounding box center [81, 273] width 91 height 493
click at [60, 241] on button "Denúncia Denúncia" at bounding box center [84, 235] width 97 height 13
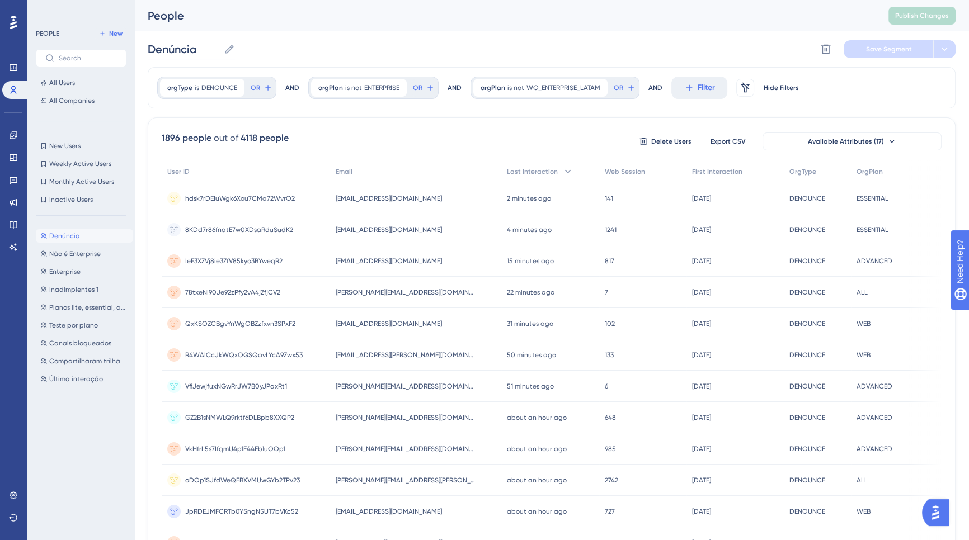
click at [198, 51] on input "Denúncia" at bounding box center [184, 49] width 72 height 16
type input "Denúncia (sem enterprise e sem WO)"
click at [896, 51] on span "Save Segment" at bounding box center [889, 49] width 46 height 9
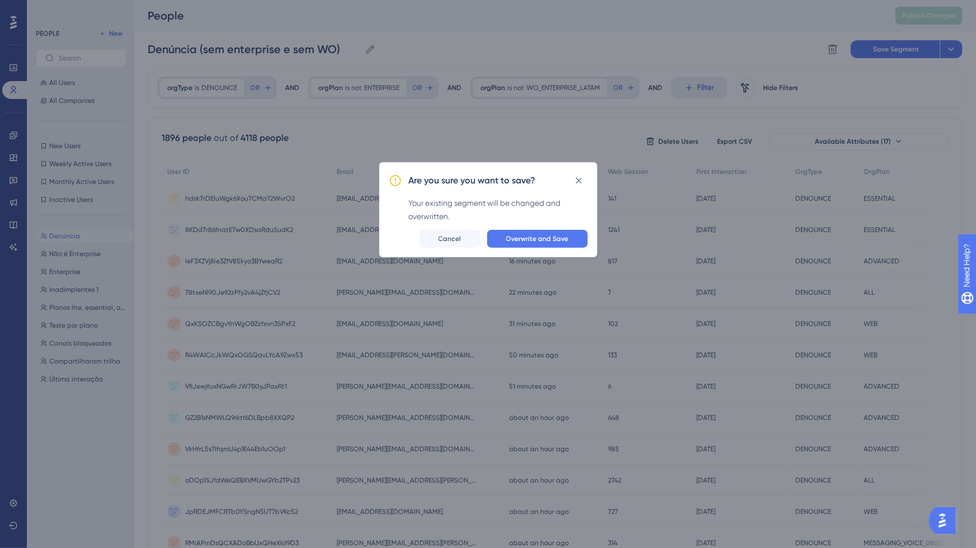
click at [539, 219] on div "Your existing segment will be changed and overwritten." at bounding box center [498, 209] width 179 height 27
click at [537, 227] on div "Are you sure you want to save? Your existing segment will be changed and overwr…" at bounding box center [488, 209] width 218 height 95
click button "Overwrite and Save" at bounding box center [537, 239] width 101 height 18
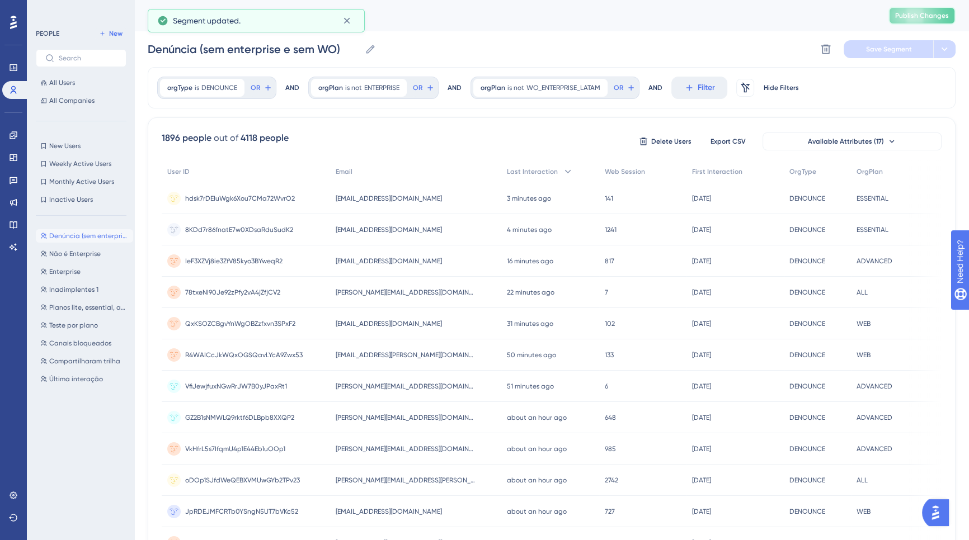
click at [920, 21] on button "Publish Changes" at bounding box center [921, 16] width 67 height 18
click at [11, 119] on div "Engagement Widgets Feedback Product Updates Knowledge Base AI Assistant" at bounding box center [13, 177] width 22 height 157
click at [10, 117] on div "Engagement Widgets Feedback Product Updates Knowledge Base AI Assistant" at bounding box center [13, 177] width 22 height 157
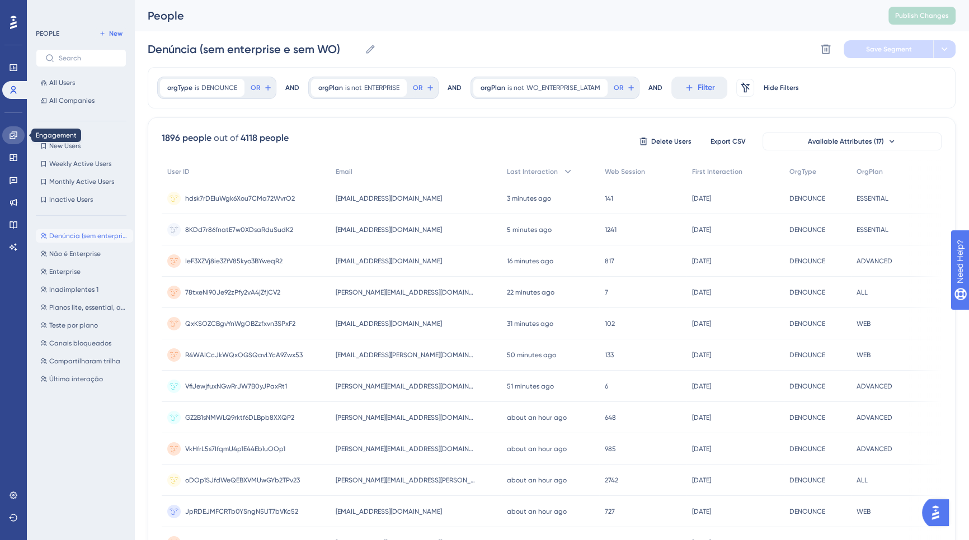
click at [11, 128] on link at bounding box center [13, 135] width 22 height 18
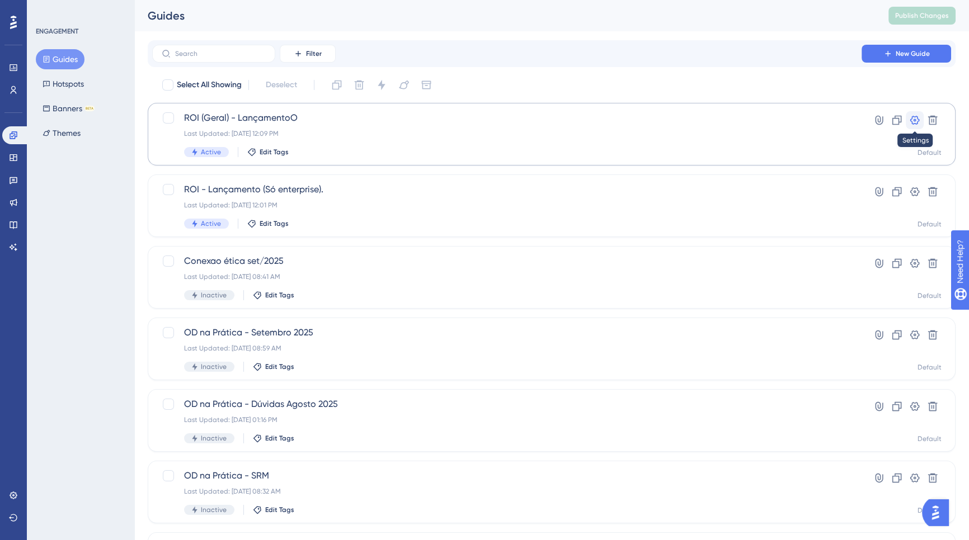
click at [914, 122] on icon at bounding box center [914, 120] width 11 height 11
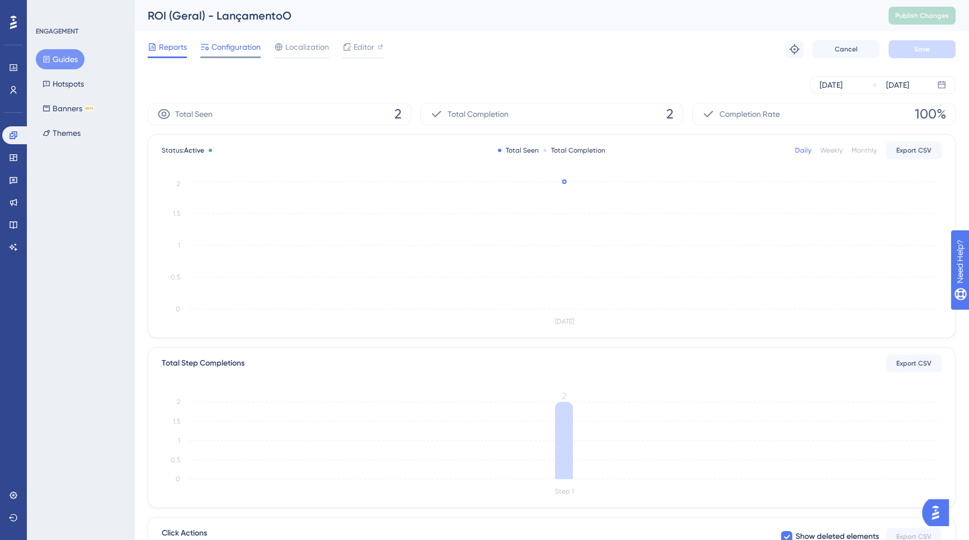
click at [249, 49] on span "Configuration" at bounding box center [235, 46] width 49 height 13
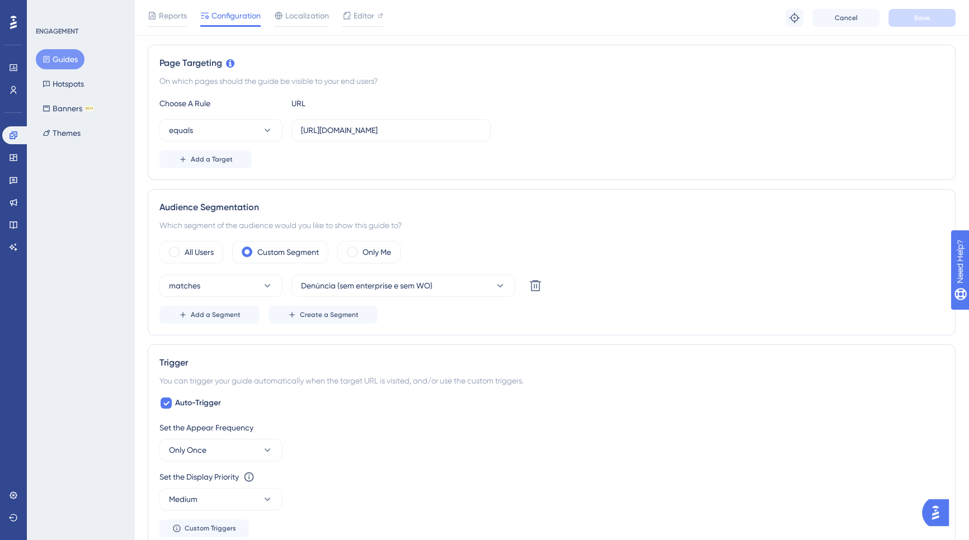
scroll to position [297, 0]
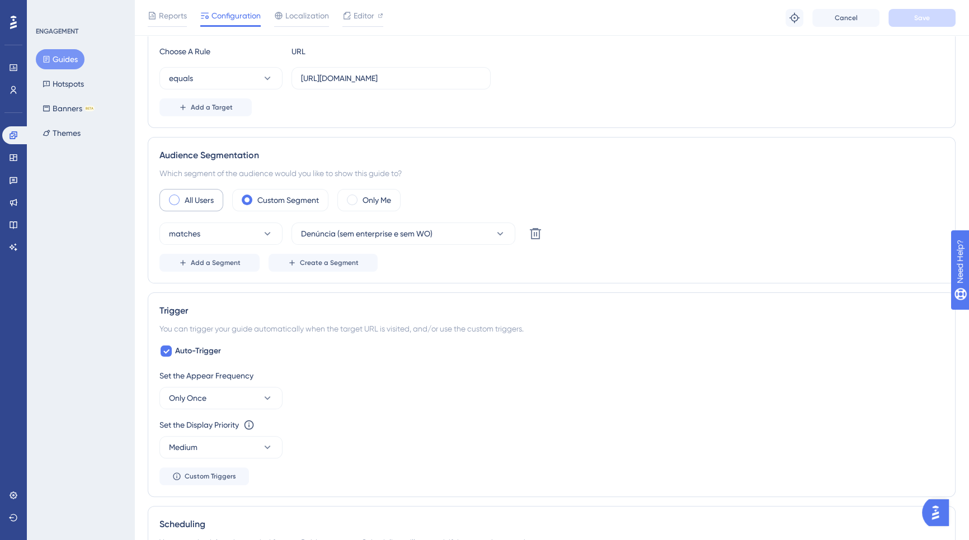
click at [207, 197] on label "All Users" at bounding box center [199, 200] width 29 height 13
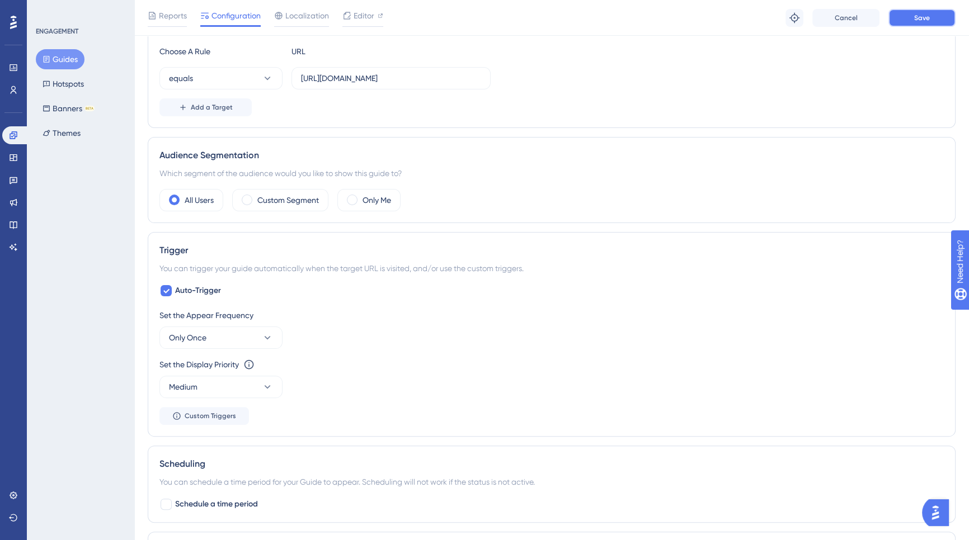
click at [919, 22] on button "Save" at bounding box center [921, 18] width 67 height 18
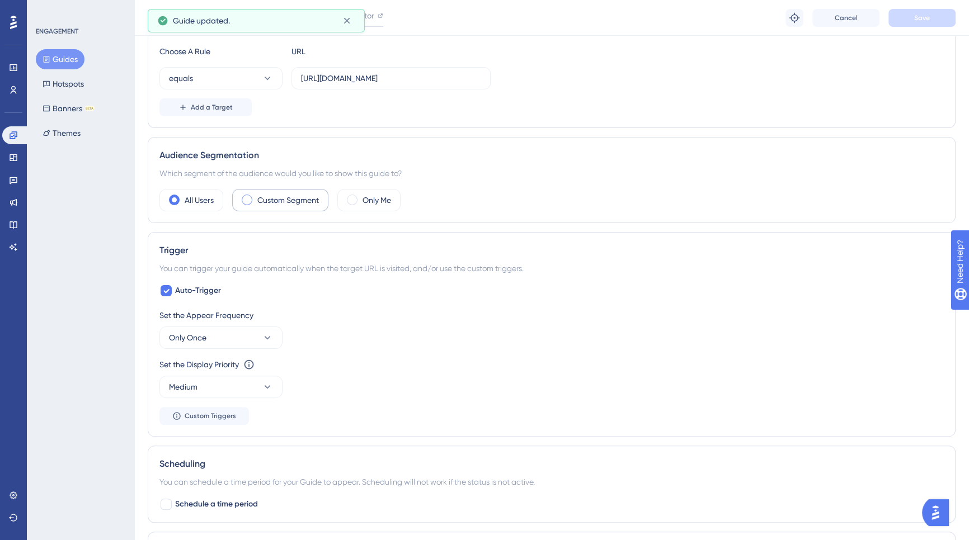
click at [292, 200] on label "Custom Segment" at bounding box center [288, 200] width 62 height 13
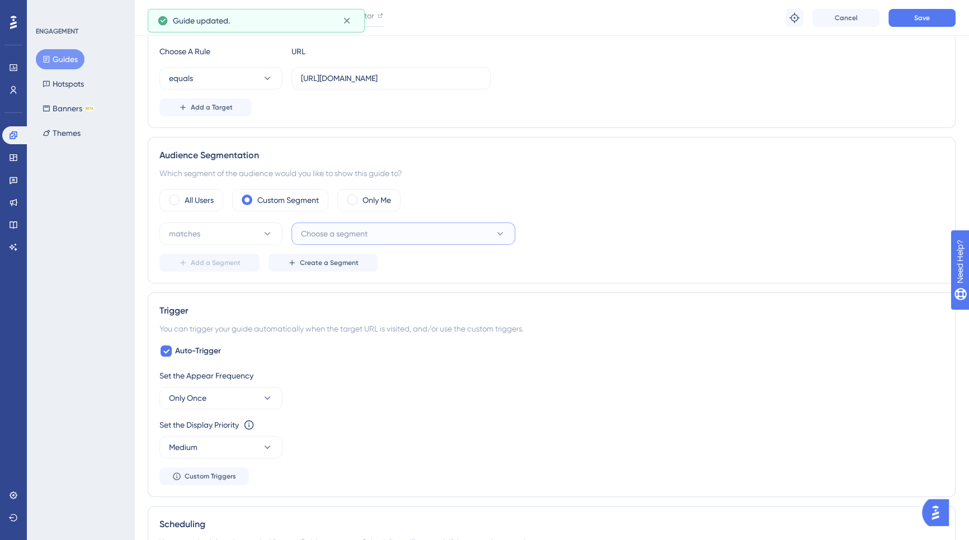
click at [351, 229] on span "Choose a segment" at bounding box center [334, 233] width 67 height 13
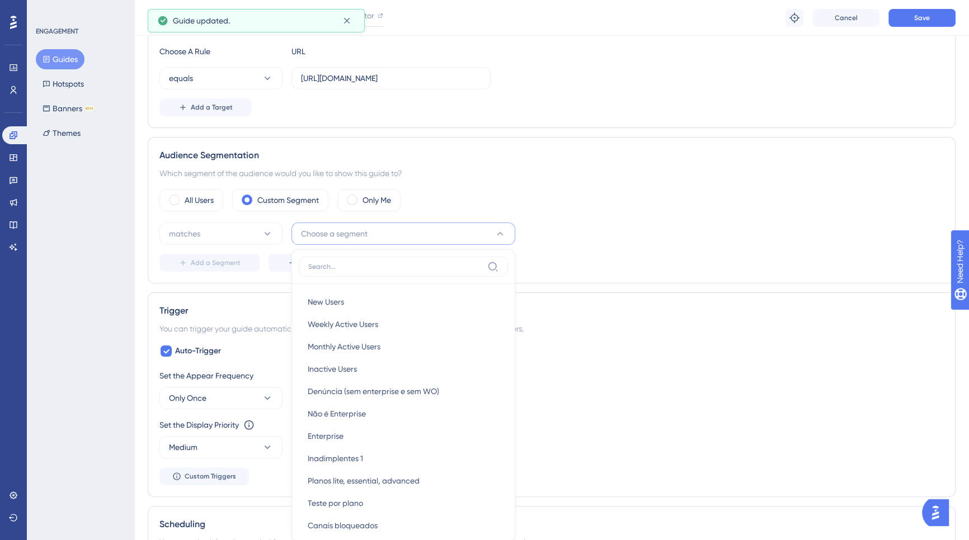
scroll to position [419, 0]
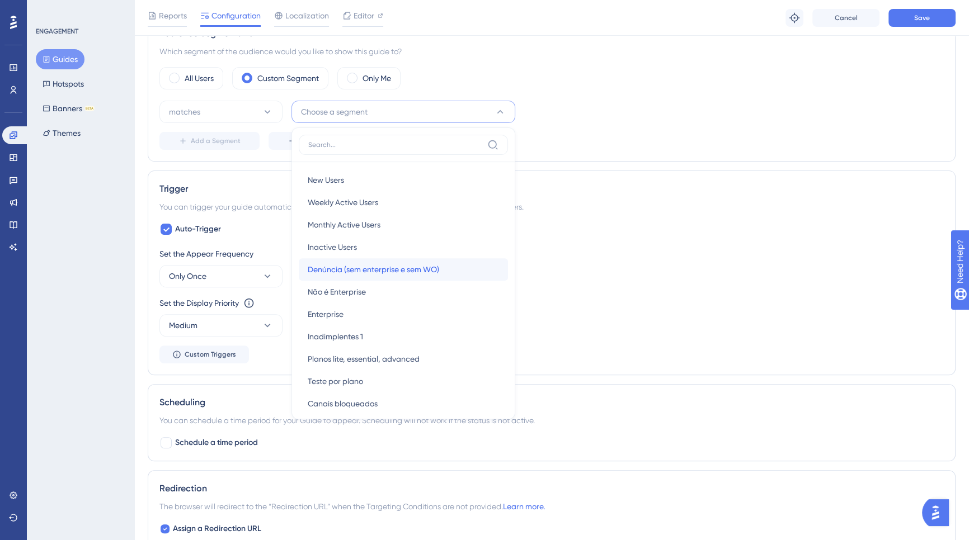
click at [349, 265] on span "Denúncia (sem enterprise e sem WO)" at bounding box center [373, 269] width 131 height 13
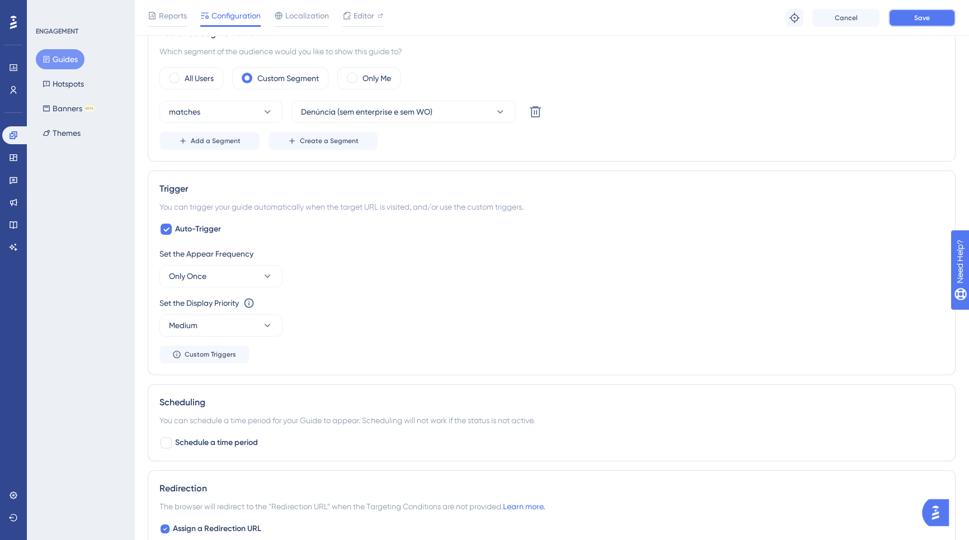
click at [923, 23] on button "Save" at bounding box center [921, 18] width 67 height 18
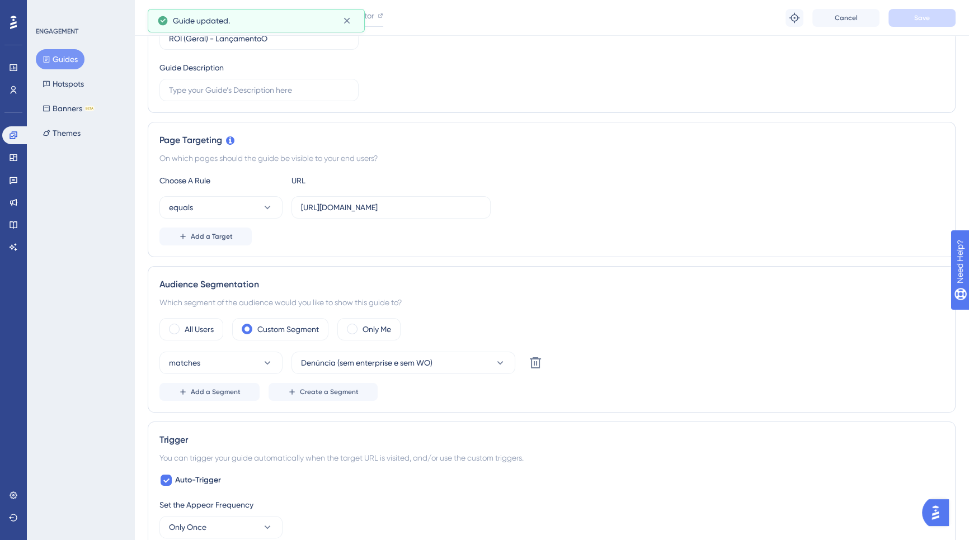
scroll to position [0, 0]
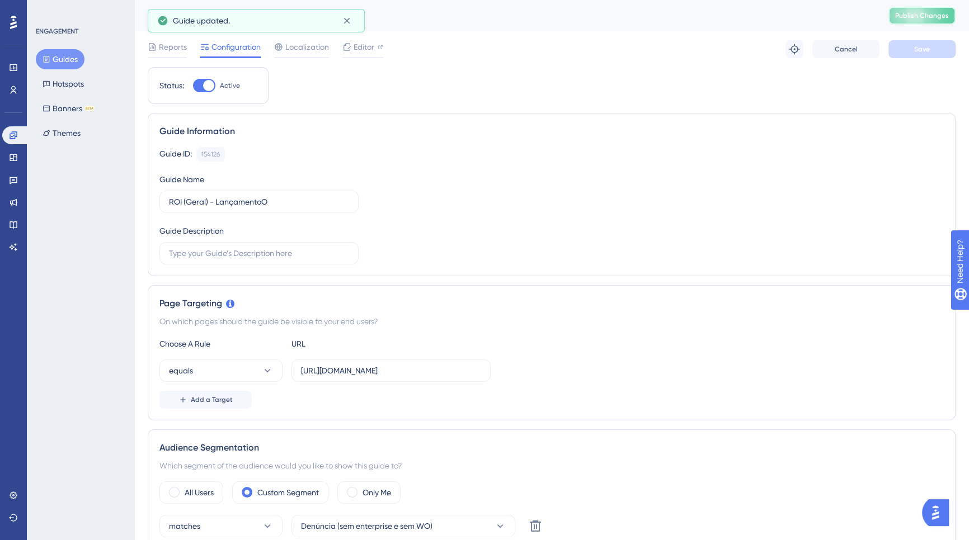
click at [926, 16] on span "Publish Changes" at bounding box center [922, 15] width 54 height 9
click at [58, 97] on div "Guides Hotspots Banners BETA Themes" at bounding box center [81, 96] width 91 height 94
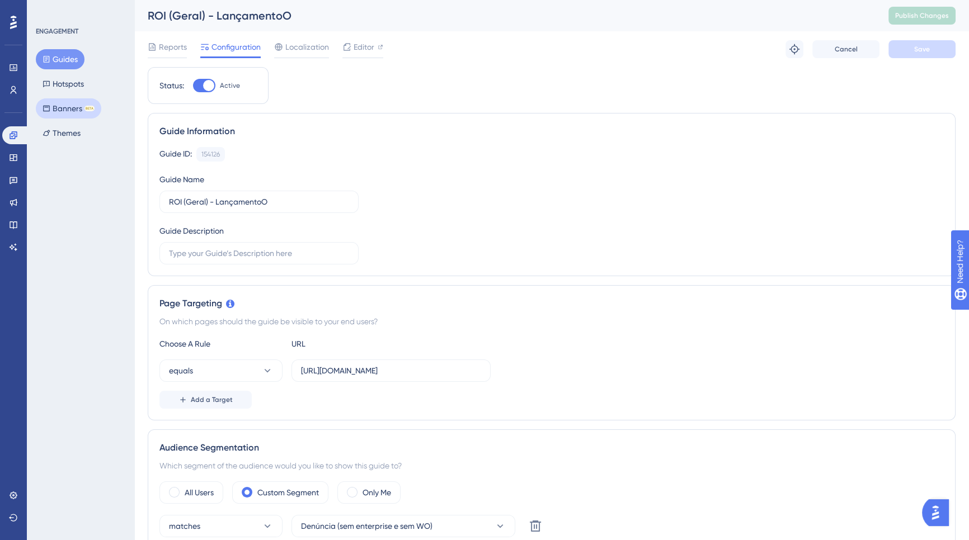
click at [58, 111] on button "Banners BETA" at bounding box center [68, 108] width 65 height 20
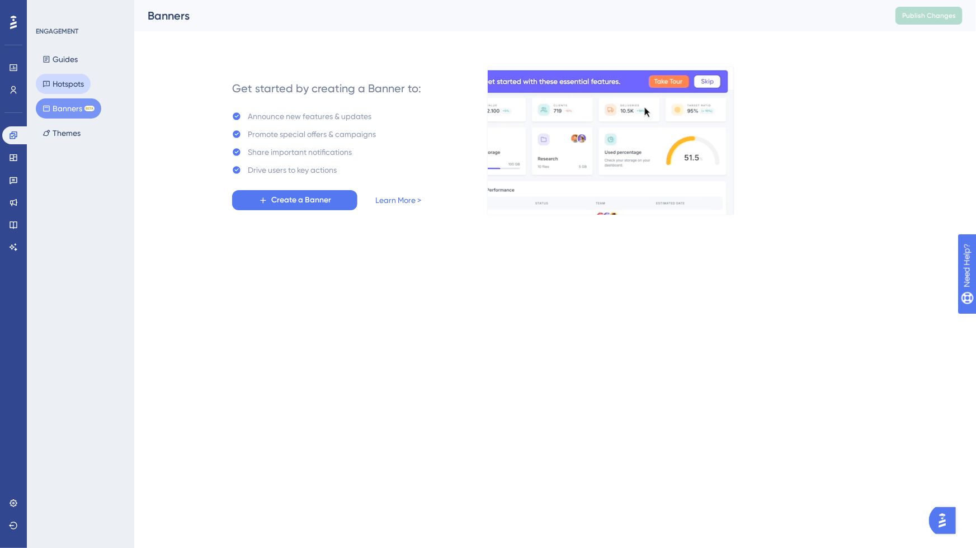
click at [74, 74] on button "Hotspots" at bounding box center [63, 84] width 55 height 20
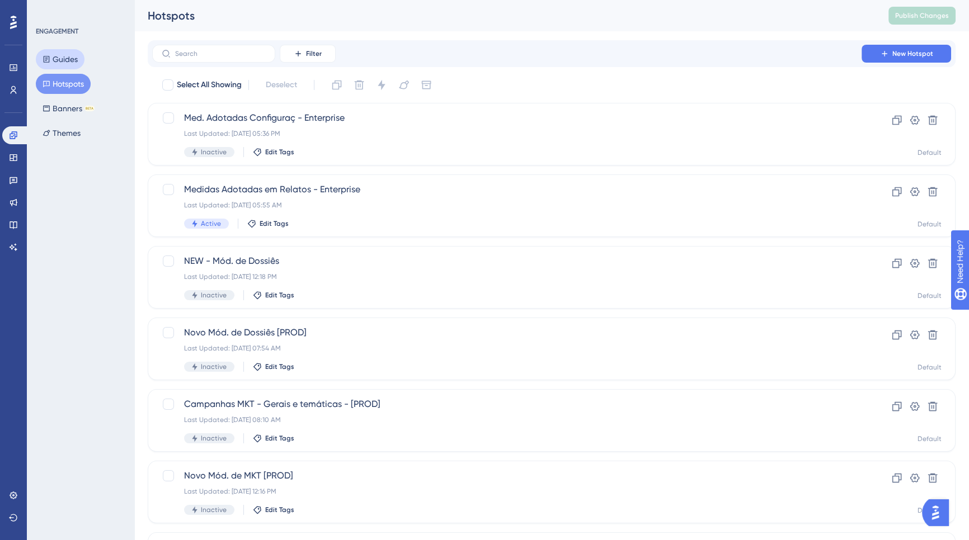
click at [63, 49] on button "Guides" at bounding box center [60, 59] width 49 height 20
